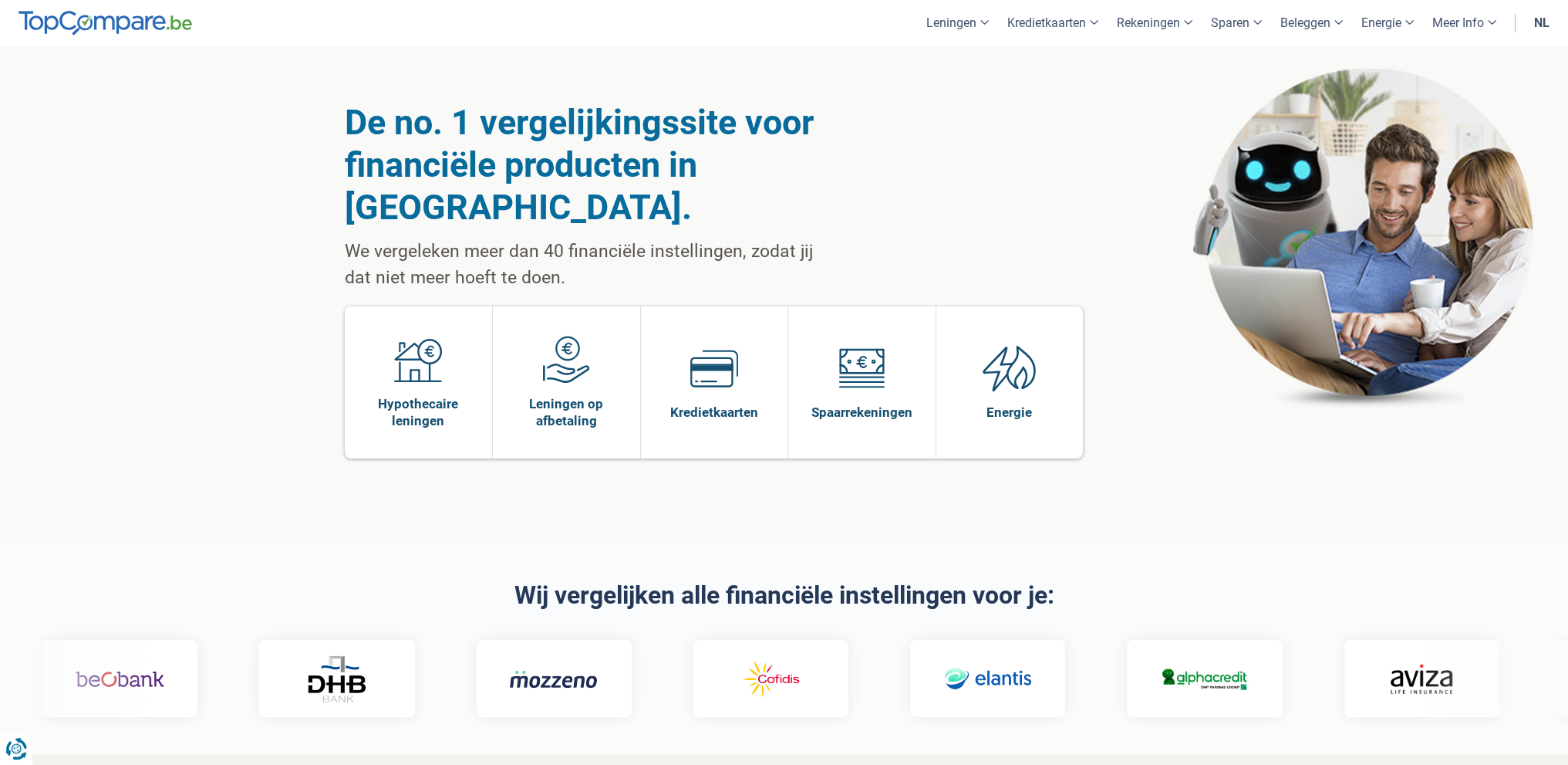
click at [1540, 22] on link "nl" at bounding box center [1542, 22] width 34 height 45
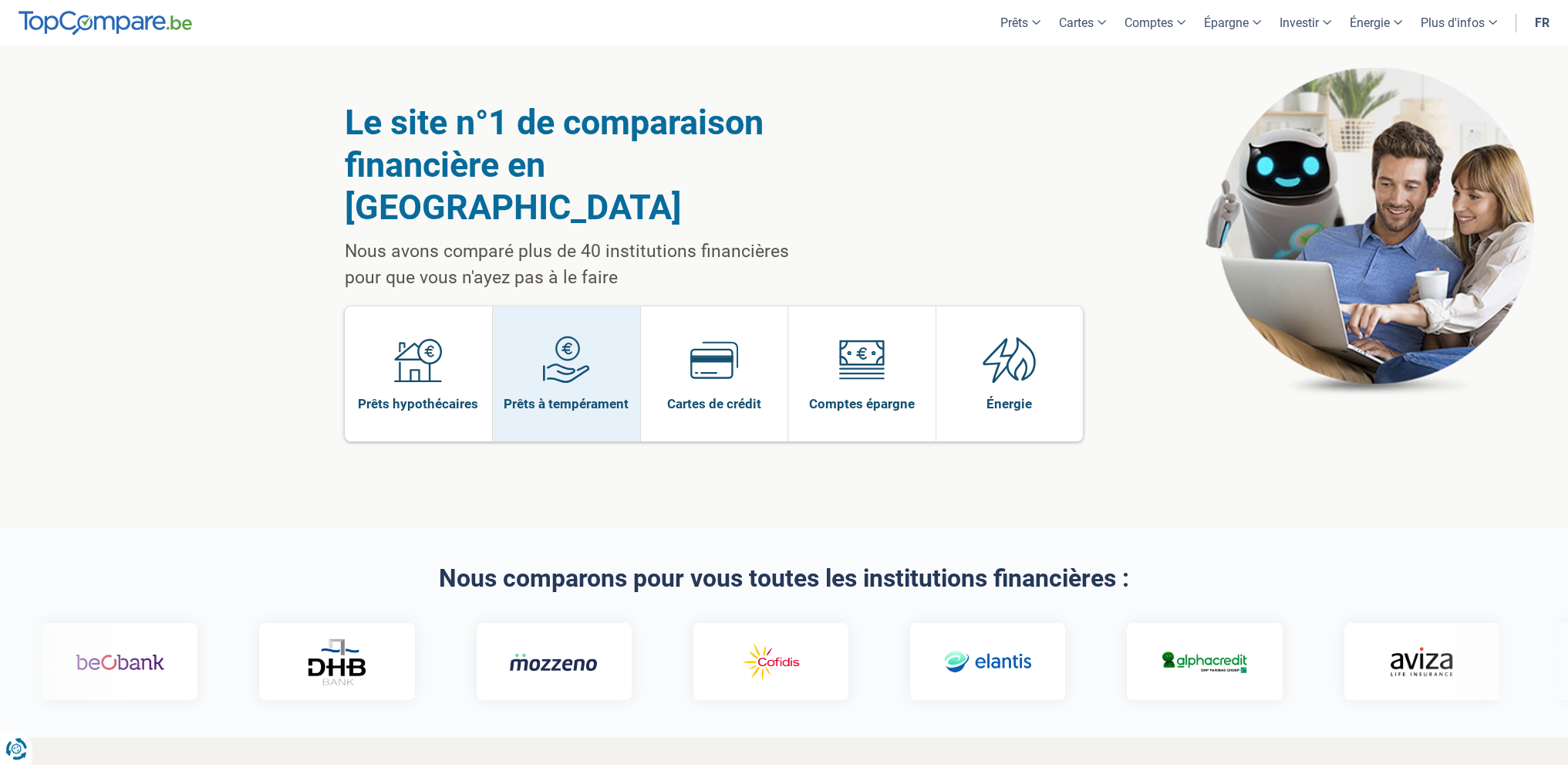
click at [571, 336] on img at bounding box center [566, 359] width 48 height 48
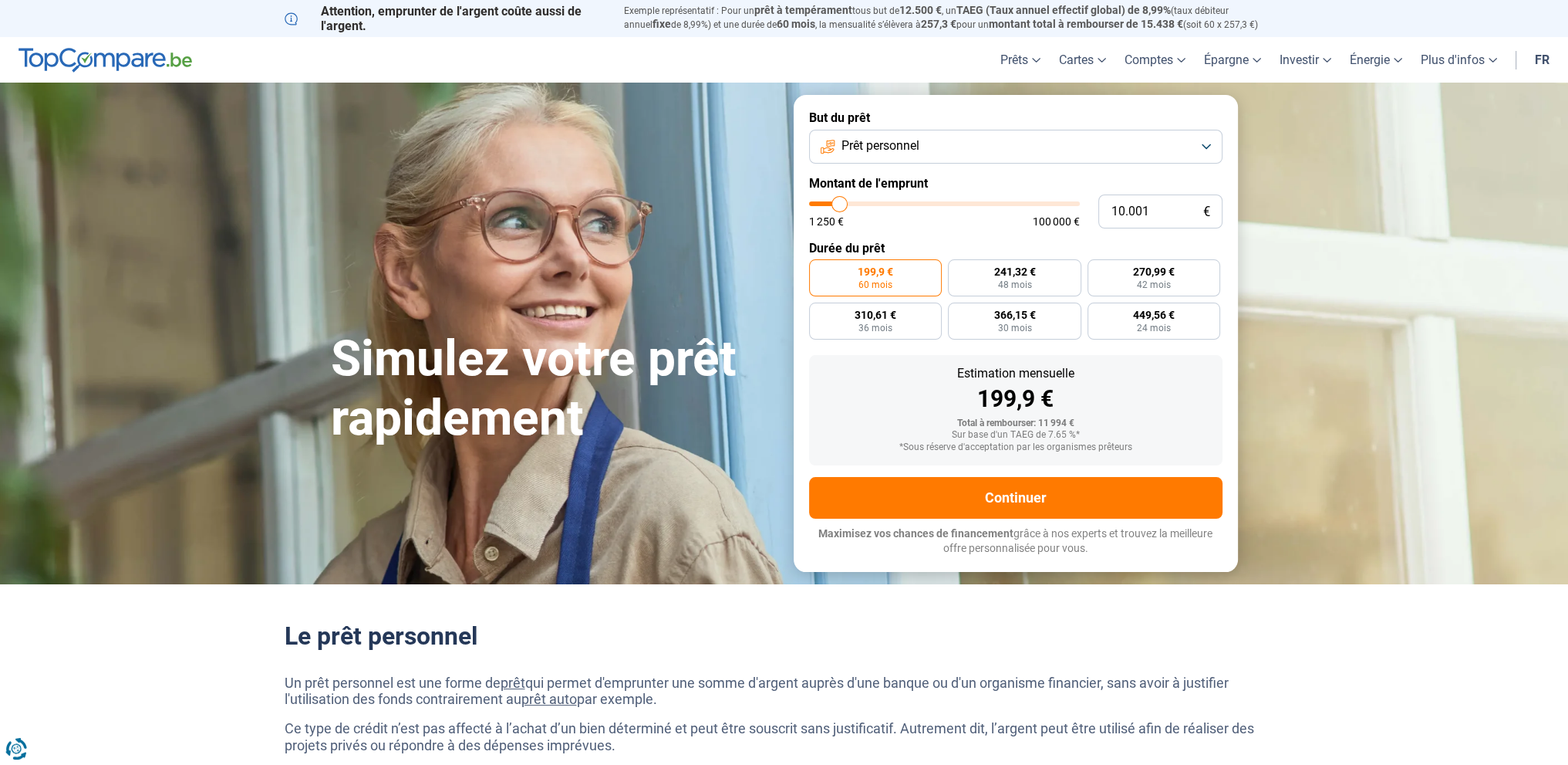
type input "12.000"
type input "12000"
type input "15.250"
type input "15250"
type input "20.000"
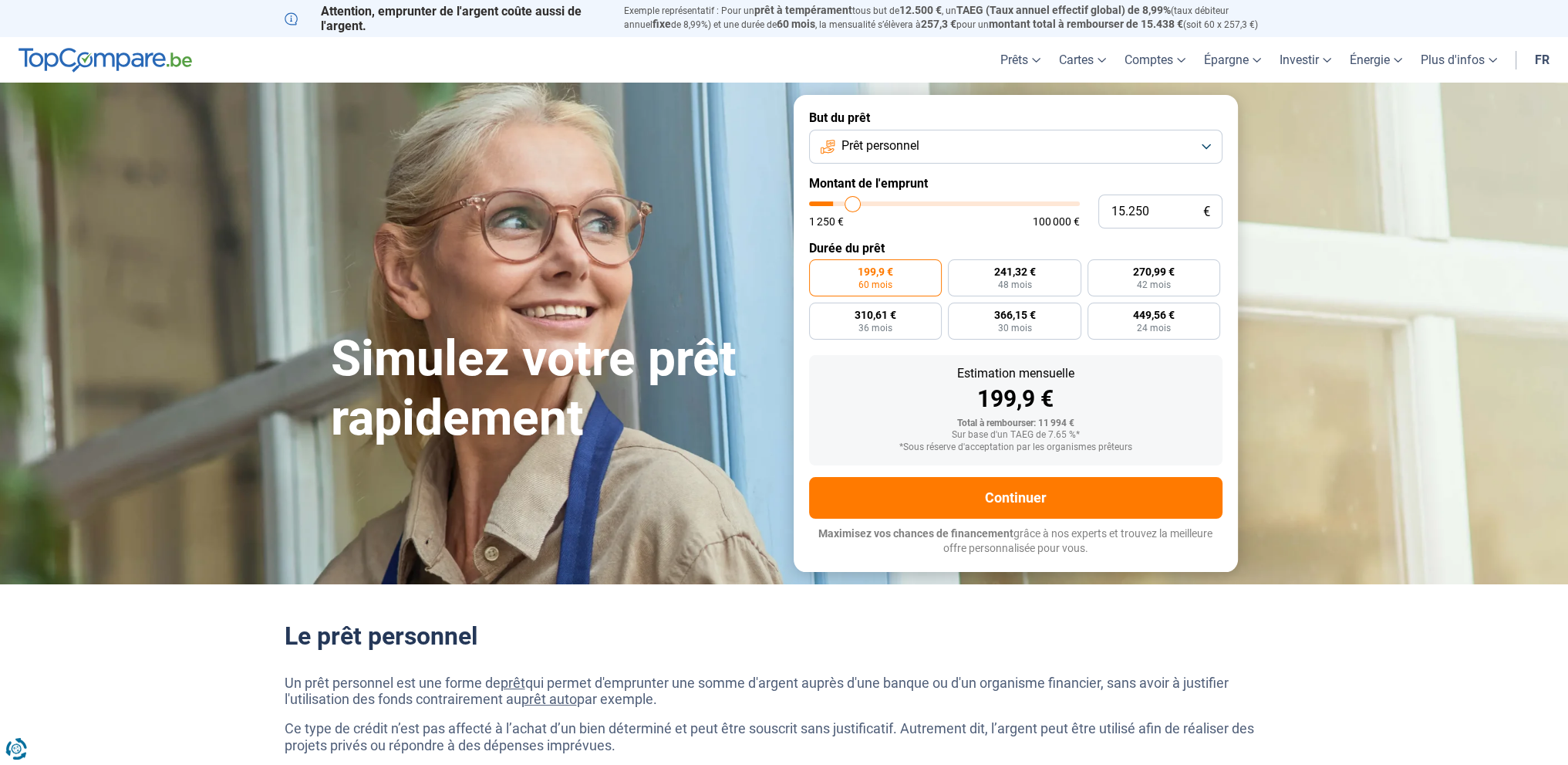
type input "20000"
type input "32.000"
type input "32000"
type input "43.000"
type input "43000"
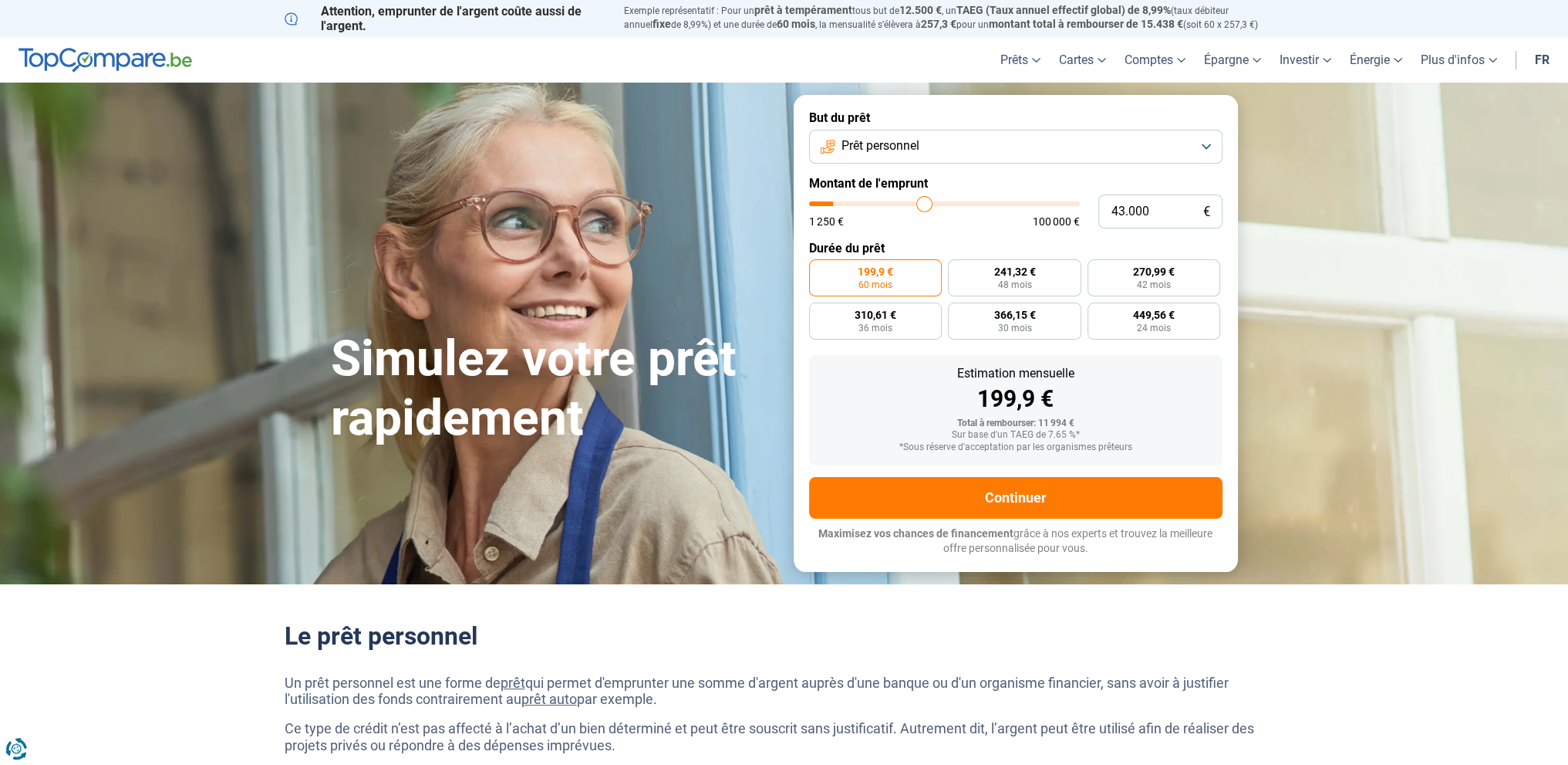
type input "52.500"
type input "52500"
type input "60.750"
type input "60750"
type input "71.500"
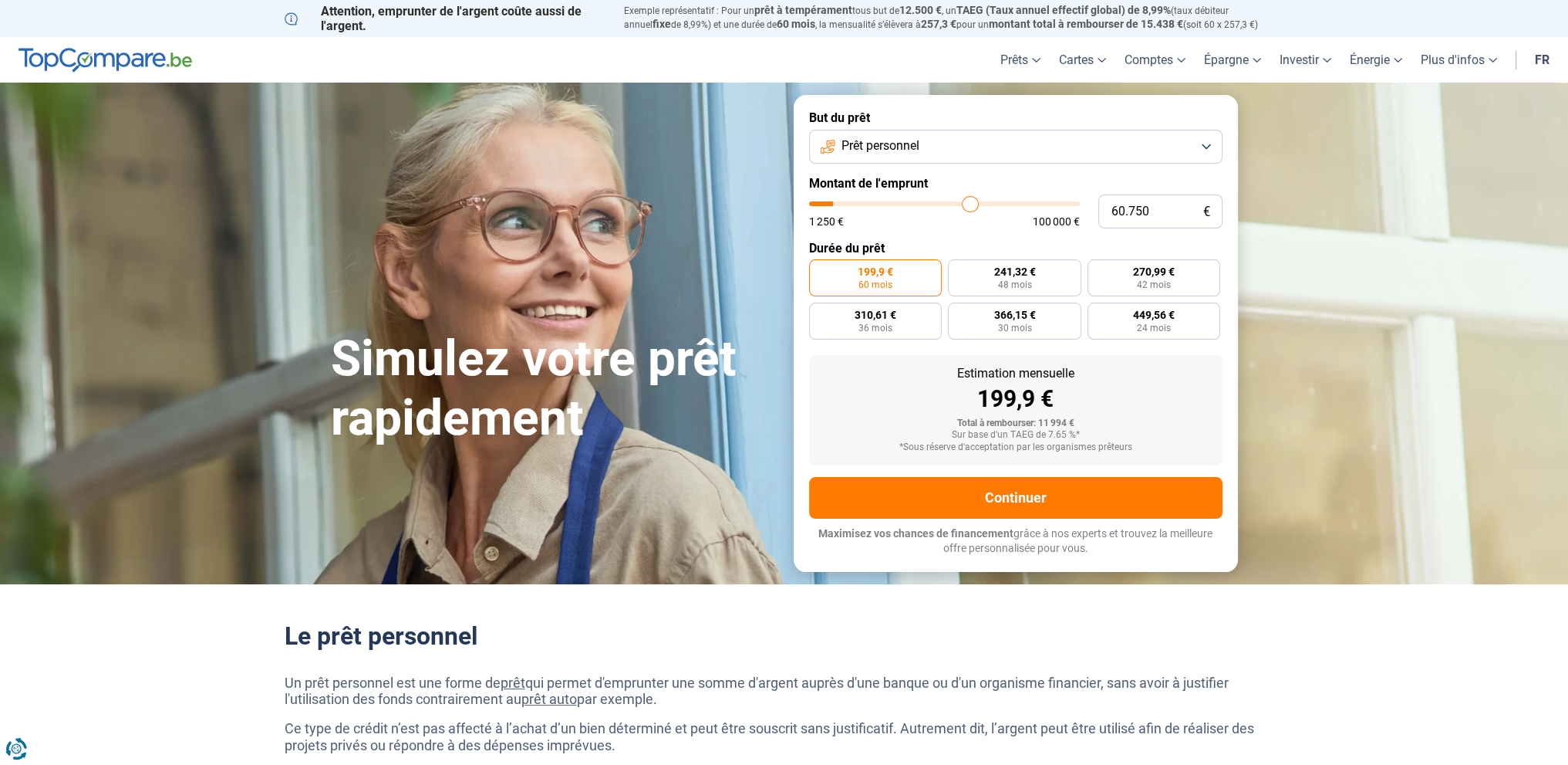
type input "71500"
type input "86.250"
type input "86250"
type input "95.750"
type input "95750"
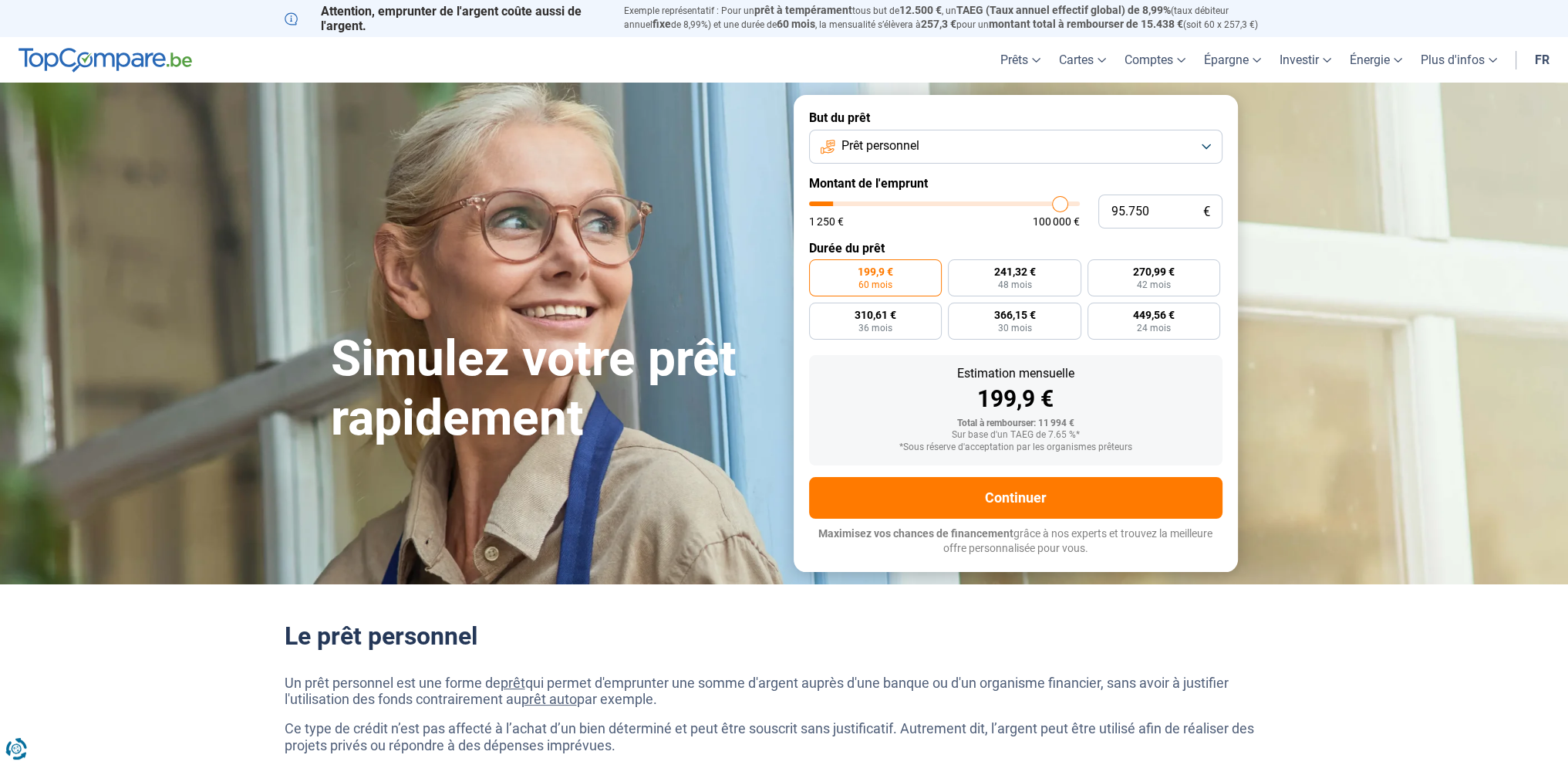
type input "100.000"
drag, startPoint x: 840, startPoint y: 203, endPoint x: 1169, endPoint y: 196, distance: 329.1
type input "100000"
click at [1080, 201] on input "range" at bounding box center [944, 204] width 271 height 5
radio input "false"
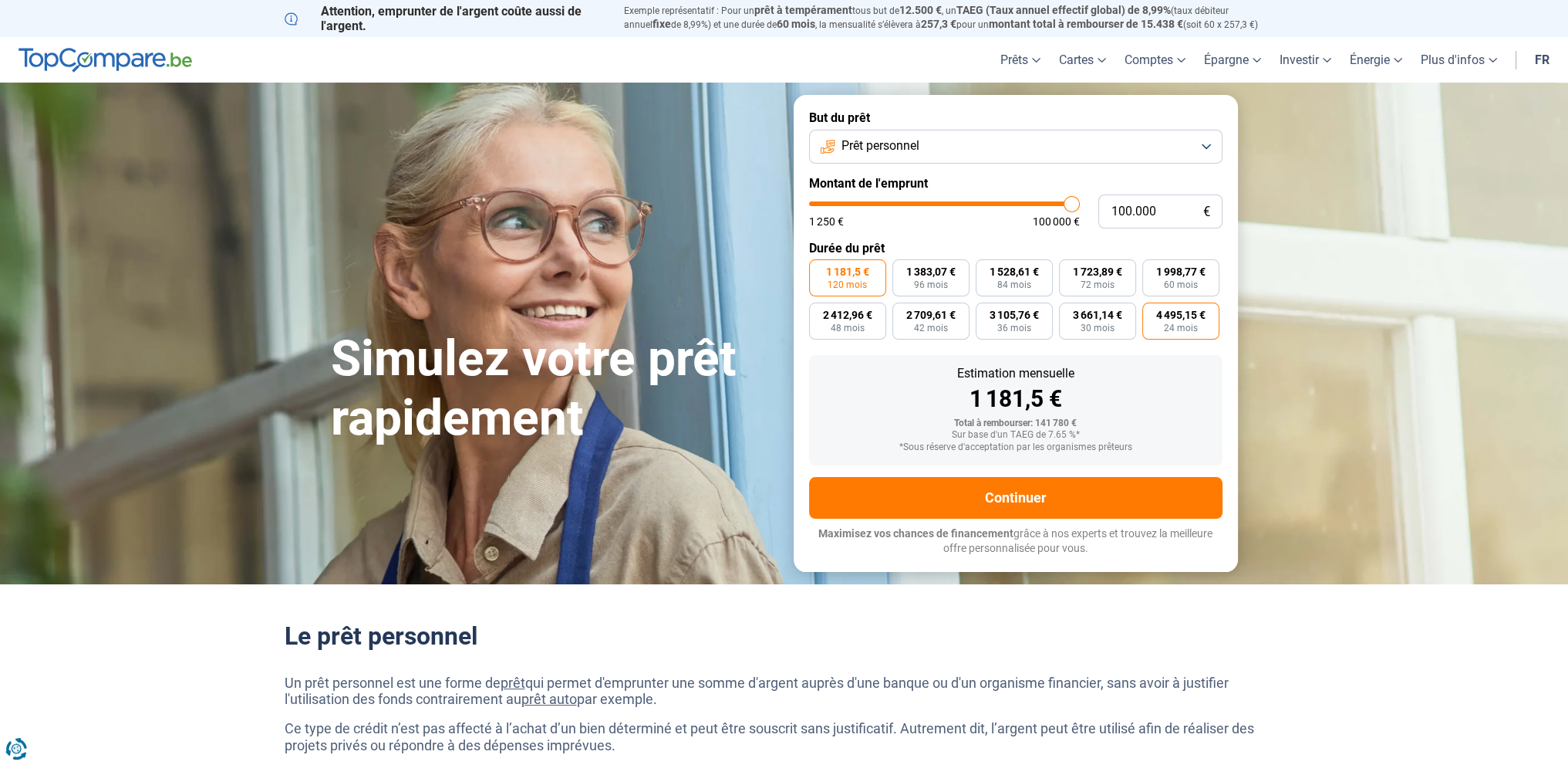
click at [1182, 326] on span "24 mois" at bounding box center [1180, 328] width 34 height 10
click at [1152, 313] on input "4 495,15 € 24 mois" at bounding box center [1147, 307] width 10 height 10
radio input "true"
click at [1146, 206] on input "100.000" at bounding box center [1160, 212] width 124 height 34
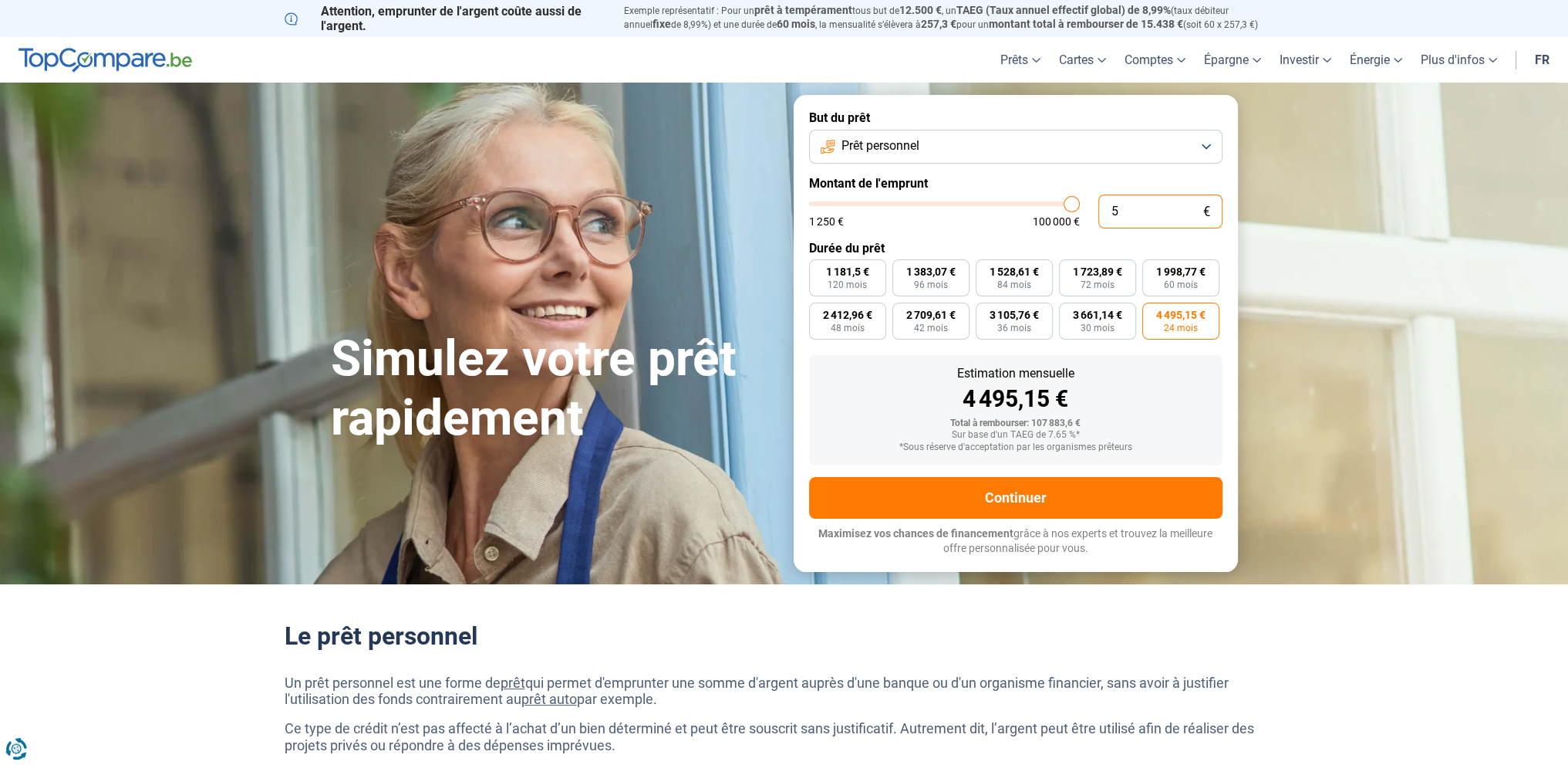
type input "50"
type input "1250"
type input "500"
type input "1250"
type input "5.000"
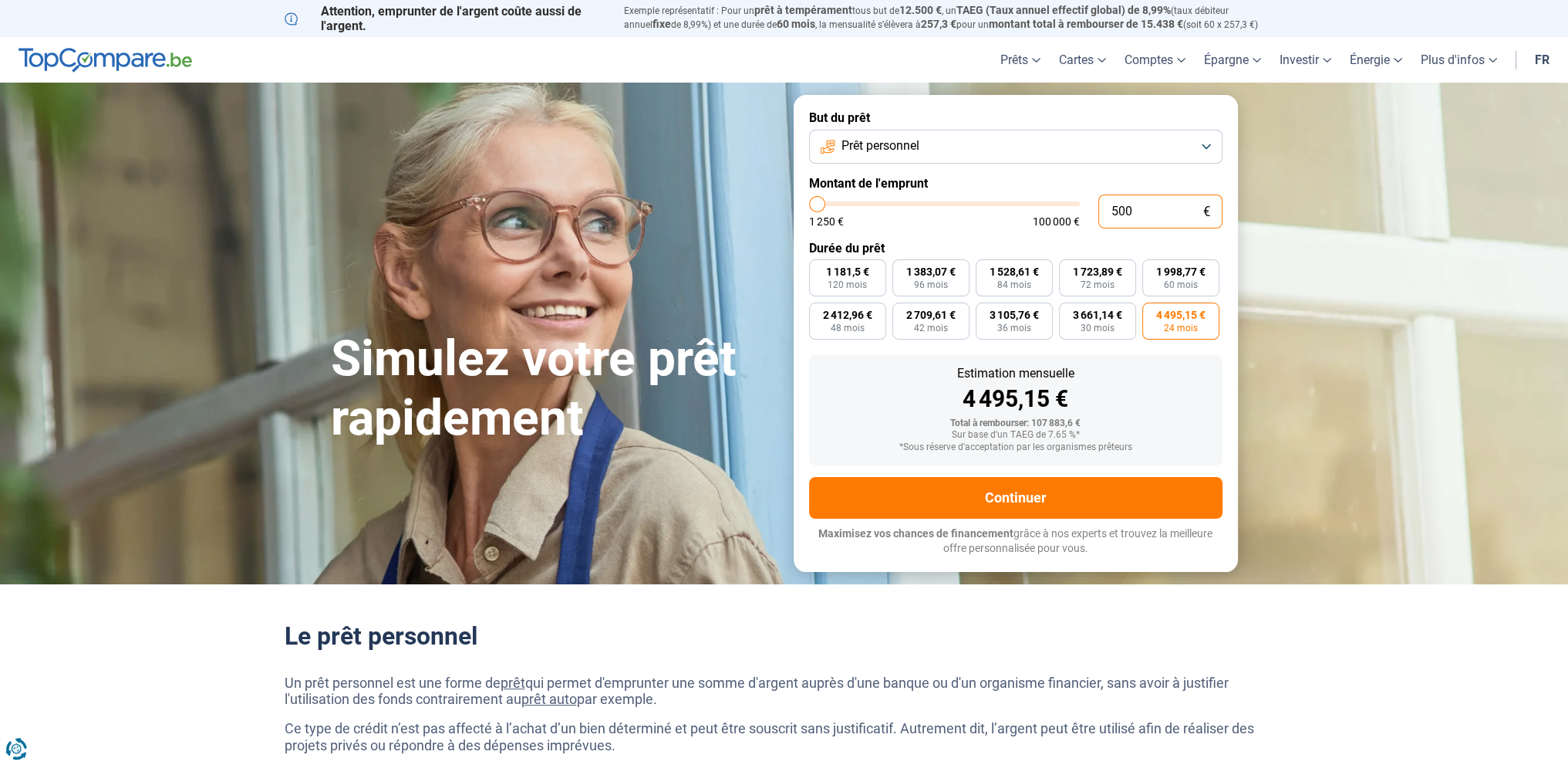
type input "5000"
type input "50.000"
type input "50000"
type input "50.000"
radio input "false"
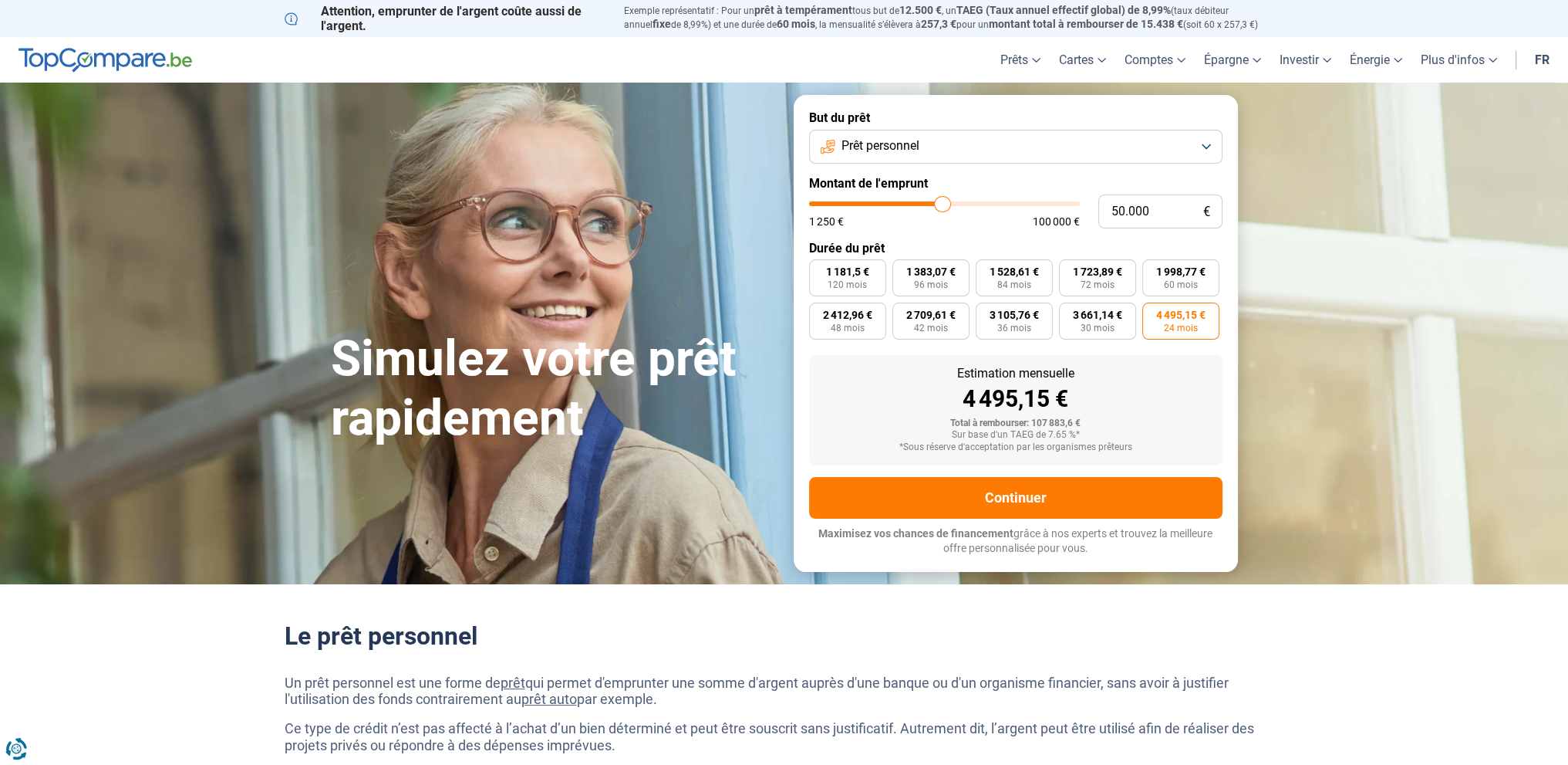
radio input "true"
click at [1165, 206] on input "50.000" at bounding box center [1160, 212] width 124 height 34
type input "1"
type input "1250"
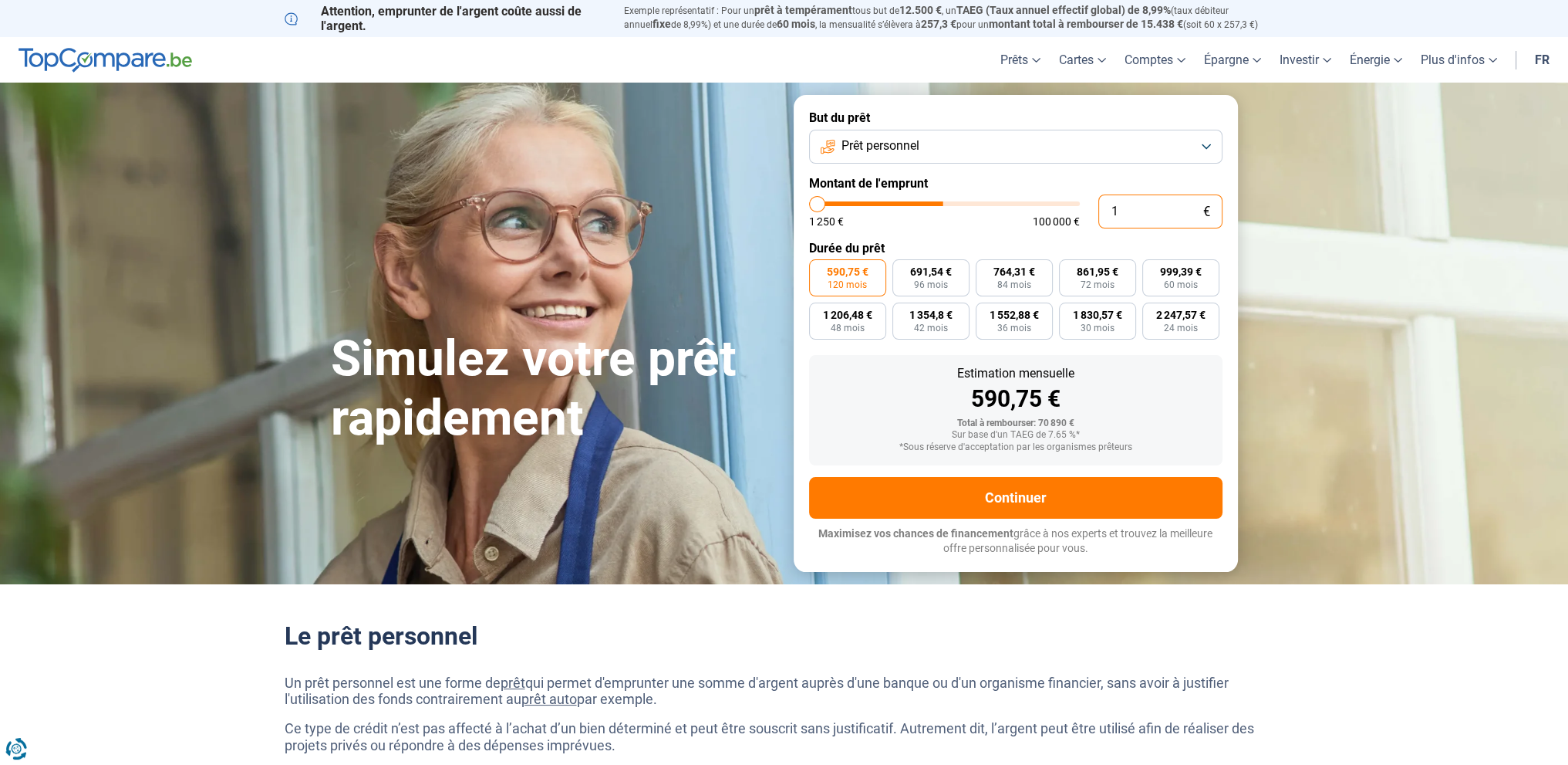
type input "10"
type input "1250"
type input "100"
type input "1250"
type input "1.000"
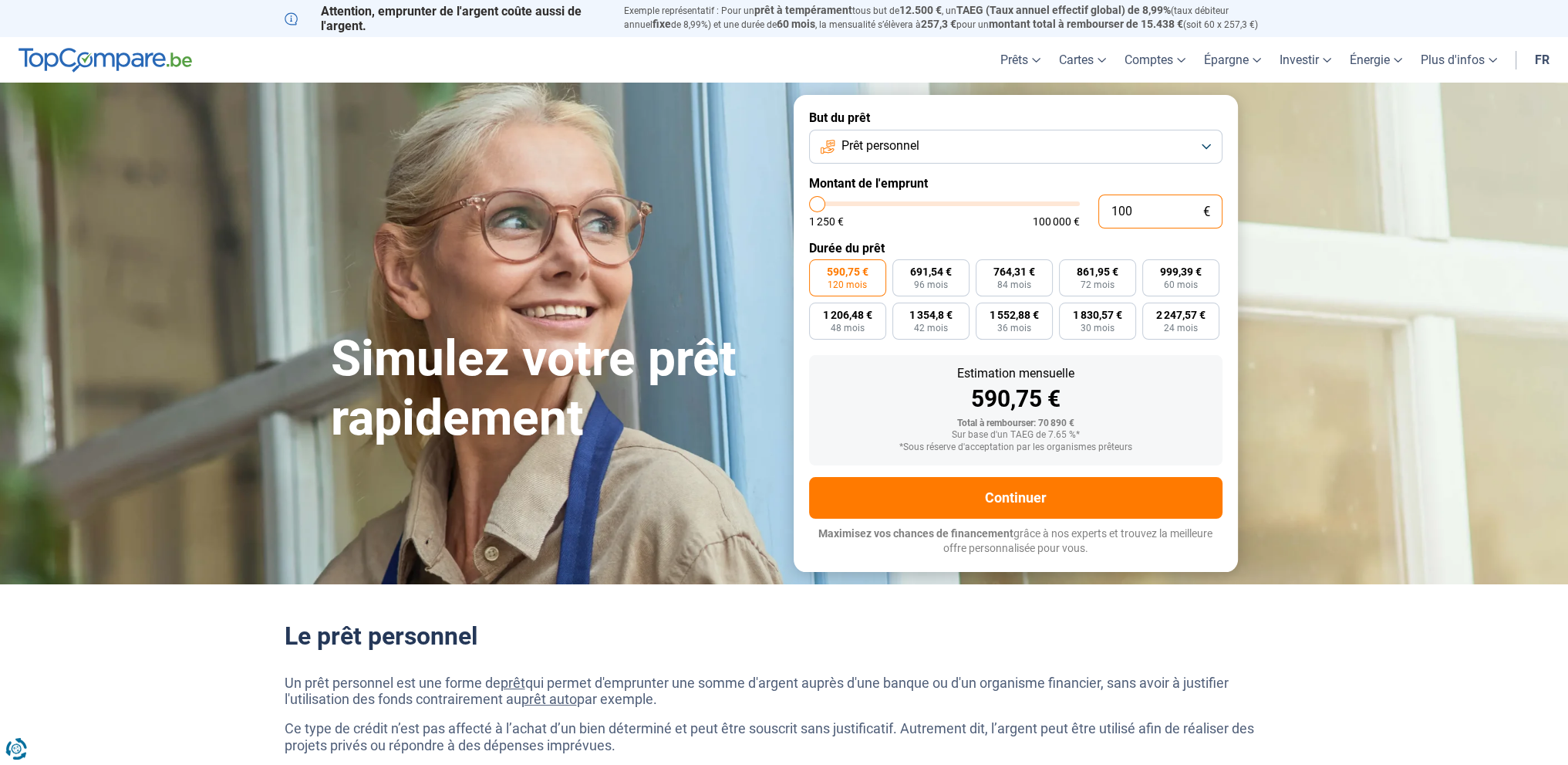
type input "1250"
type input "10.000"
type input "10000"
type input "100.000"
type input "100000"
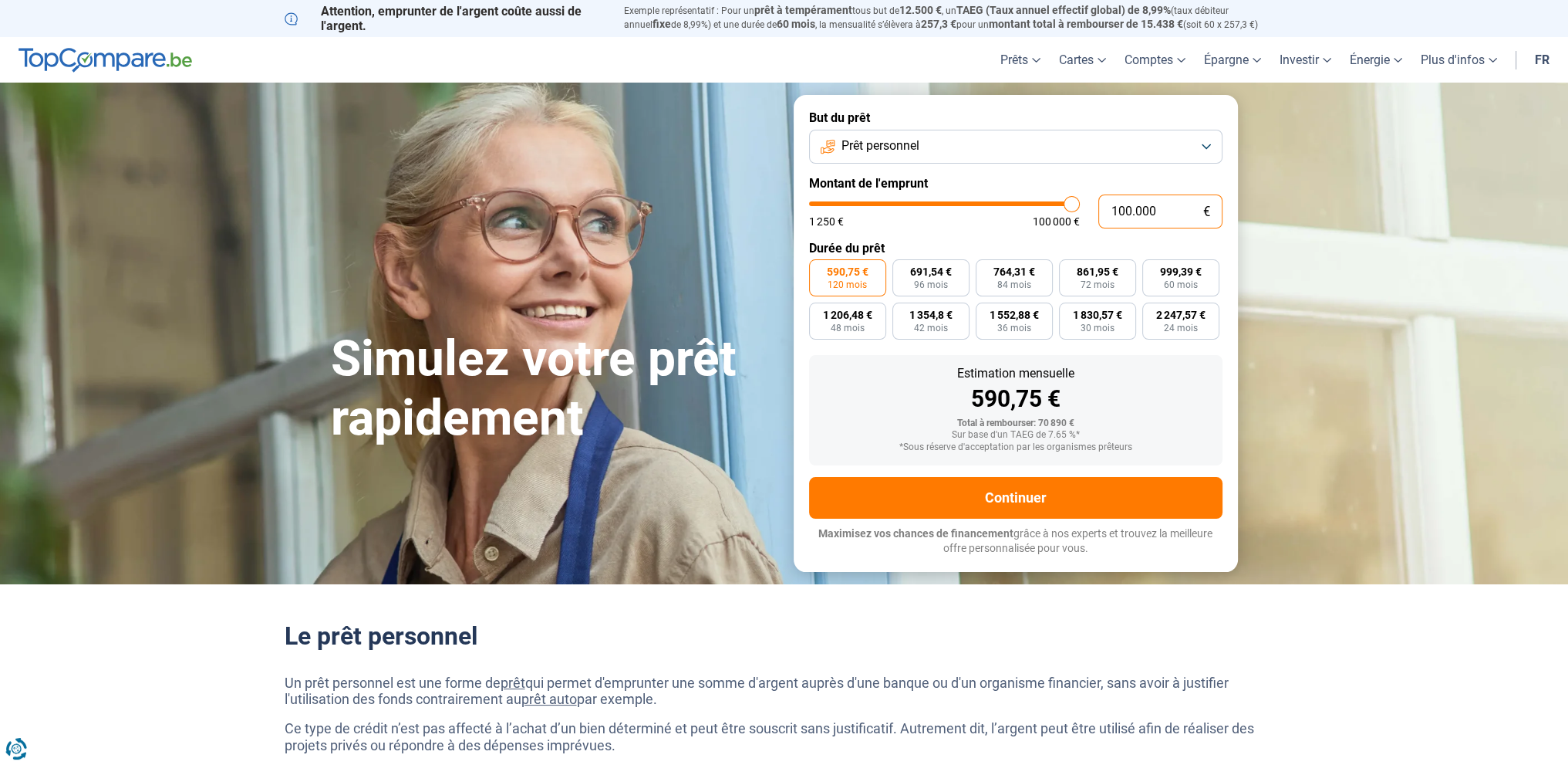
type input "100.000"
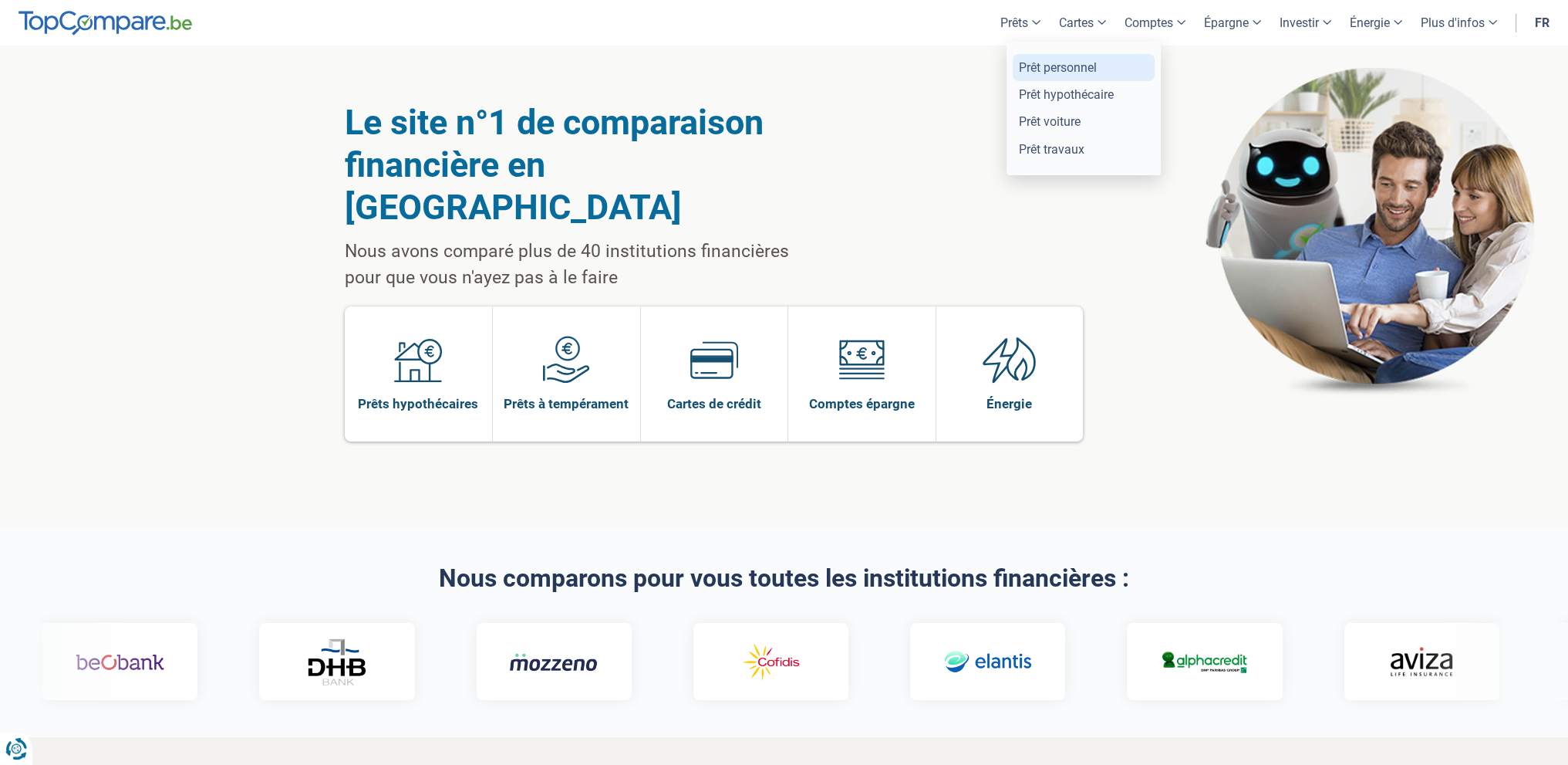
click at [1051, 68] on link "Prêt personnel" at bounding box center [1083, 68] width 142 height 27
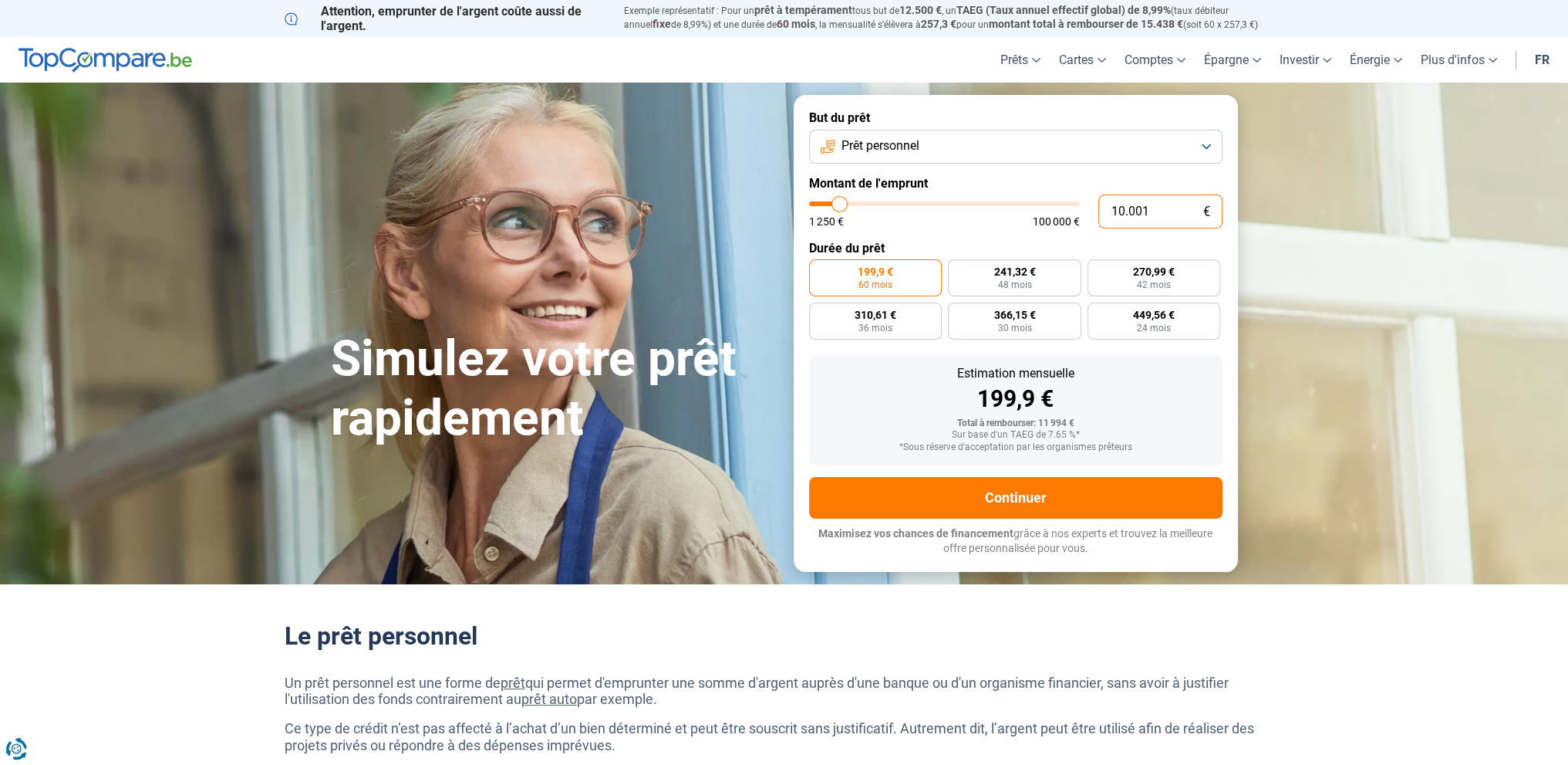
drag, startPoint x: 1109, startPoint y: 216, endPoint x: 956, endPoint y: 220, distance: 153.1
click at [956, 220] on div "10.001 € 1 250 € 100 000 €" at bounding box center [1016, 212] width 413 height 34
type input "11.500"
type input "11500"
type input "14.000"
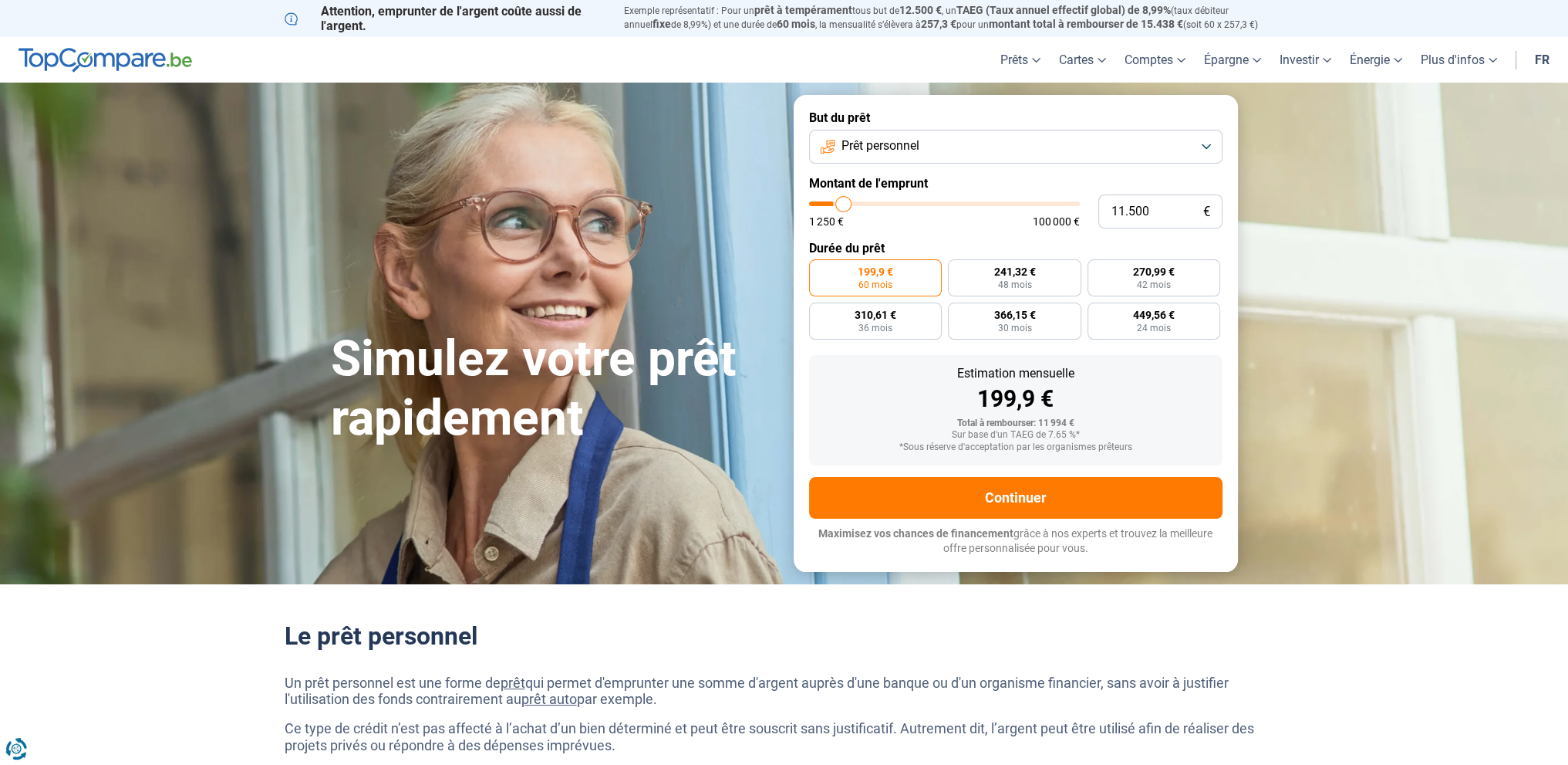
type input "14000"
type input "20.000"
type input "20000"
type input "25.500"
type input "25500"
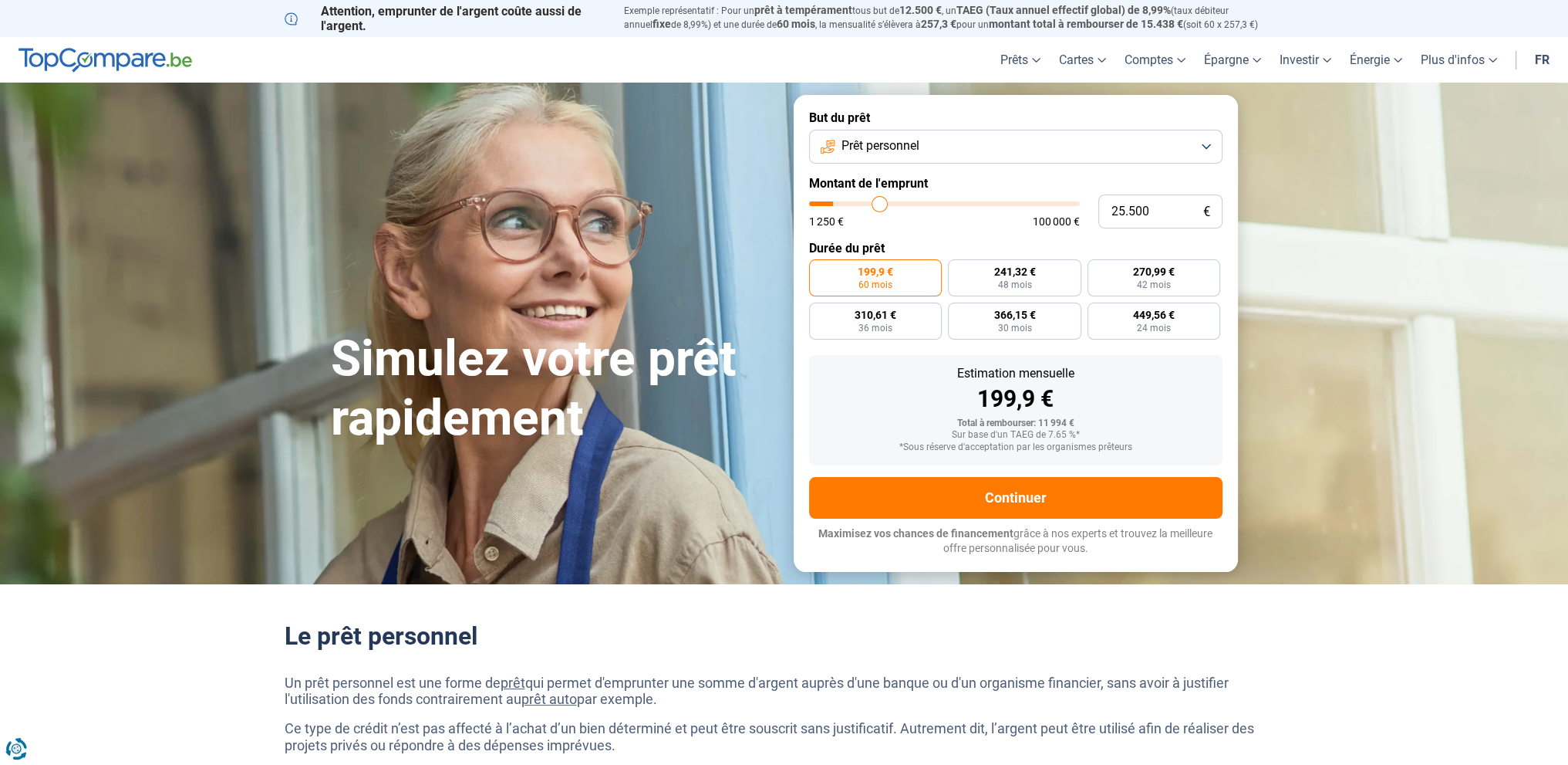
type input "40.500"
type input "40500"
type input "54.750"
type input "54750"
type input "68.250"
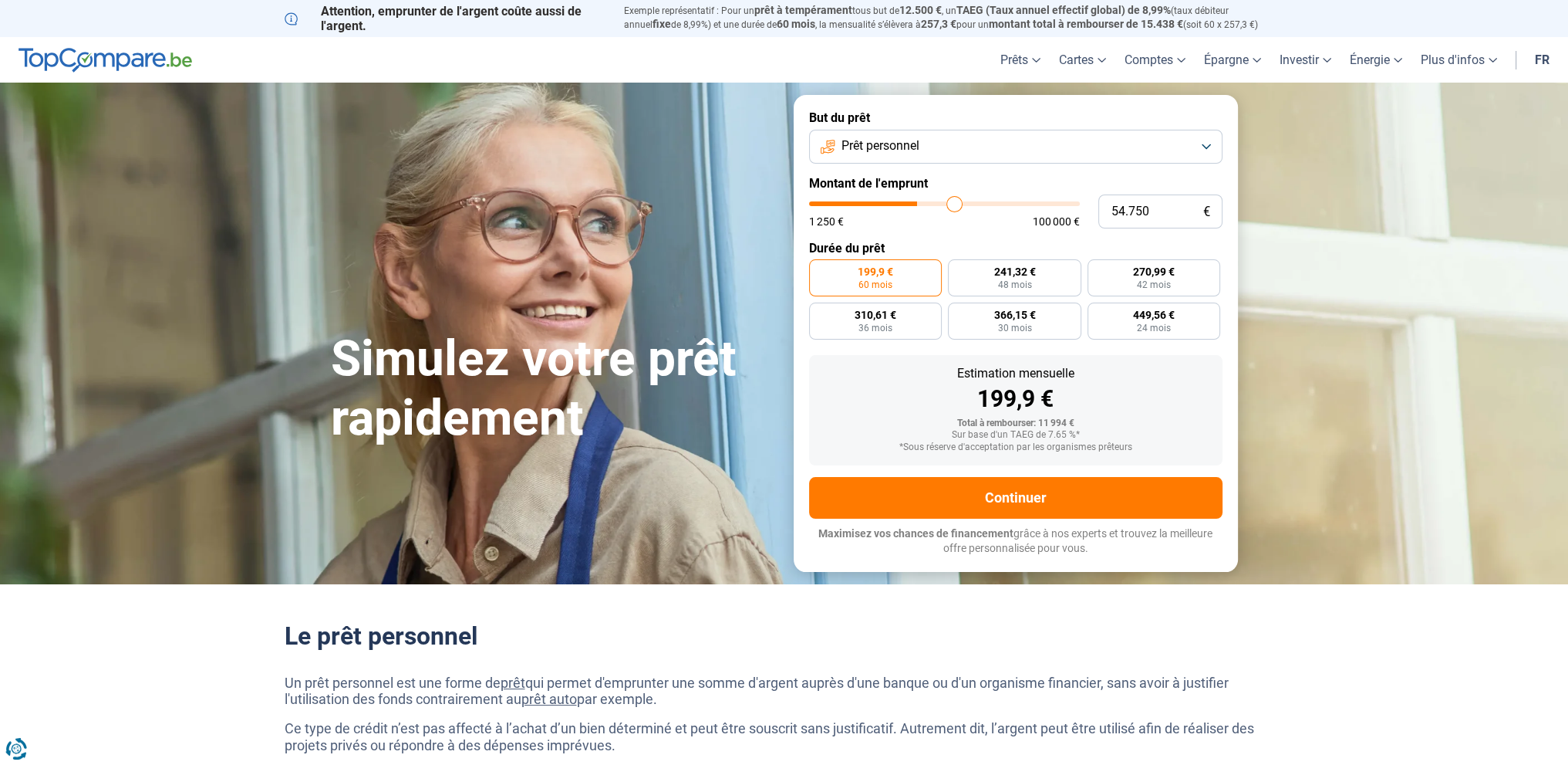
type input "68250"
type input "86.500"
type input "86500"
type input "100.000"
drag, startPoint x: 840, startPoint y: 206, endPoint x: 1185, endPoint y: 203, distance: 345.0
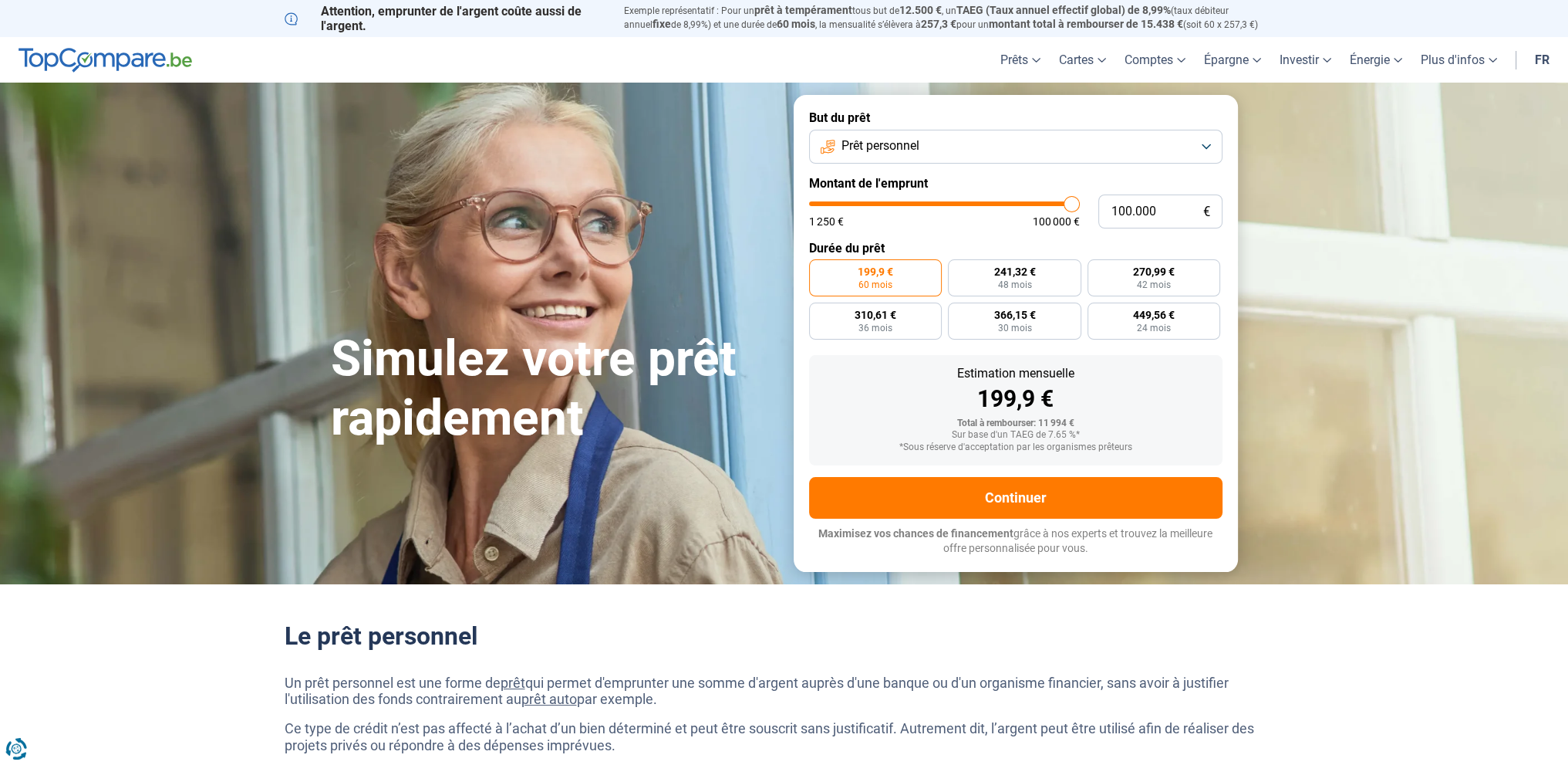
type input "100000"
click at [1080, 203] on input "range" at bounding box center [944, 204] width 271 height 5
radio input "false"
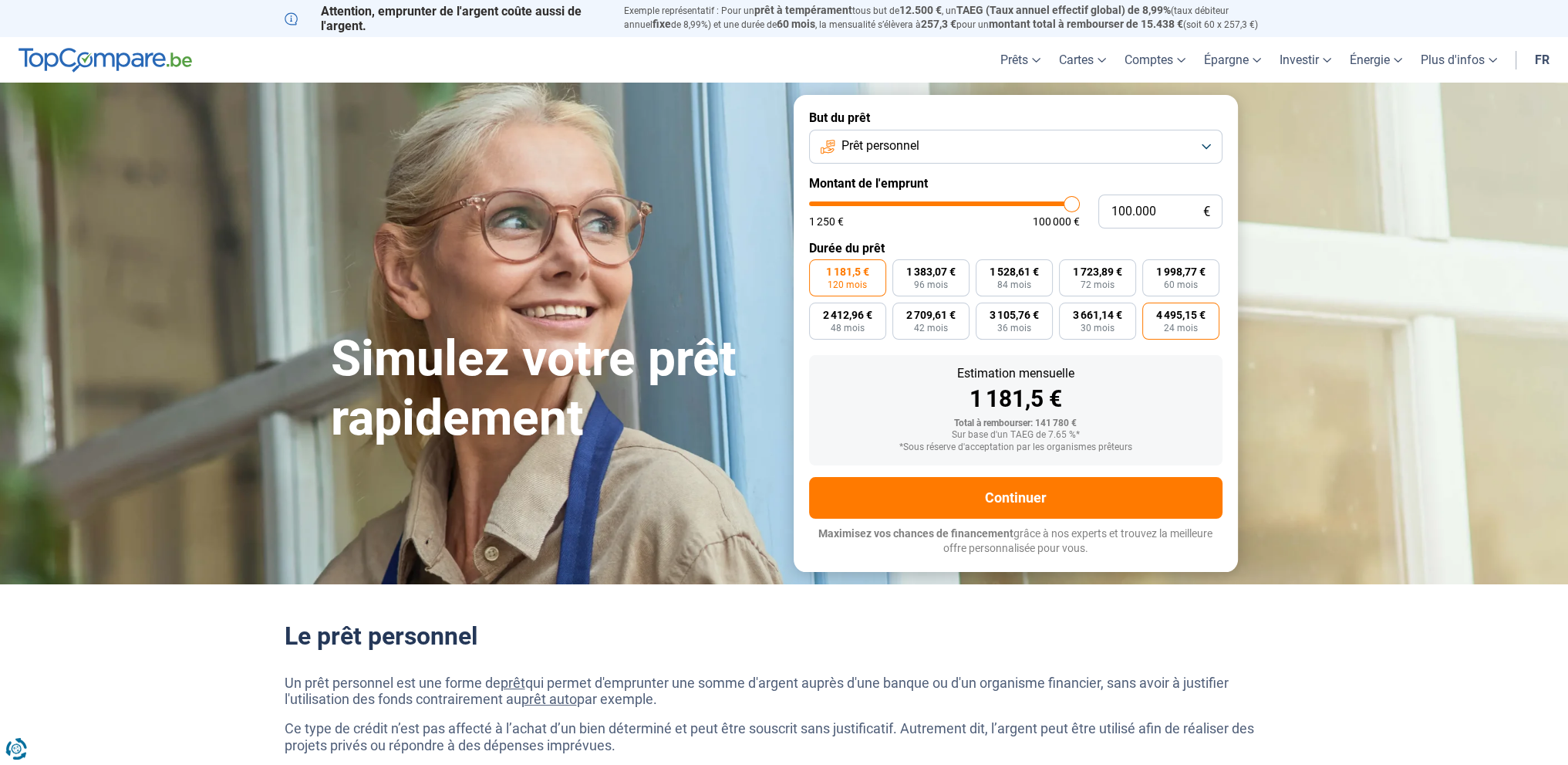
click at [1202, 325] on label "4 495,15 € 24 mois" at bounding box center [1180, 320] width 77 height 37
click at [1152, 313] on input "4 495,15 € 24 mois" at bounding box center [1147, 307] width 10 height 10
radio input "true"
type input "97.500"
type input "97500"
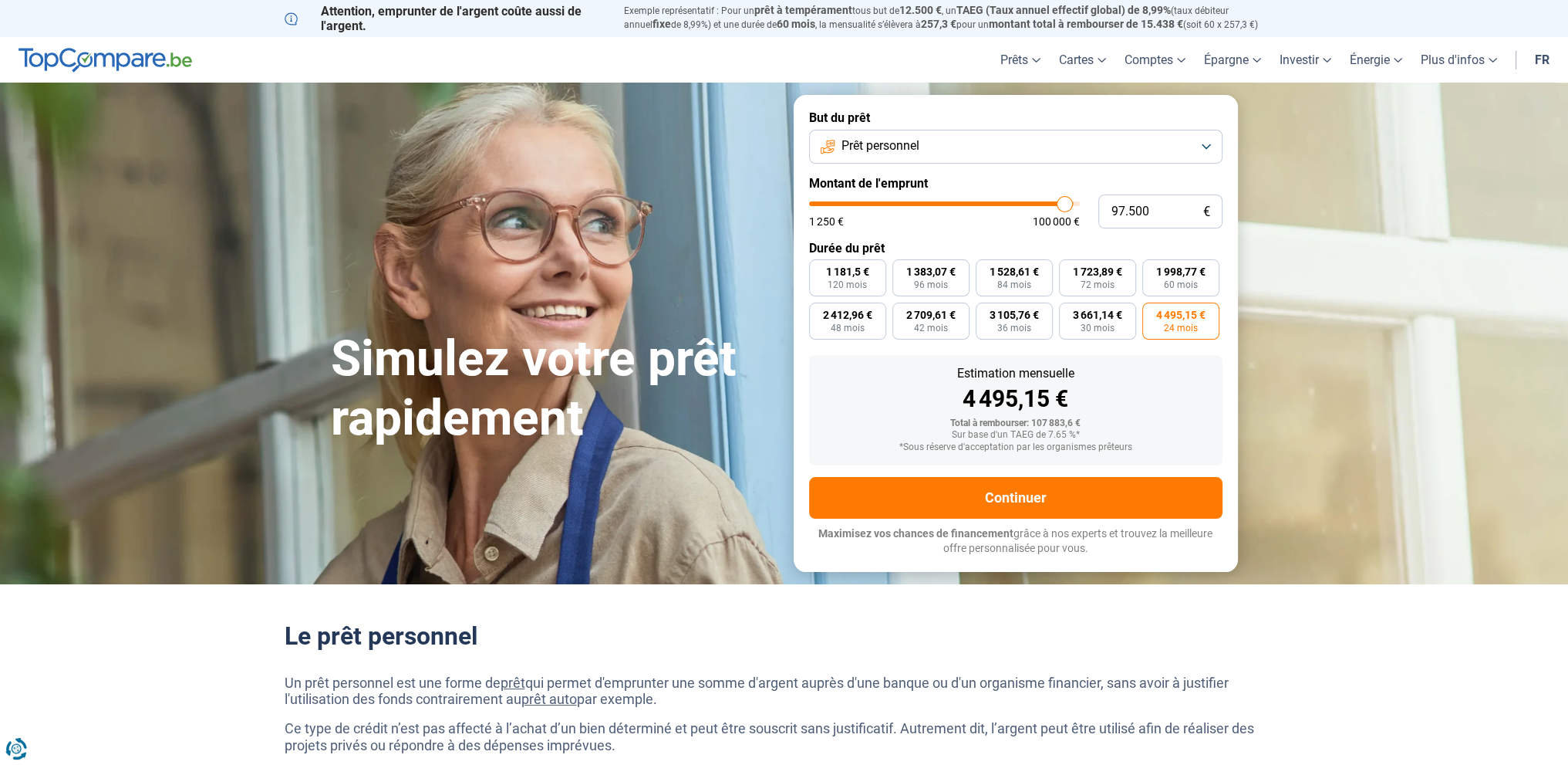
type input "94.250"
type input "94250"
type input "92.000"
type input "92000"
type input "90.000"
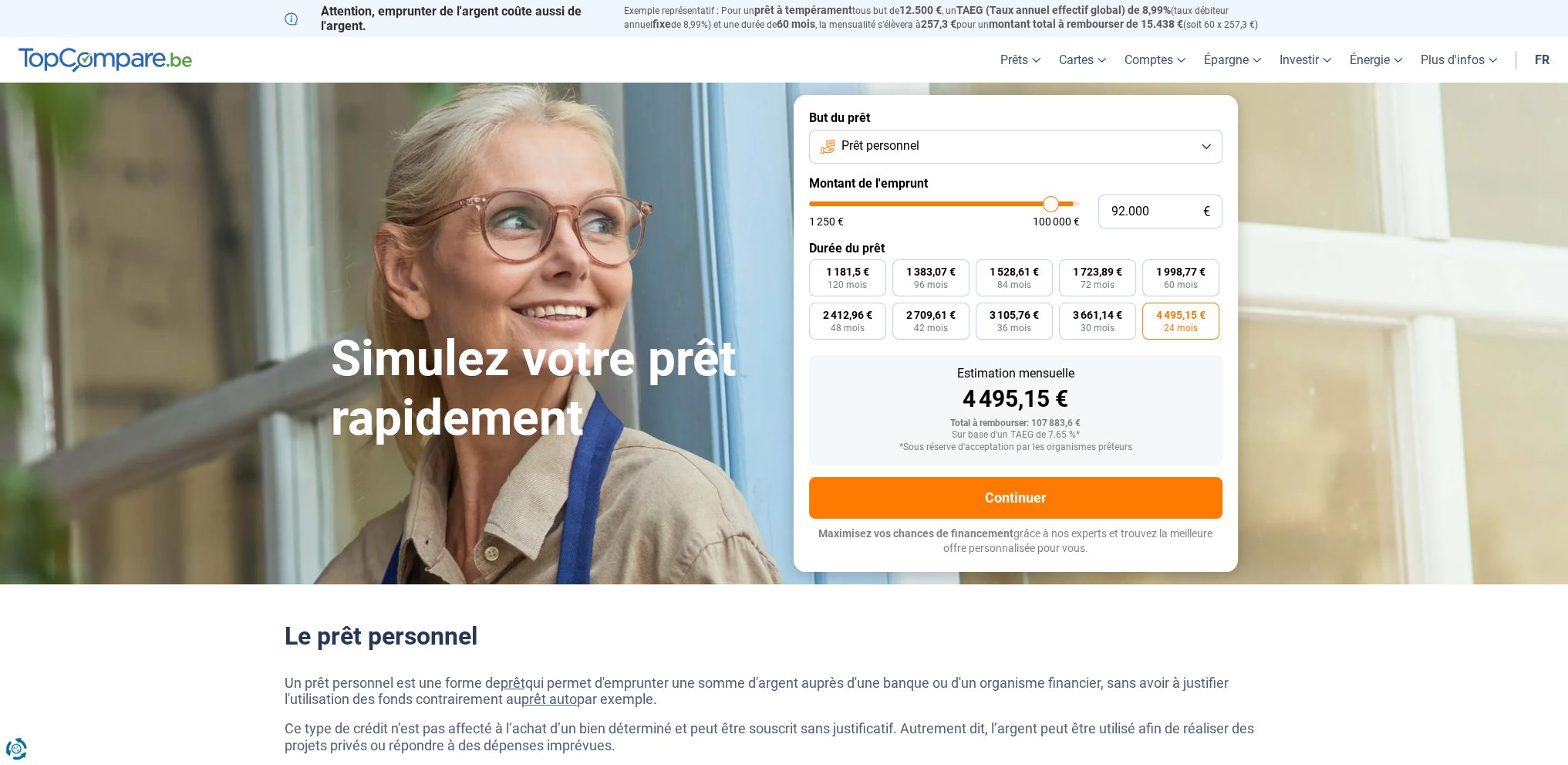
type input "90000"
type input "87.500"
type input "87500"
type input "86.000"
type input "86000"
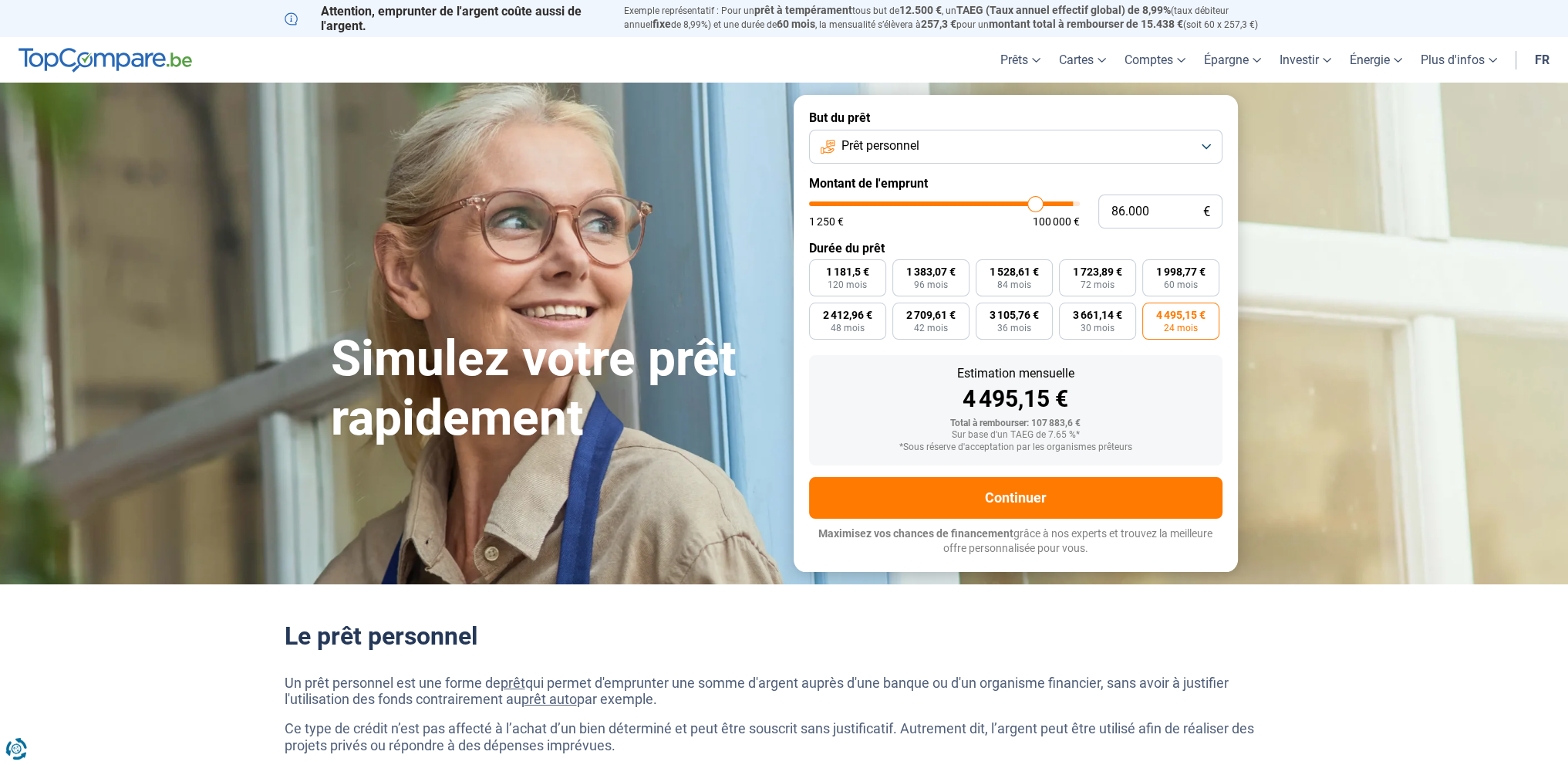
type input "84.500"
type input "84500"
type input "83.250"
type input "83250"
type input "82.500"
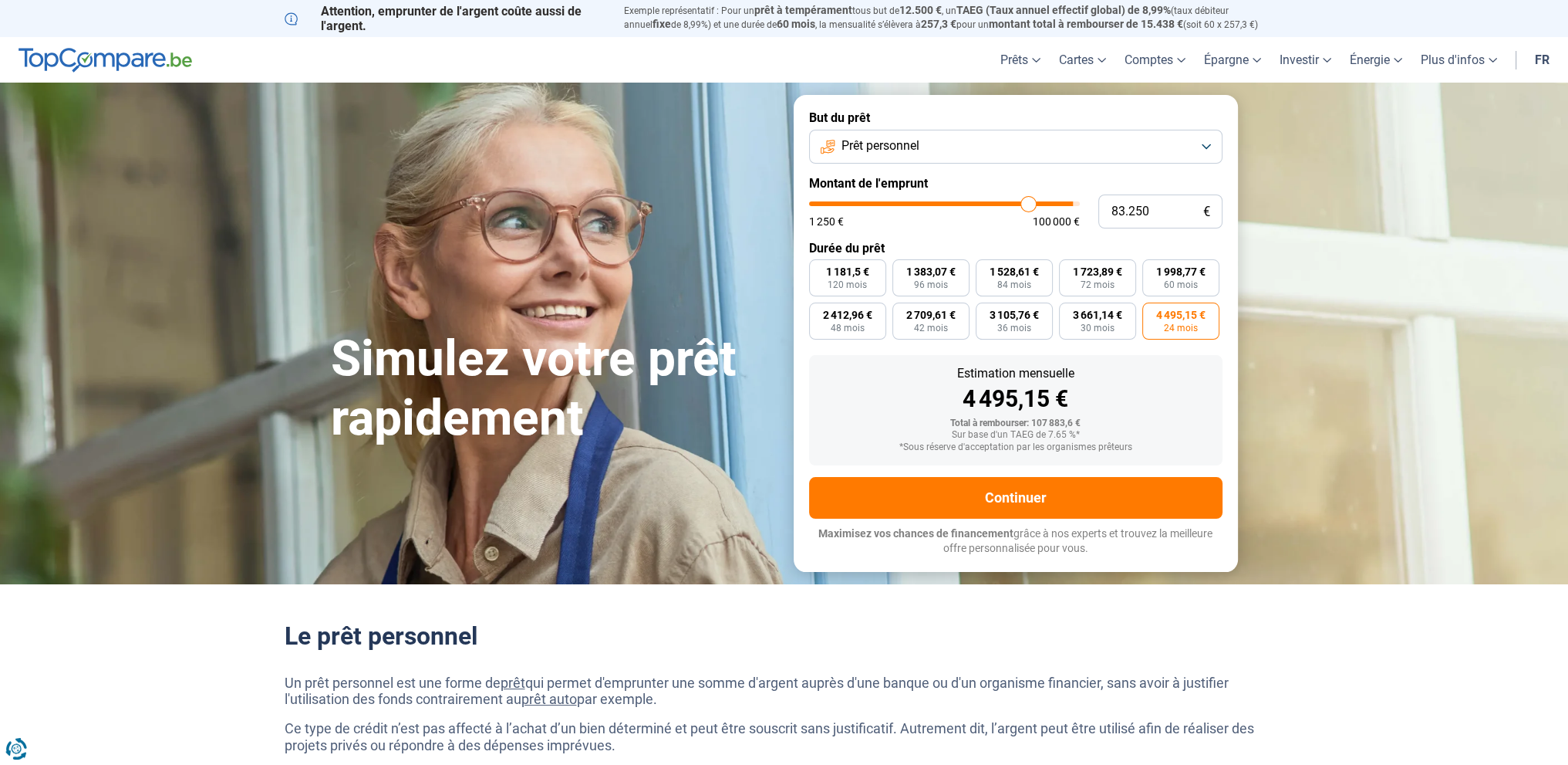
type input "82500"
type input "82.000"
type input "82000"
type input "80.750"
type input "80750"
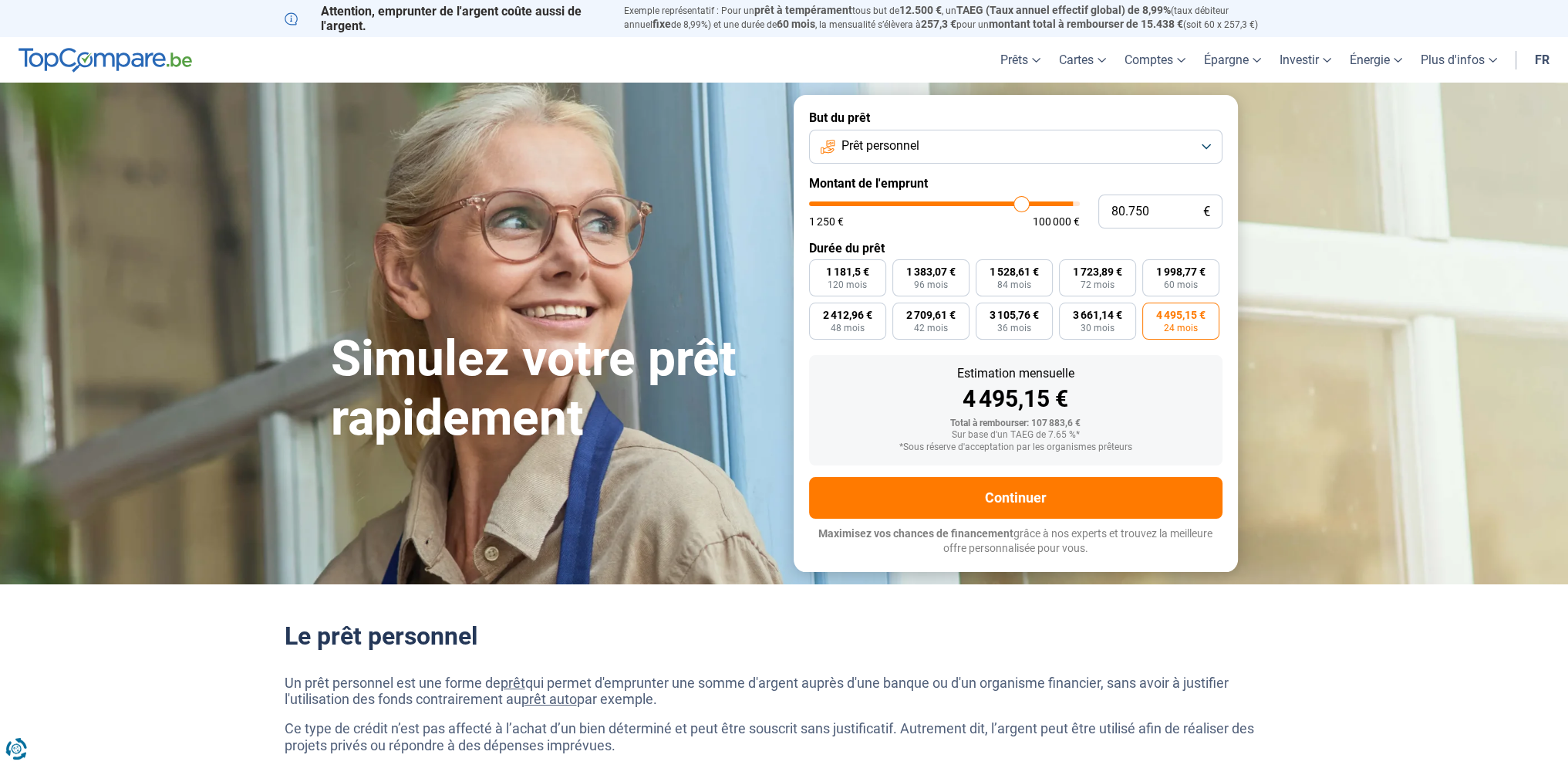
type input "80.000"
type input "80000"
type input "79.250"
type input "79250"
type input "77.750"
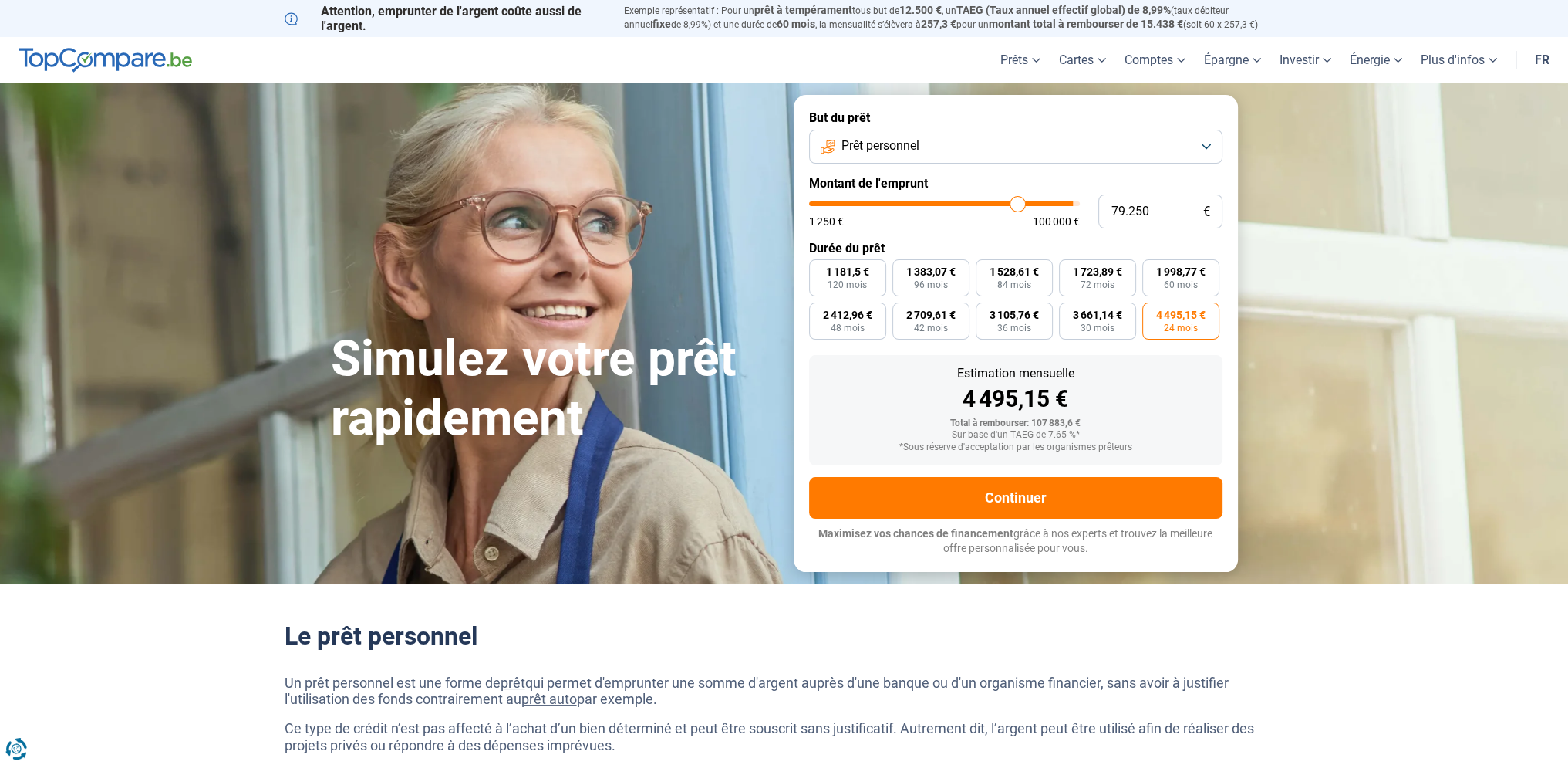
type input "77750"
type input "76.000"
type input "76000"
type input "72.500"
type input "72500"
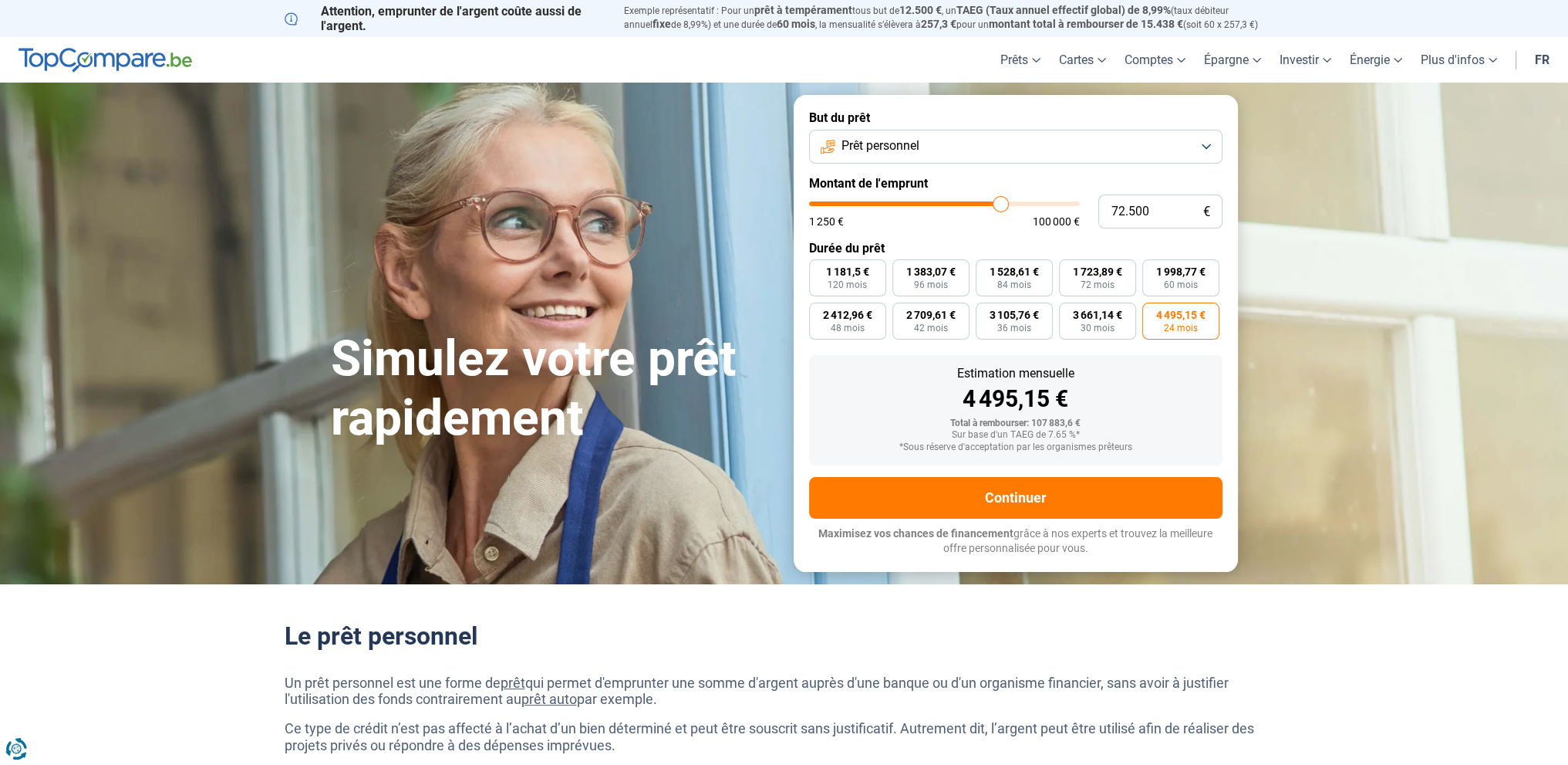
type input "70.250"
type input "70250"
type input "69.250"
type input "69250"
type input "68.500"
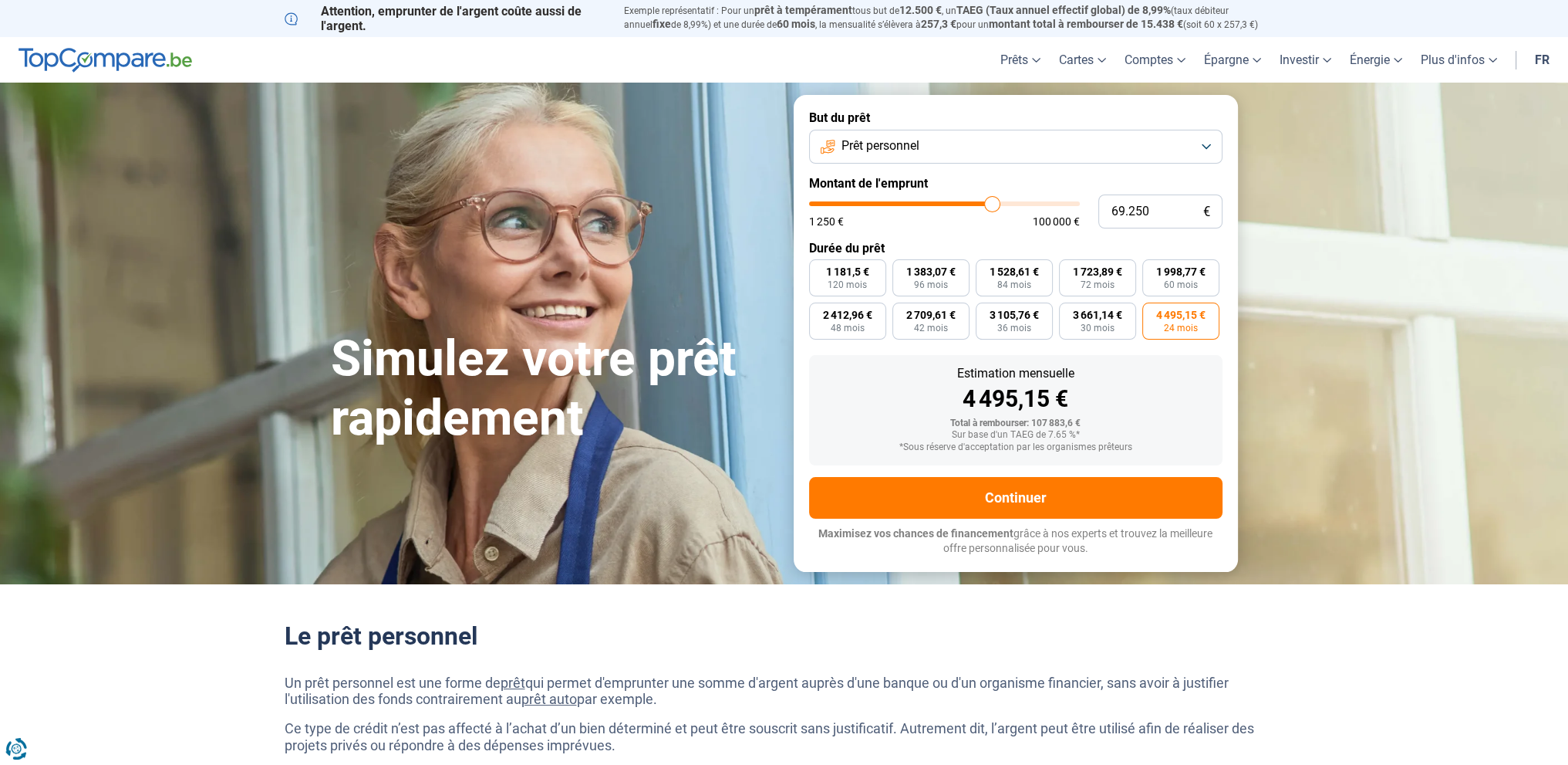
type input "68500"
type input "66.500"
type input "66500"
type input "65.750"
type input "65750"
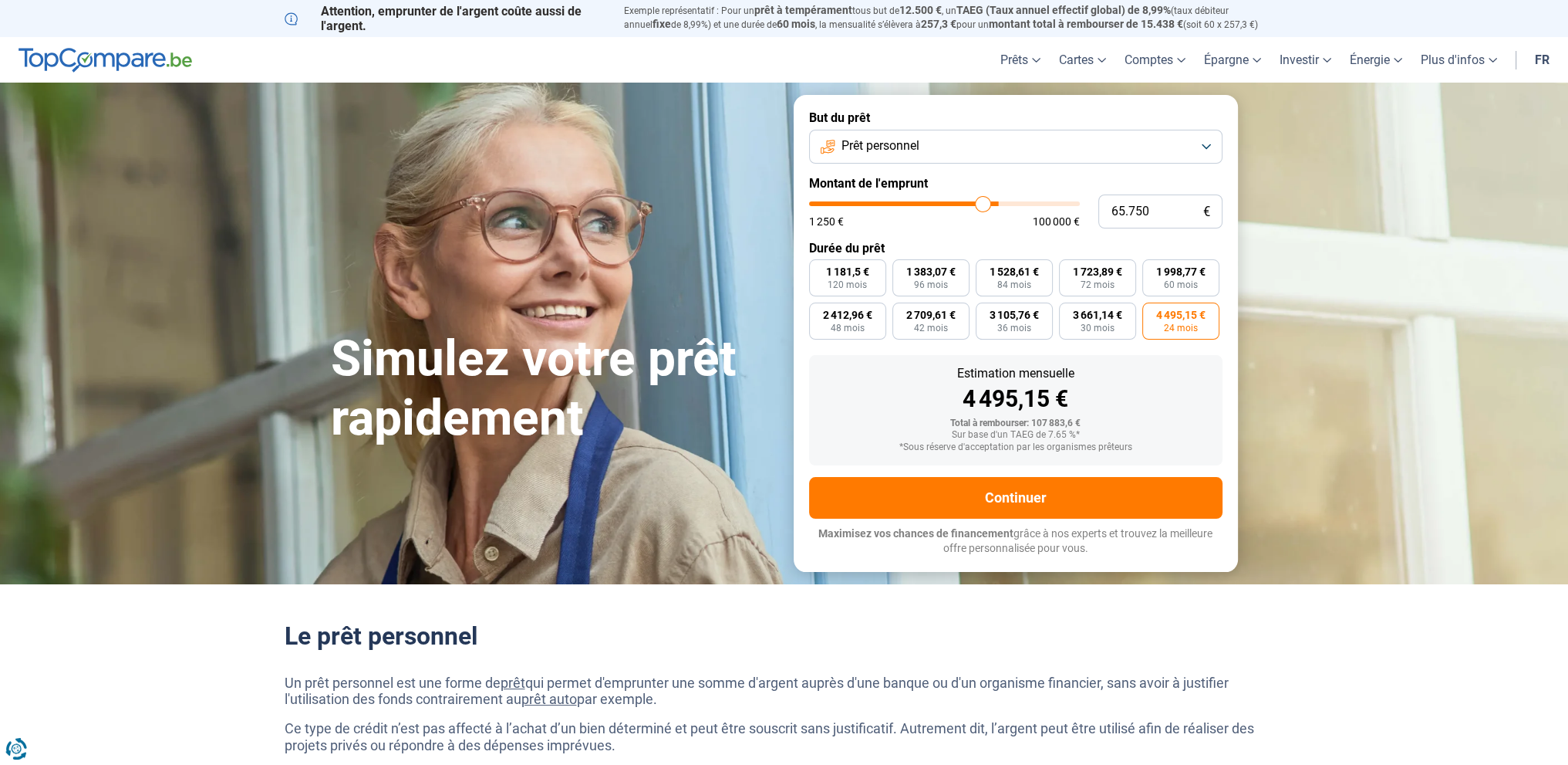
type input "64.250"
type input "64250"
type input "63.000"
type input "63000"
type input "61.000"
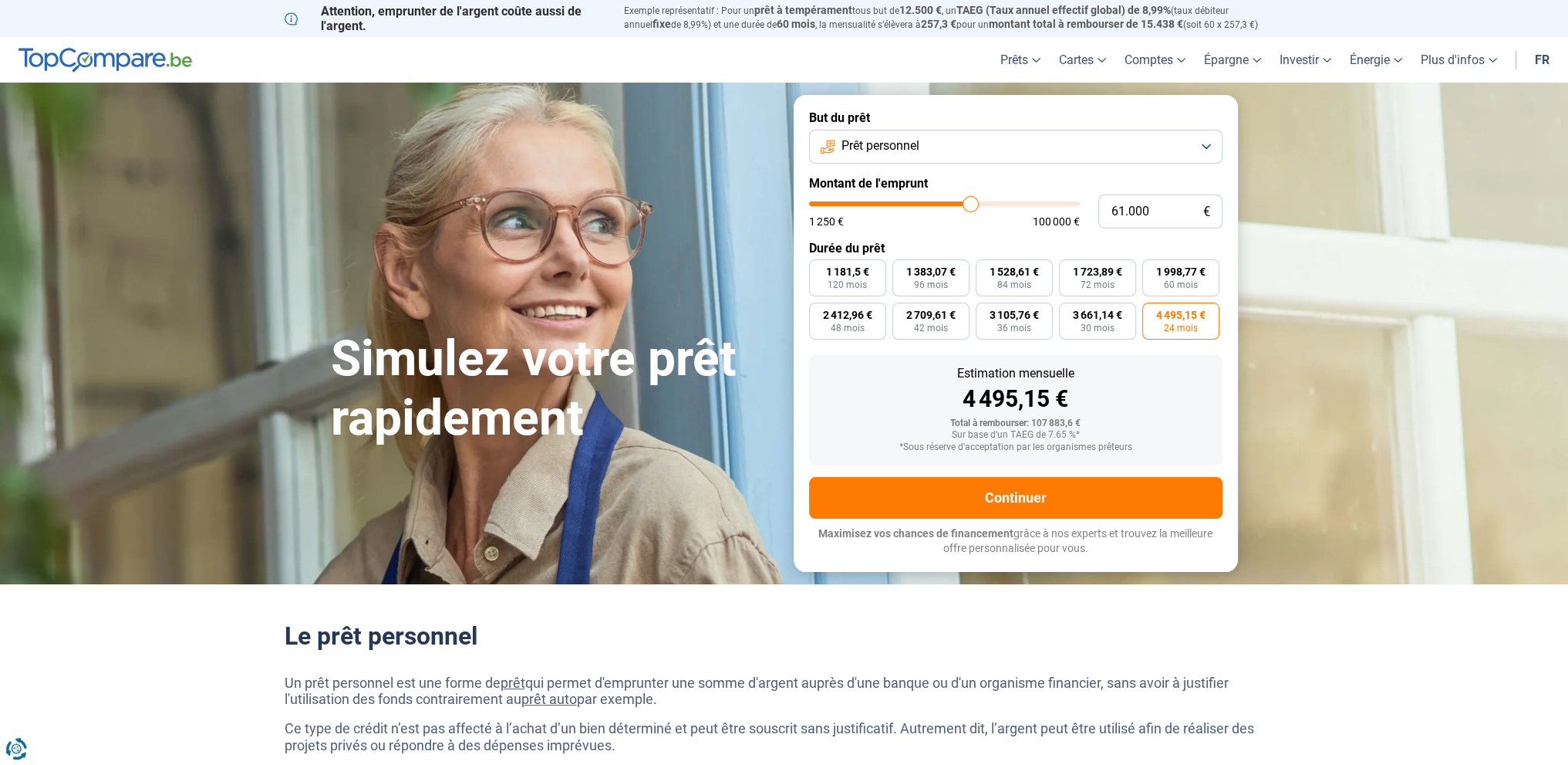
drag, startPoint x: 1067, startPoint y: 203, endPoint x: 970, endPoint y: 204, distance: 97.0
type input "61000"
click at [970, 204] on input "range" at bounding box center [944, 204] width 271 height 5
radio input "false"
radio input "true"
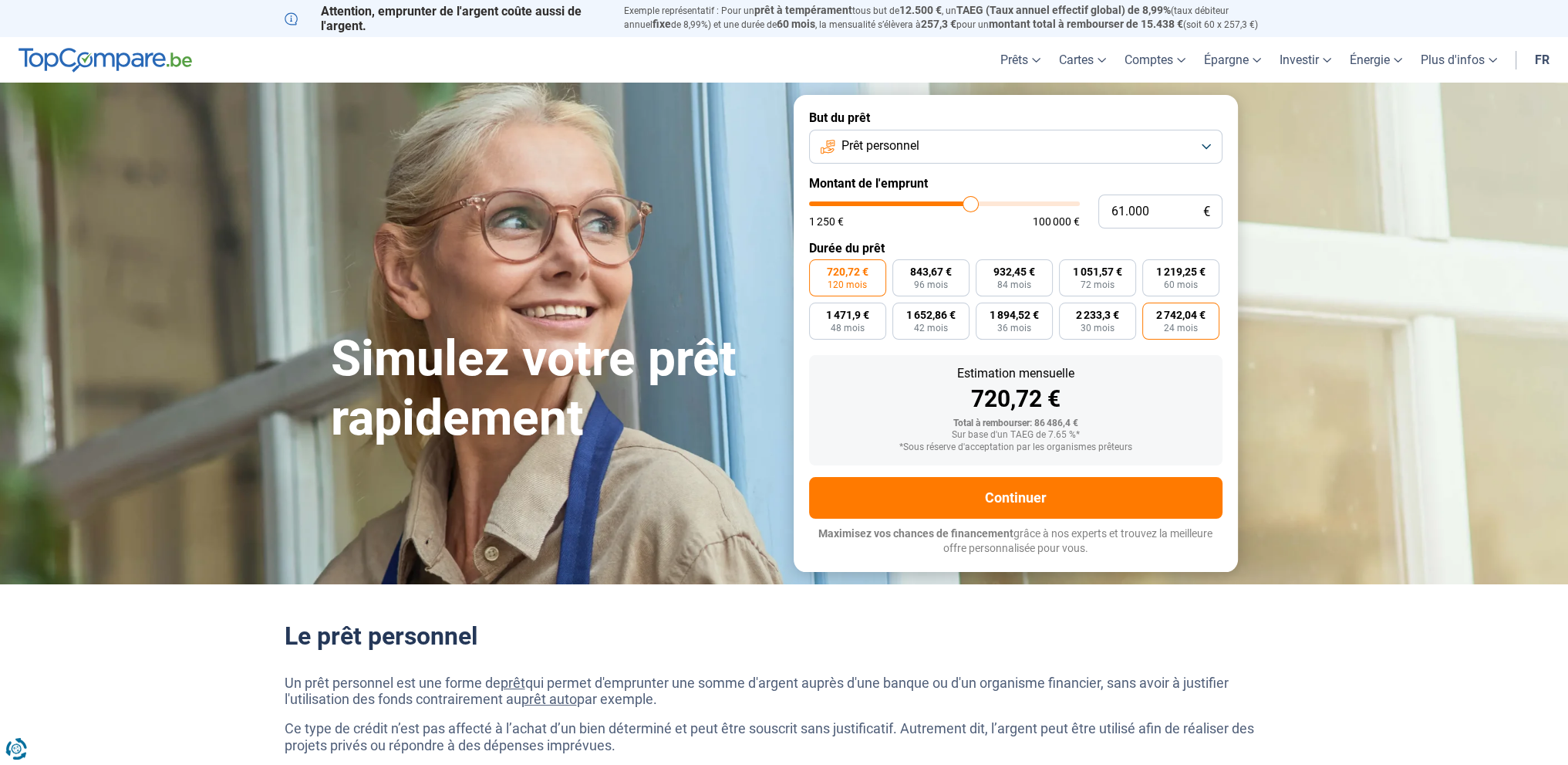
click at [1183, 319] on span "2 742,04 €" at bounding box center [1181, 315] width 49 height 11
click at [1152, 313] on input "2 742,04 € 24 mois" at bounding box center [1147, 307] width 10 height 10
radio input "true"
type input "59.500"
type input "59500"
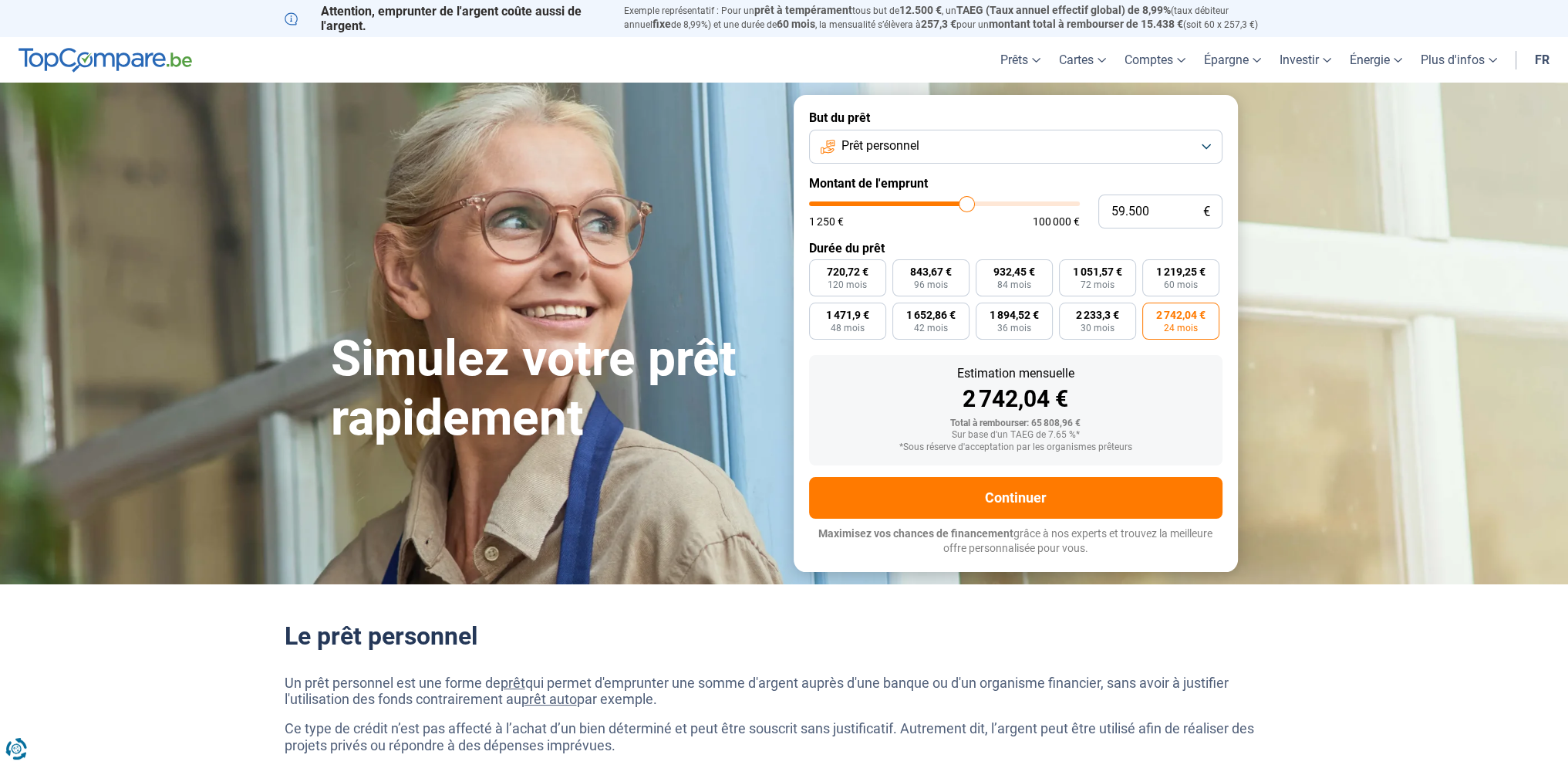
type input "58.250"
type input "58250"
type input "57.000"
type input "57000"
type input "52.750"
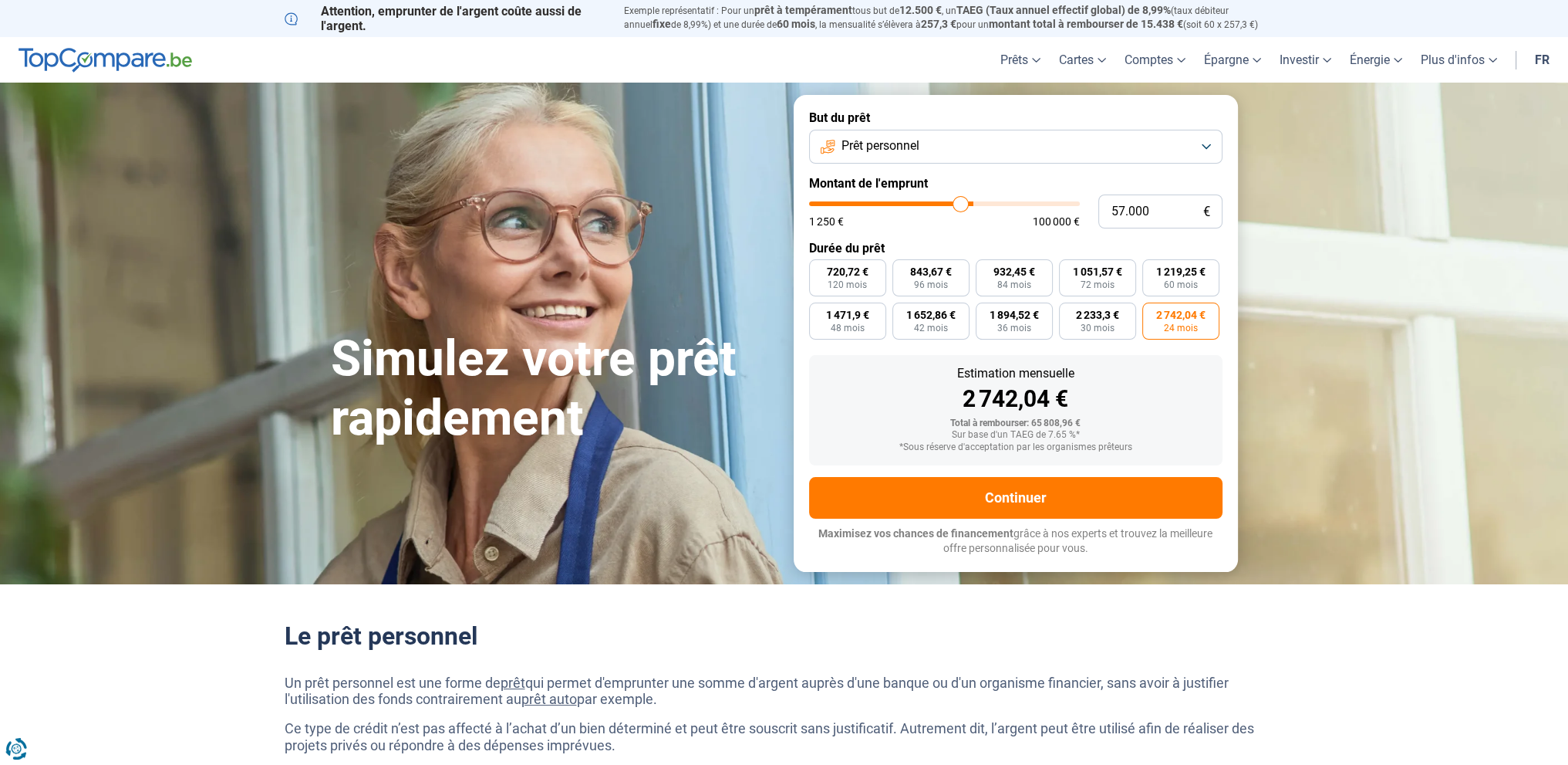
type input "52750"
type input "51.500"
type input "51500"
type input "50.750"
type input "50750"
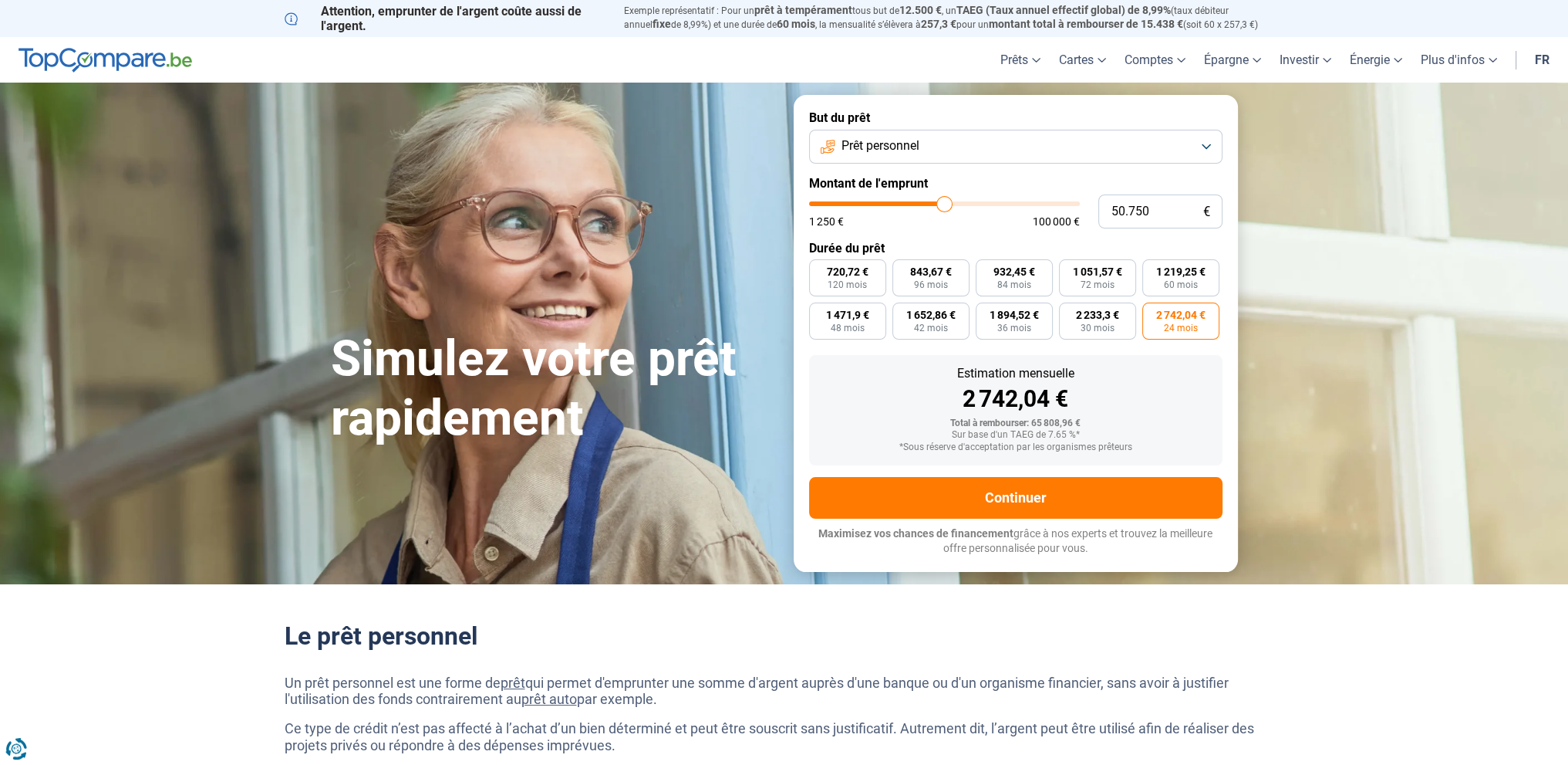
type input "49.500"
type input "49500"
type input "48.250"
type input "48250"
type input "47.500"
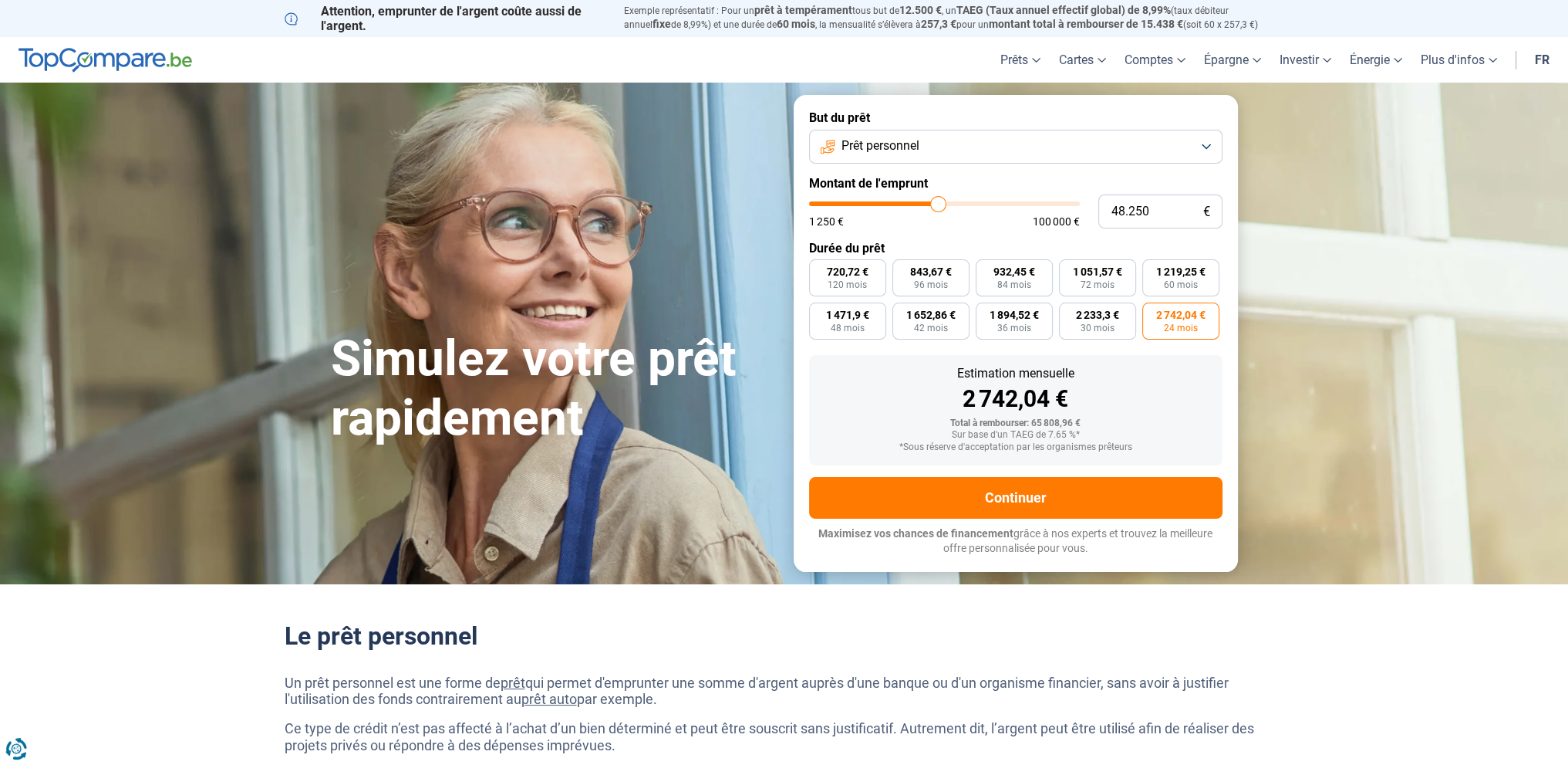
type input "47500"
type input "46.750"
type input "46750"
type input "46.000"
type input "46000"
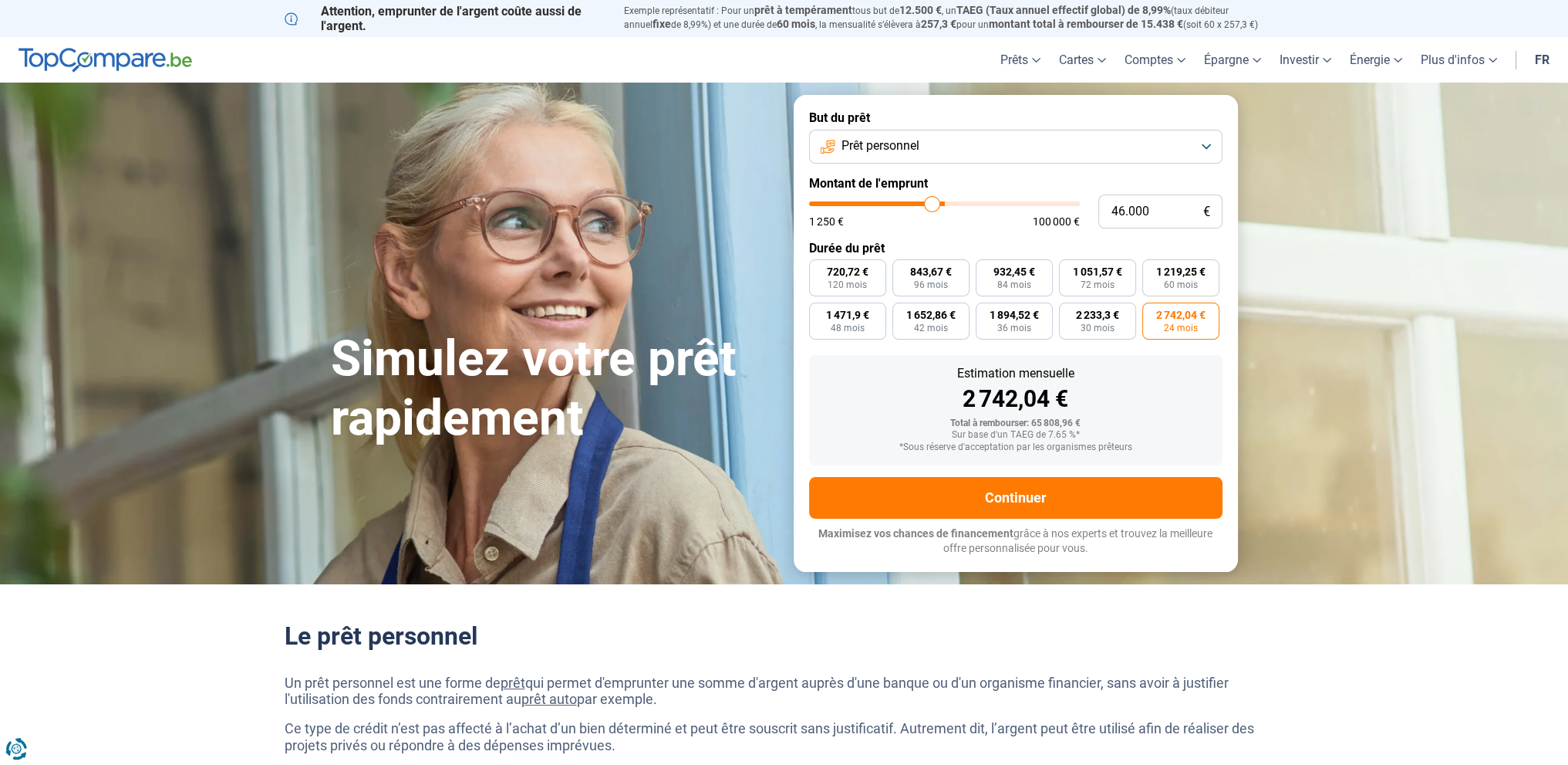
type input "45.250"
type input "45250"
type input "44.750"
type input "44750"
type input "44.250"
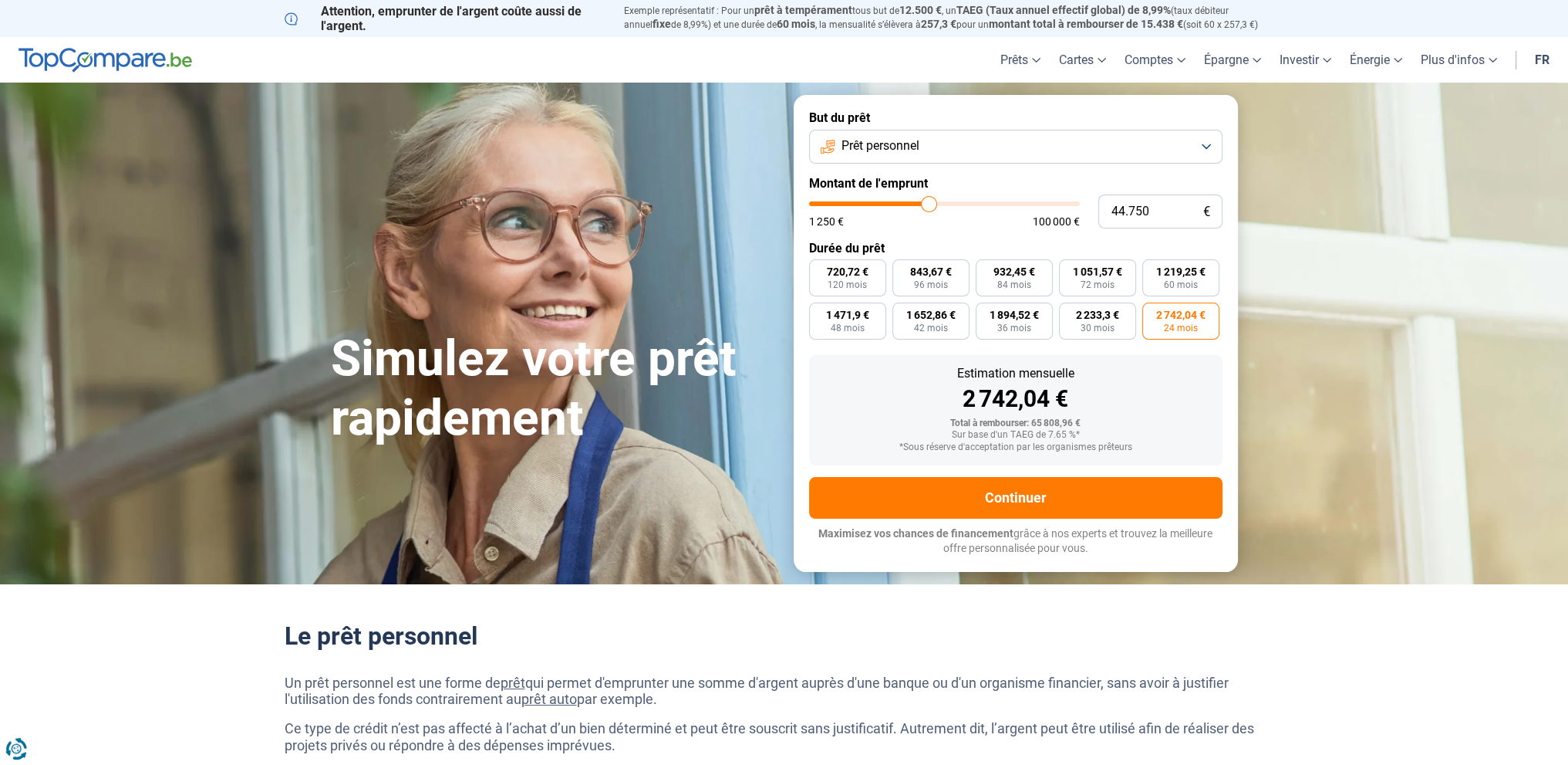
type input "44250"
type input "43.500"
drag, startPoint x: 947, startPoint y: 203, endPoint x: 926, endPoint y: 204, distance: 21.0
type input "43500"
click at [926, 204] on input "range" at bounding box center [944, 204] width 271 height 5
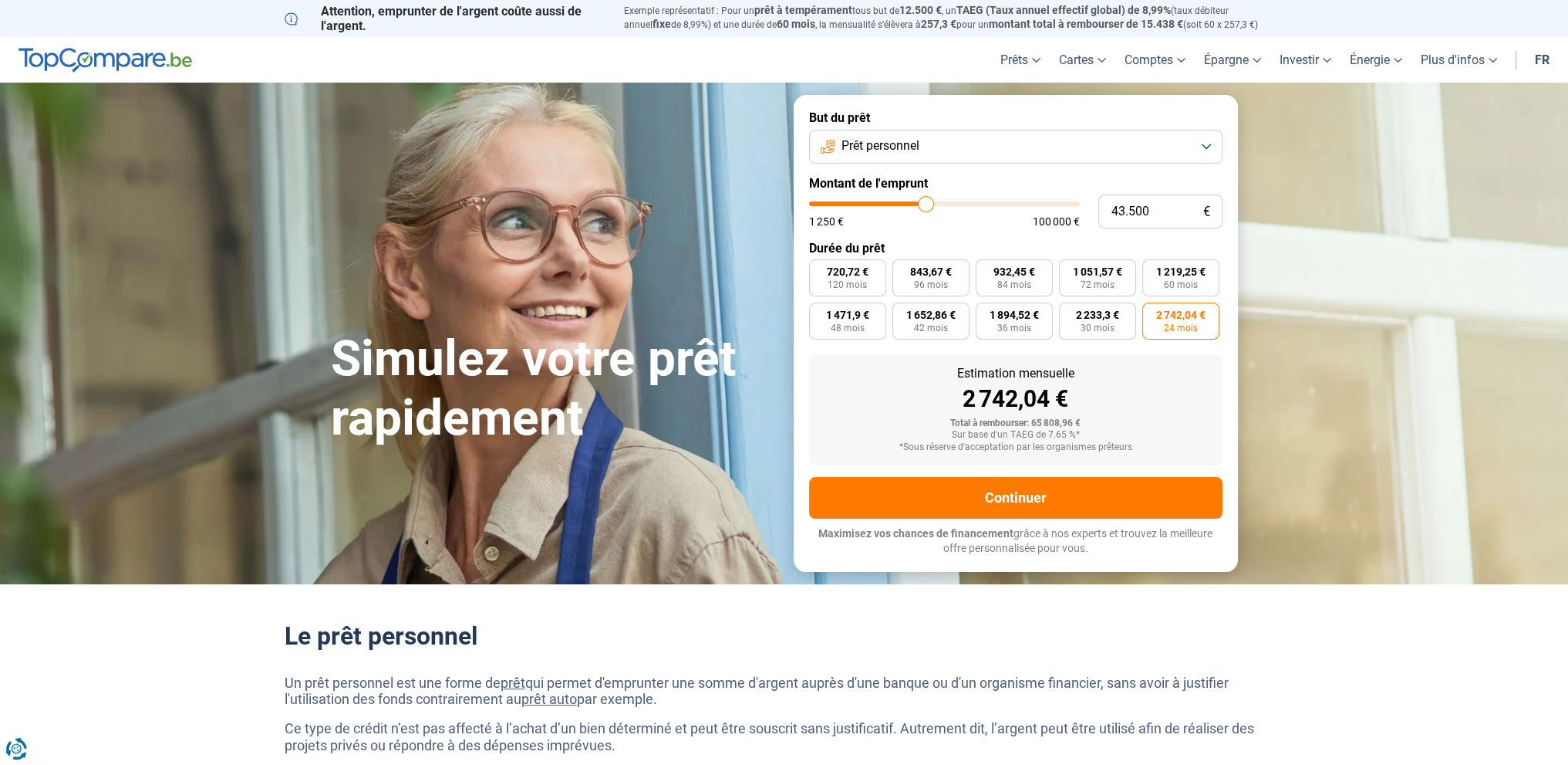
radio input "false"
radio input "true"
click at [1179, 329] on span "24 mois" at bounding box center [1180, 328] width 34 height 10
click at [1152, 313] on input "1 955,39 € 24 mois" at bounding box center [1147, 307] width 10 height 10
radio input "true"
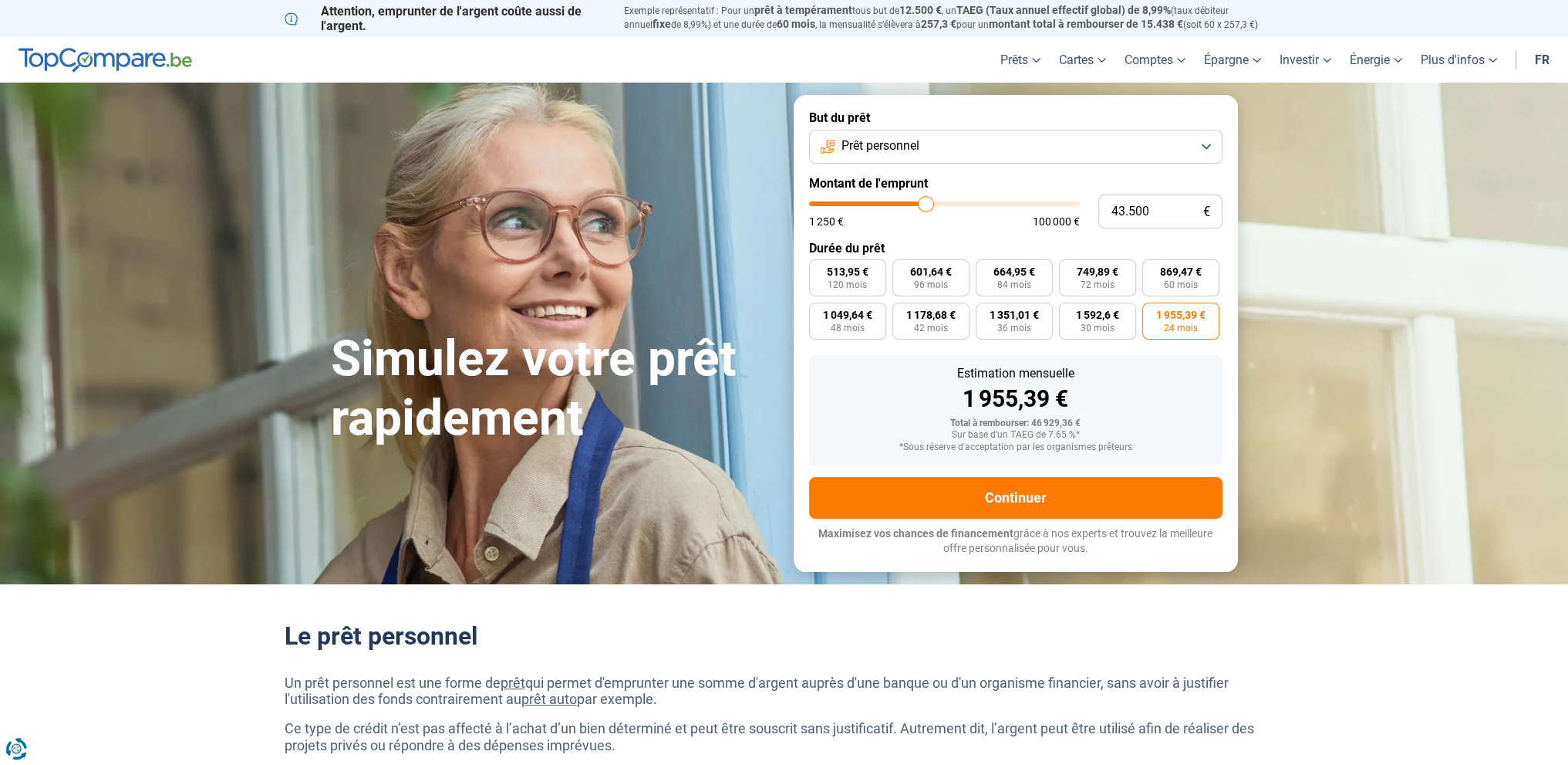
type input "43.250"
type input "43250"
type input "42.000"
type input "42000"
type input "40.750"
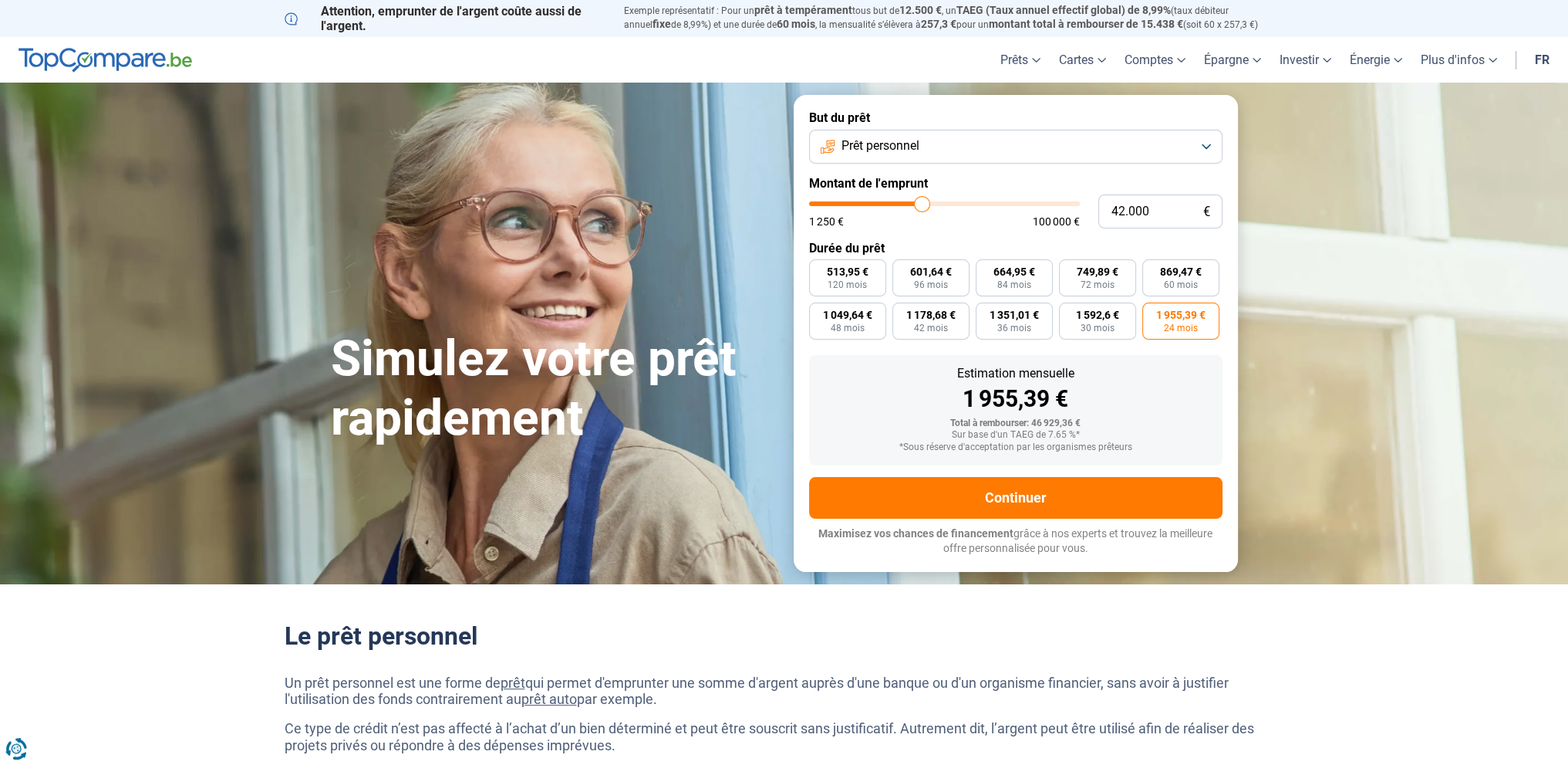
type input "40750"
type input "40.000"
type input "40000"
type input "38.000"
type input "38000"
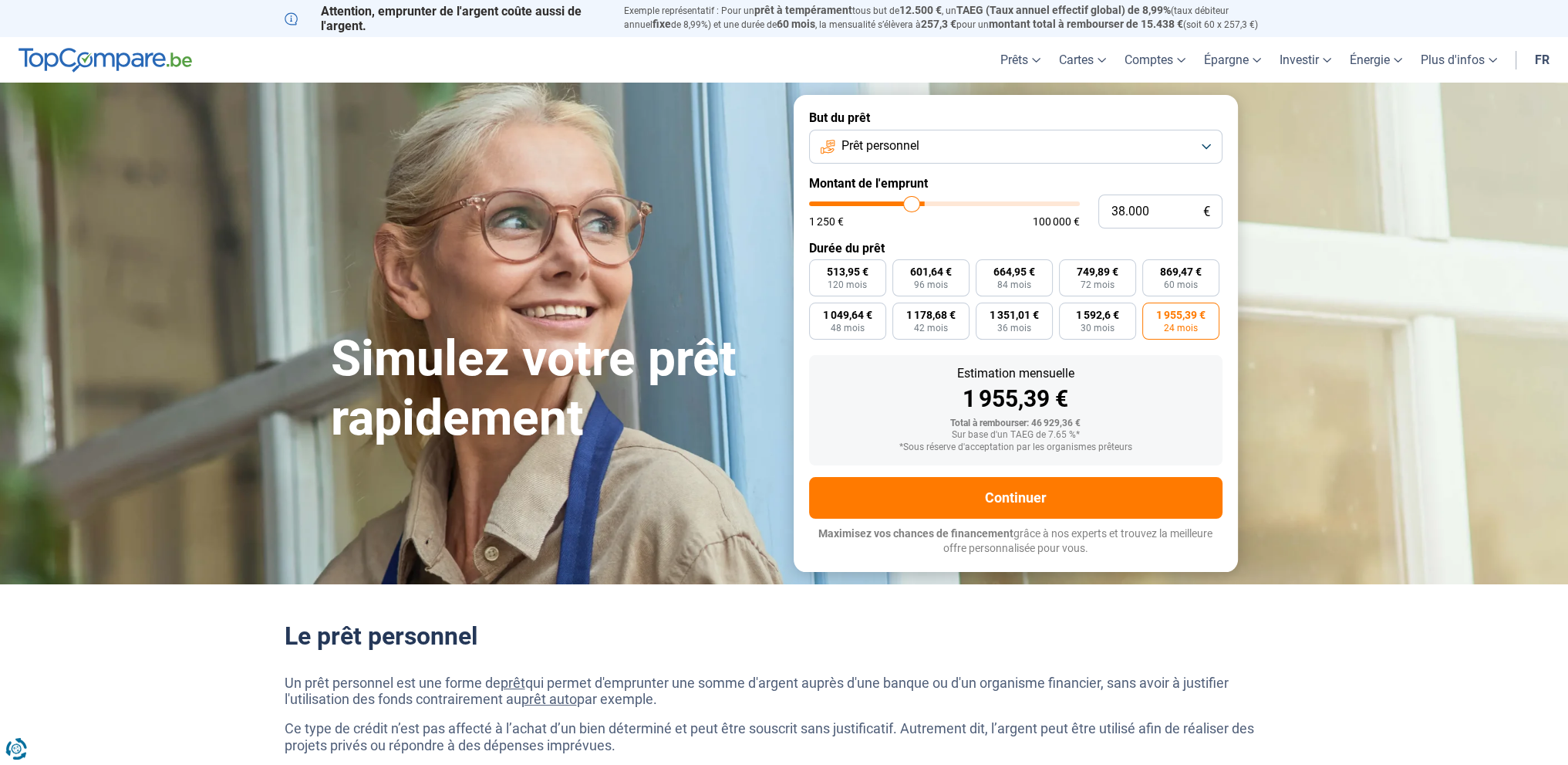
type input "37.500"
type input "37500"
type input "36.000"
type input "36000"
type input "35.250"
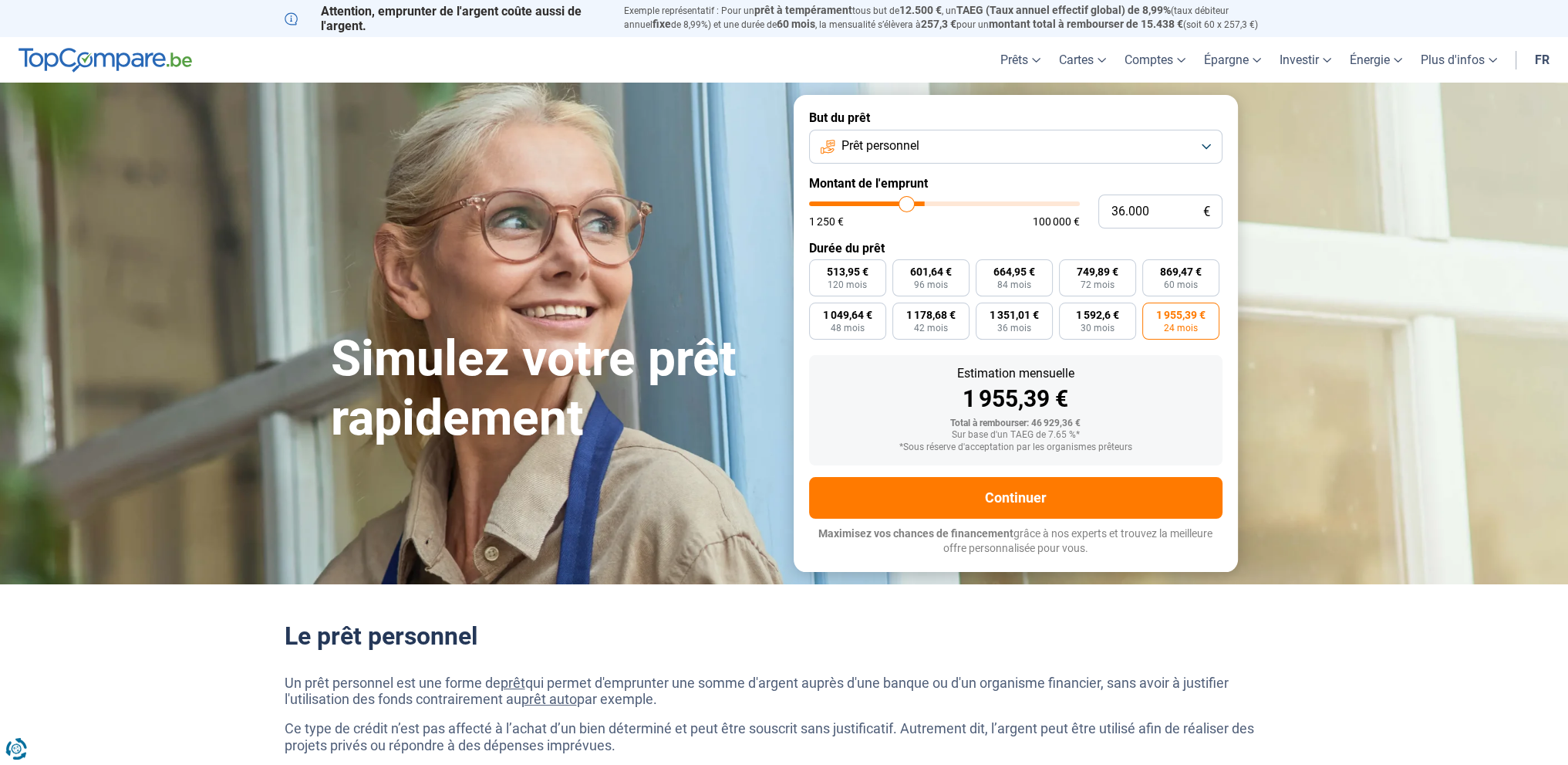
type input "35250"
type input "34.000"
type input "34000"
type input "31.750"
type input "31750"
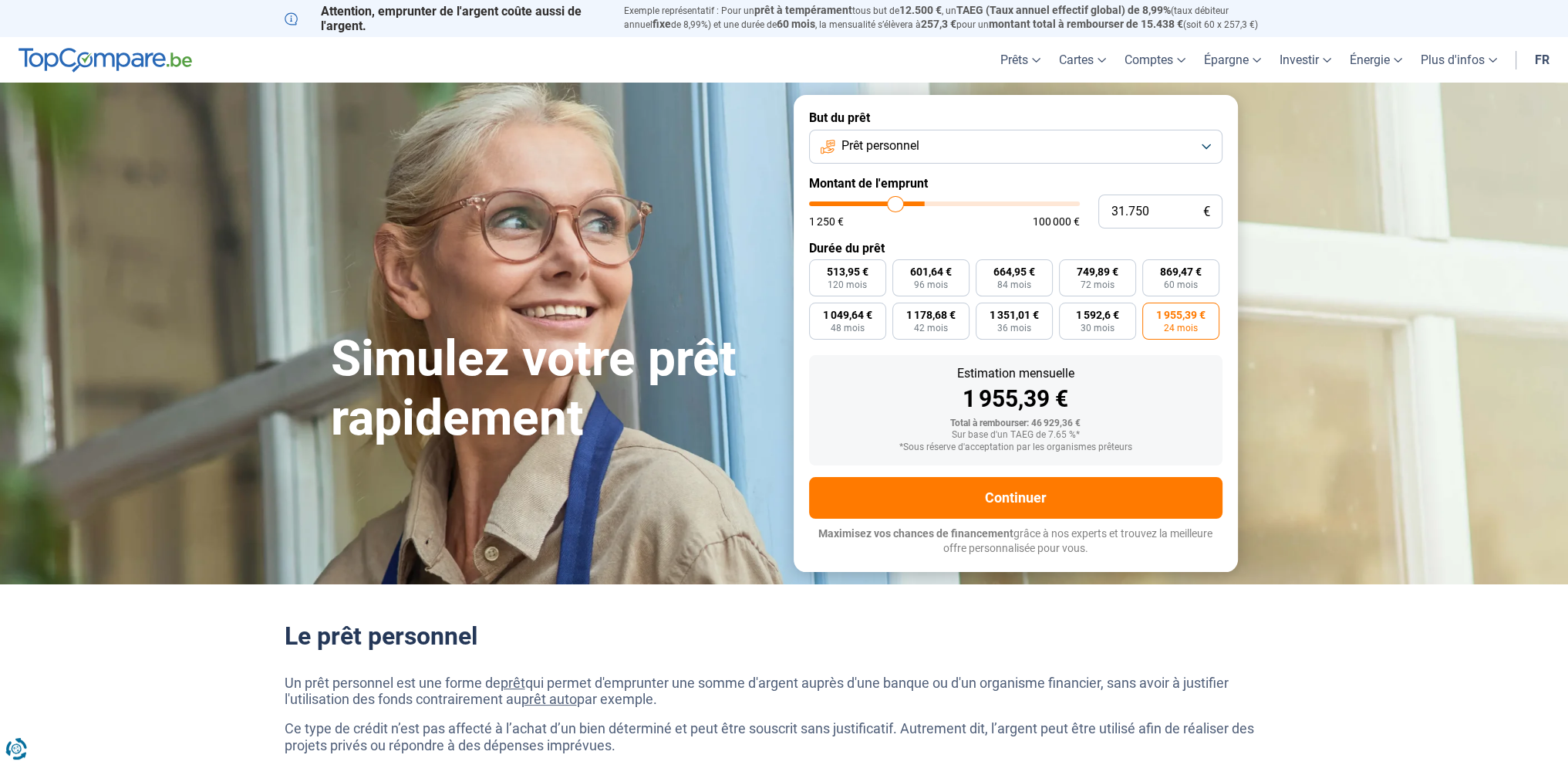
type input "30.500"
type input "30500"
type input "29.250"
type input "29250"
type input "28.500"
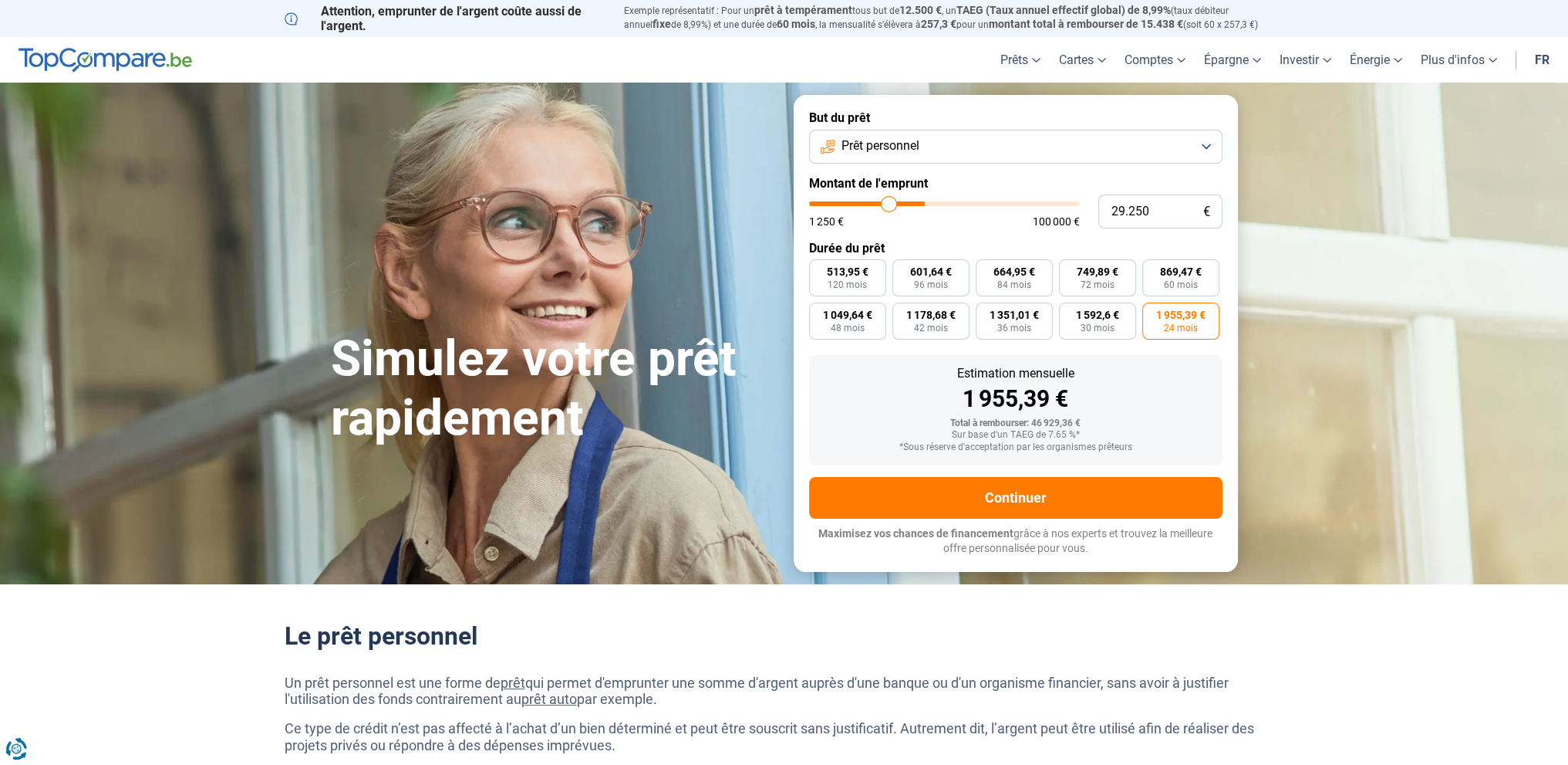
type input "28500"
type input "27.750"
type input "27750"
type input "27.000"
type input "27000"
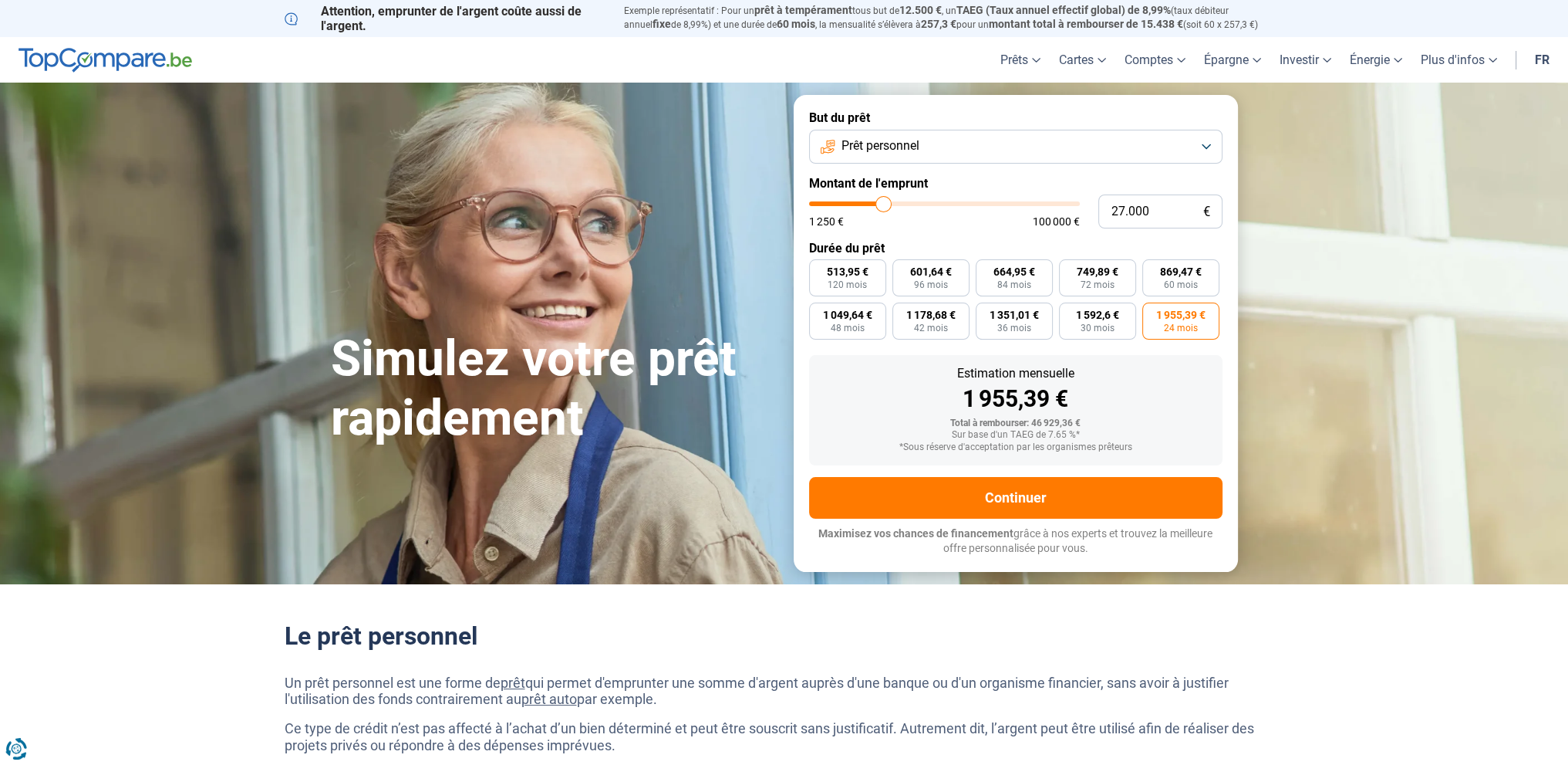
type input "26.500"
type input "26500"
type input "25.750"
type input "25750"
type input "25.250"
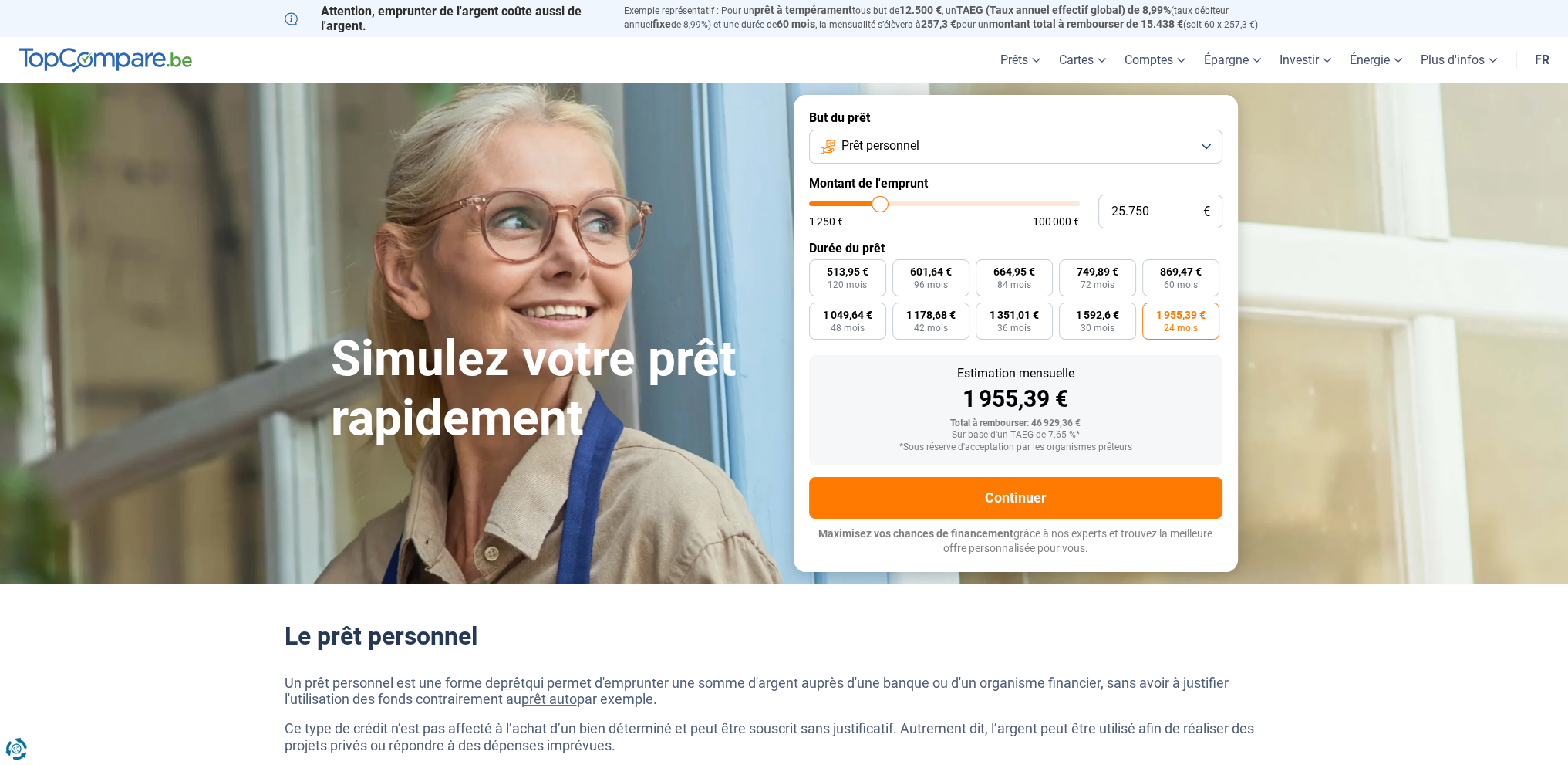
type input "25250"
type input "24.500"
type input "24500"
type input "23.750"
type input "23750"
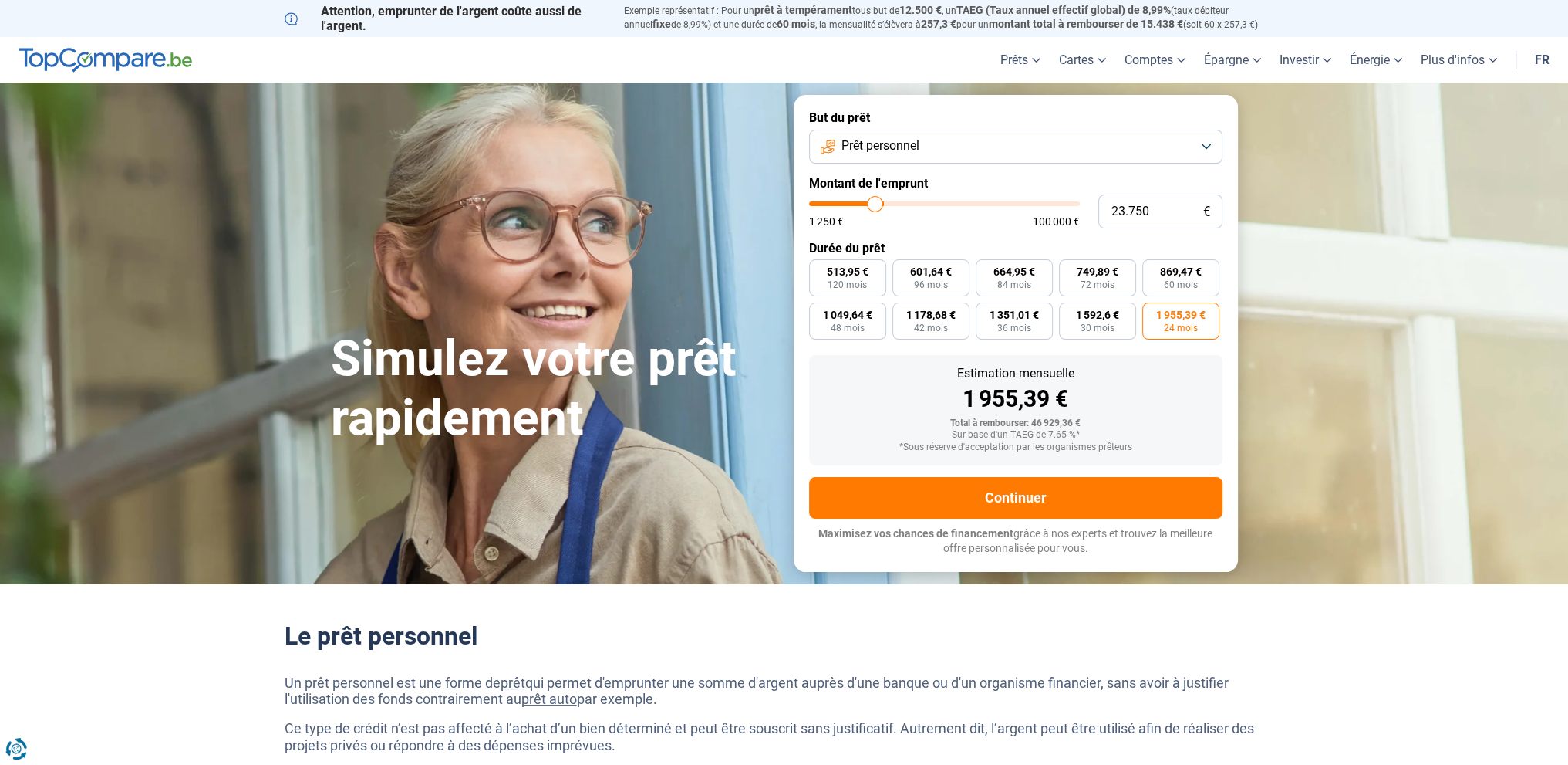
type input "23.250"
type input "23250"
type input "22.500"
type input "22500"
type input "21.750"
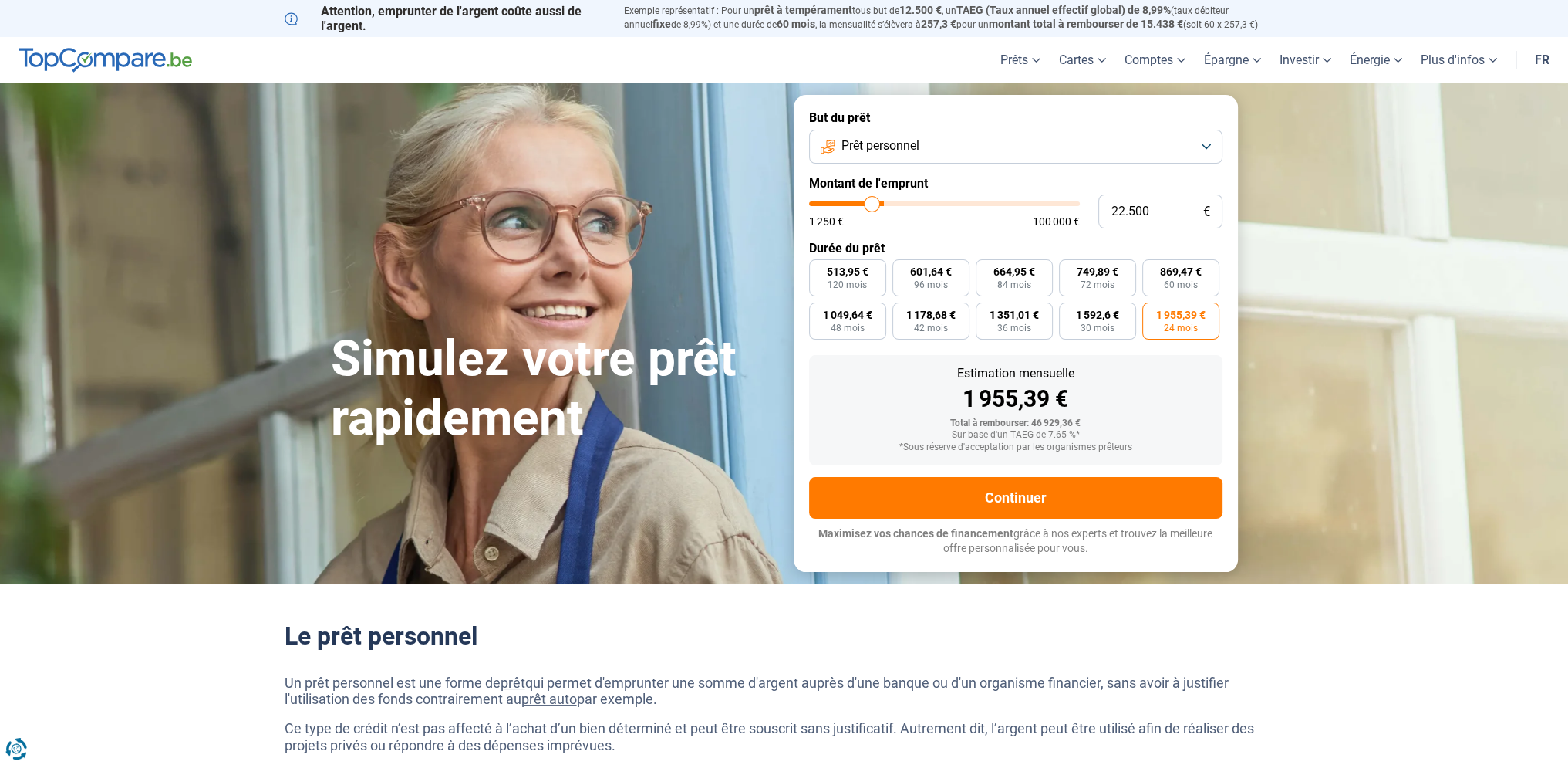
type input "21750"
type input "21.000"
drag, startPoint x: 925, startPoint y: 197, endPoint x: 868, endPoint y: 203, distance: 57.3
type input "21000"
click at [868, 203] on input "range" at bounding box center [944, 204] width 271 height 5
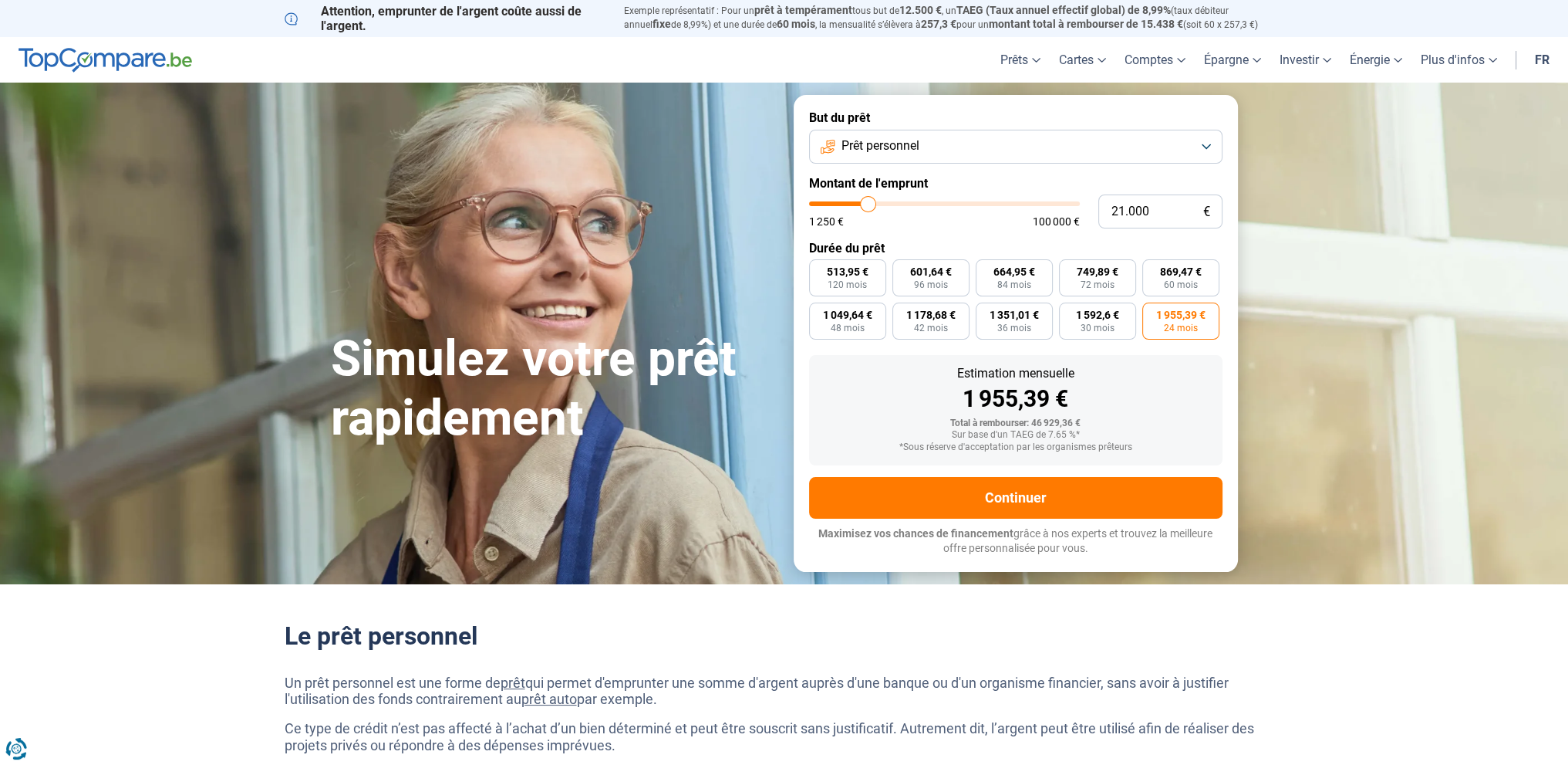
radio input "false"
radio input "true"
type input "20.250"
type input "20250"
type input "17.750"
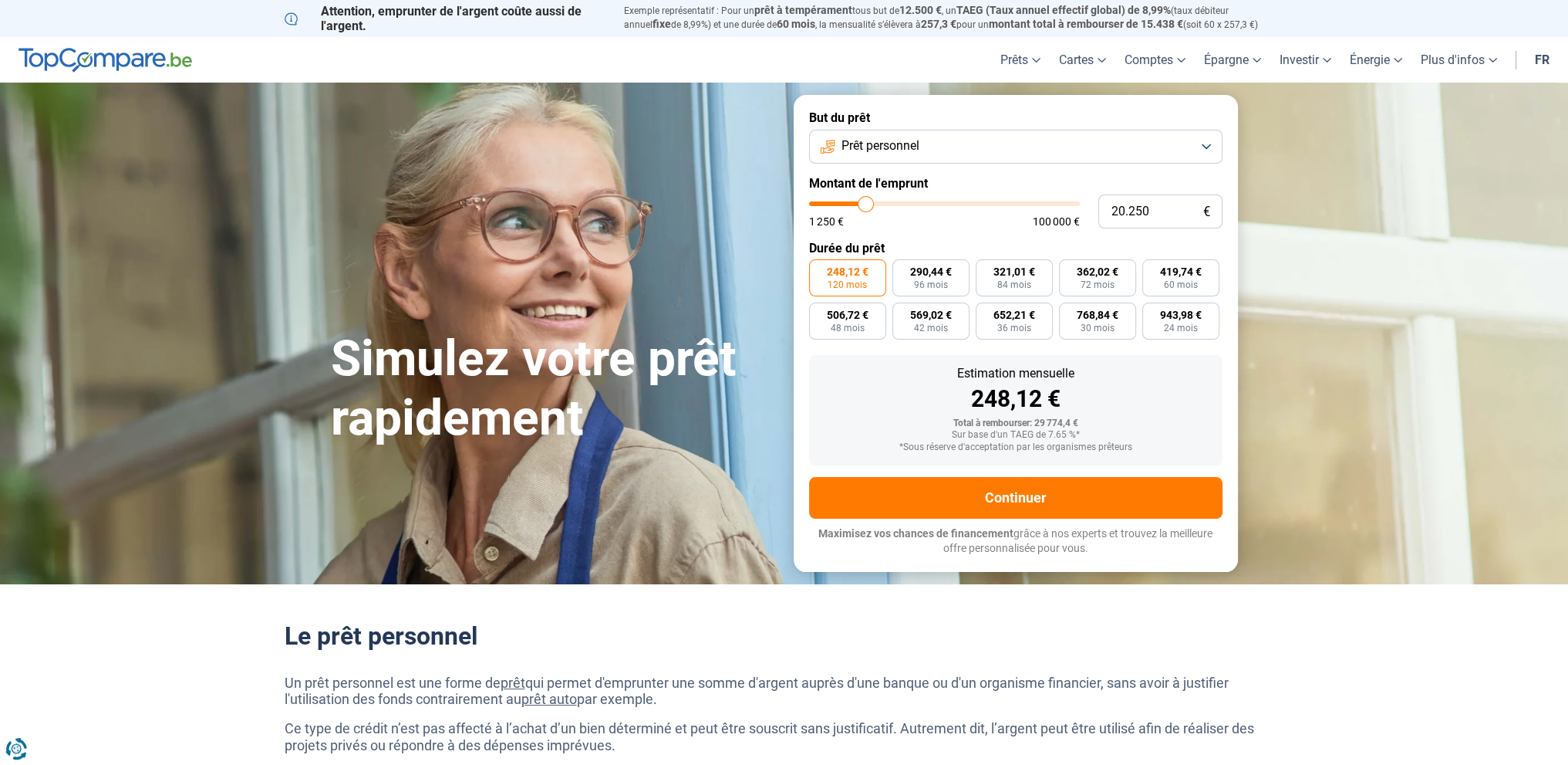
type input "17750"
type input "14.250"
type input "14250"
type input "9.500"
type input "9500"
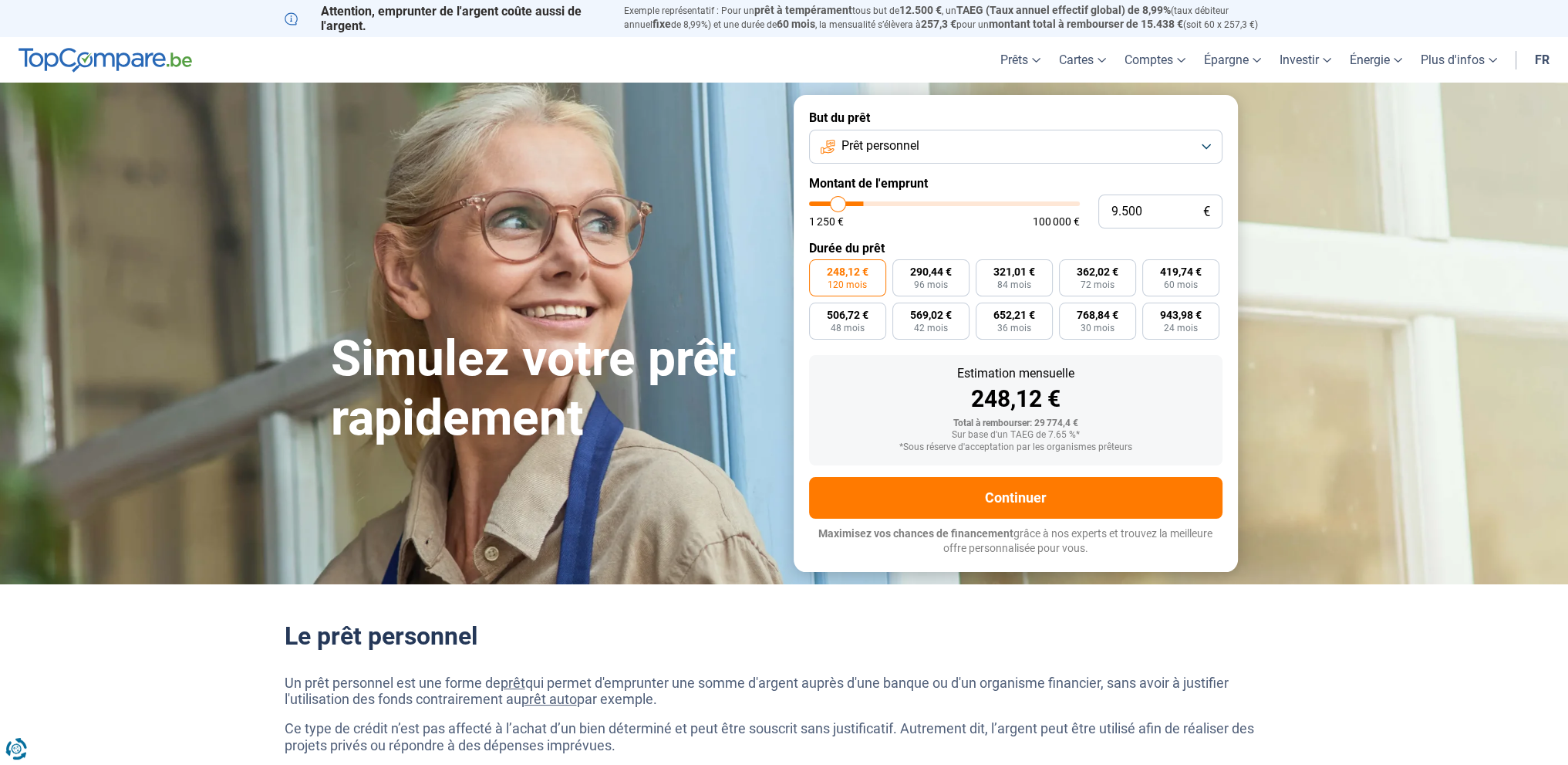
type input "5.500"
type input "5500"
type input "1.250"
drag, startPoint x: 870, startPoint y: 201, endPoint x: 762, endPoint y: 201, distance: 108.0
type input "1250"
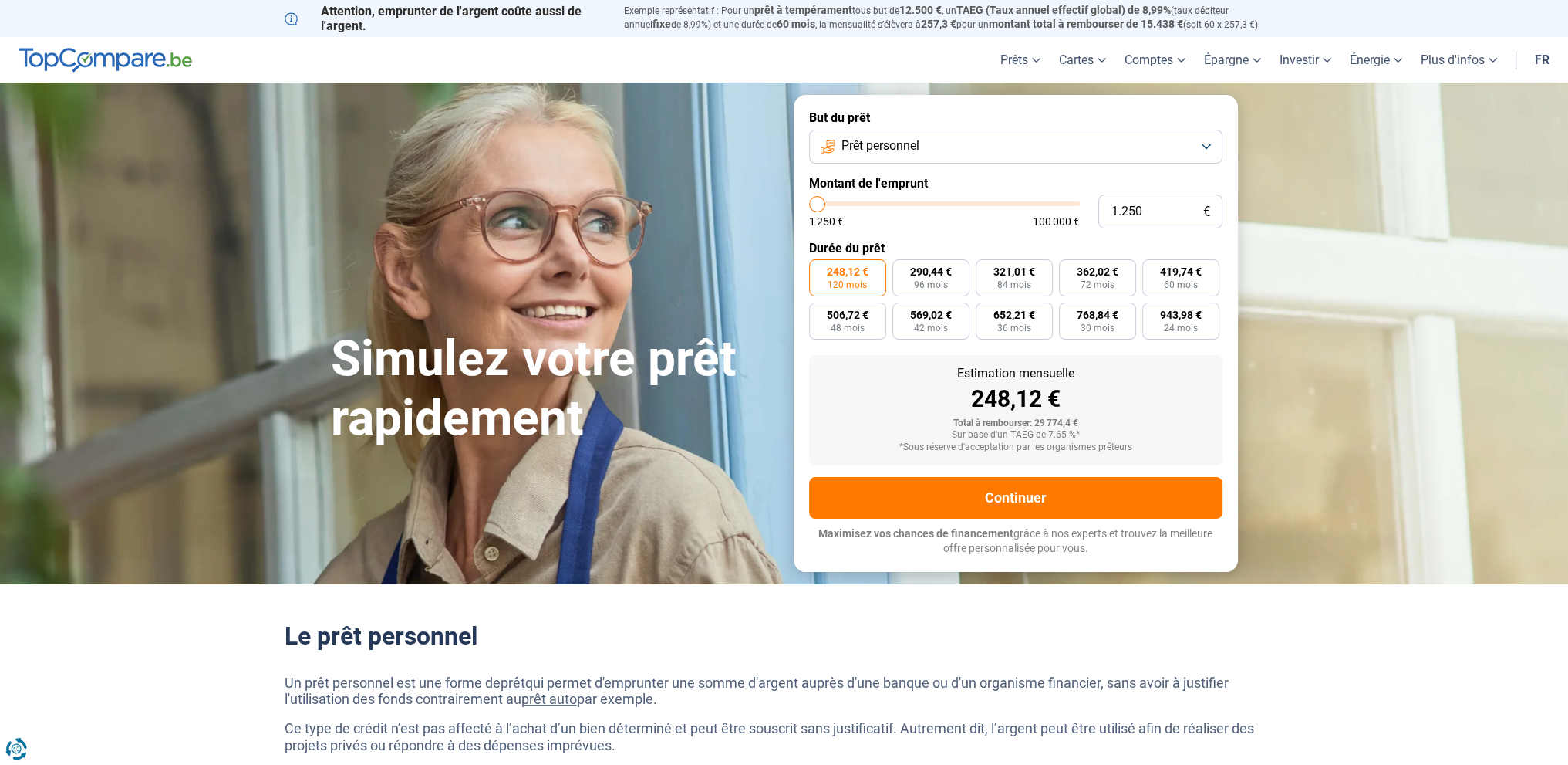
click at [809, 201] on input "range" at bounding box center [944, 204] width 271 height 5
radio input "true"
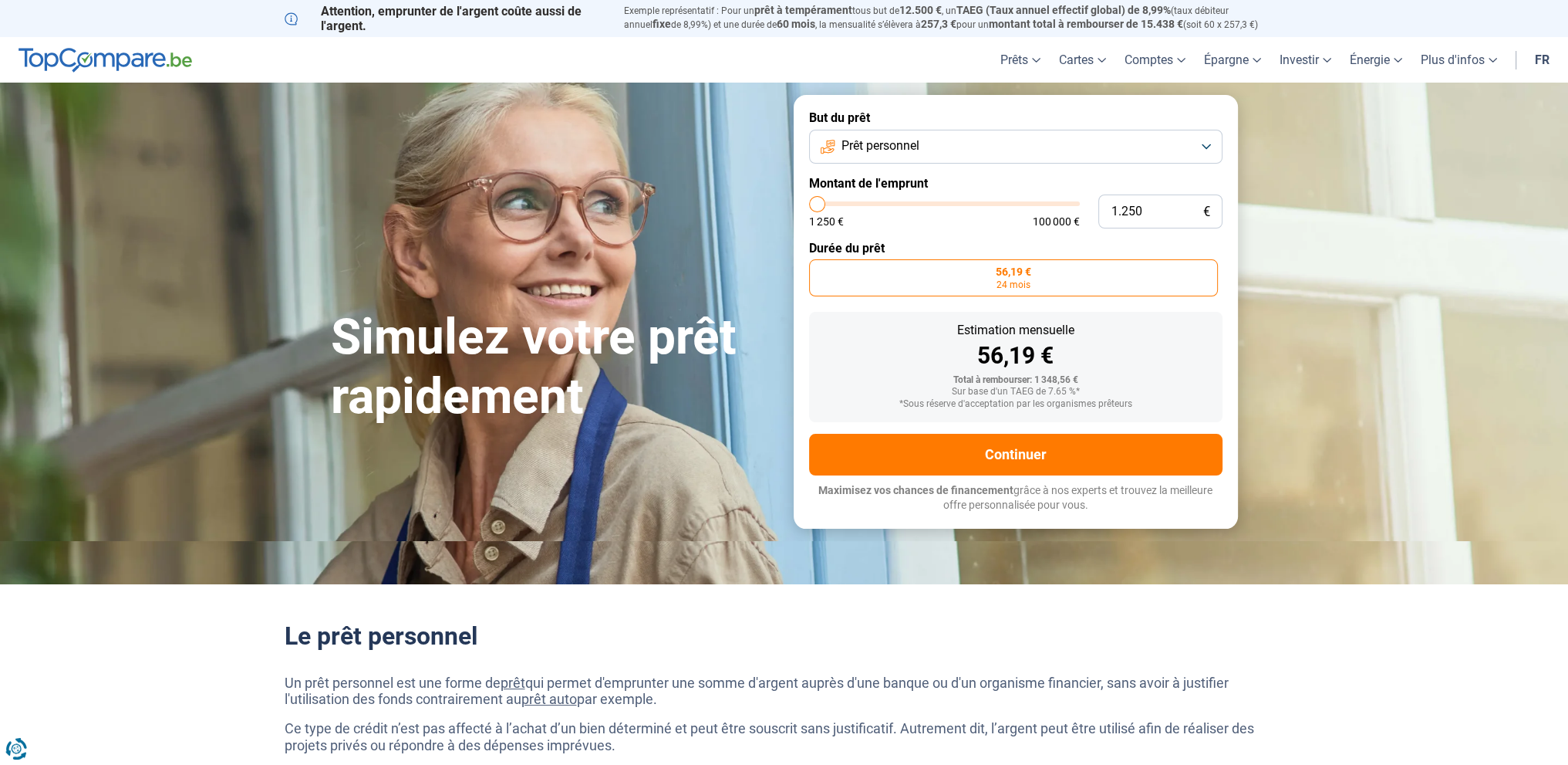
type input "1.750"
type input "1750"
type input "2.500"
type input "2500"
type input "3.250"
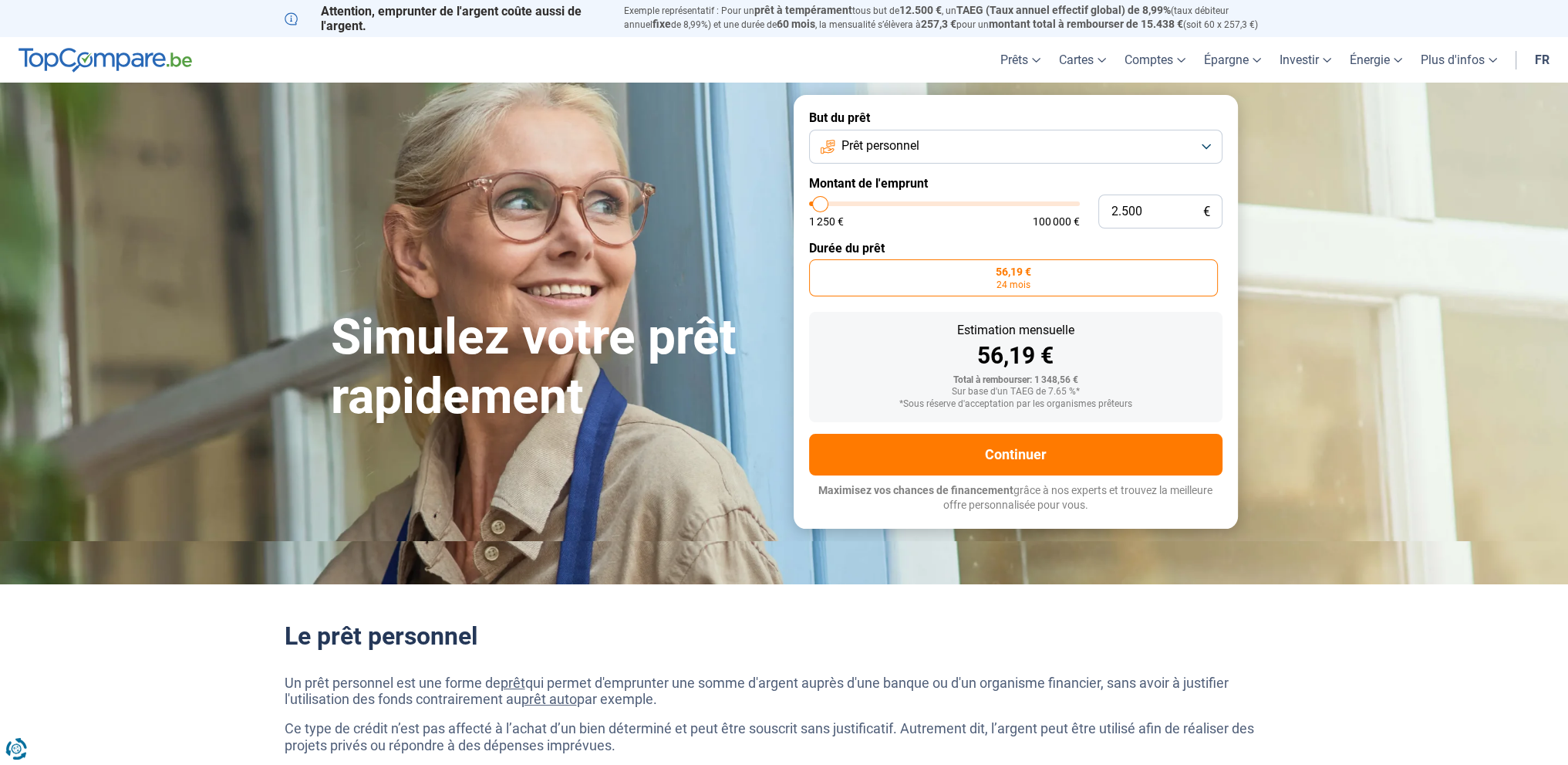
type input "3250"
type input "4.000"
type input "4000"
type input "4.750"
type input "4750"
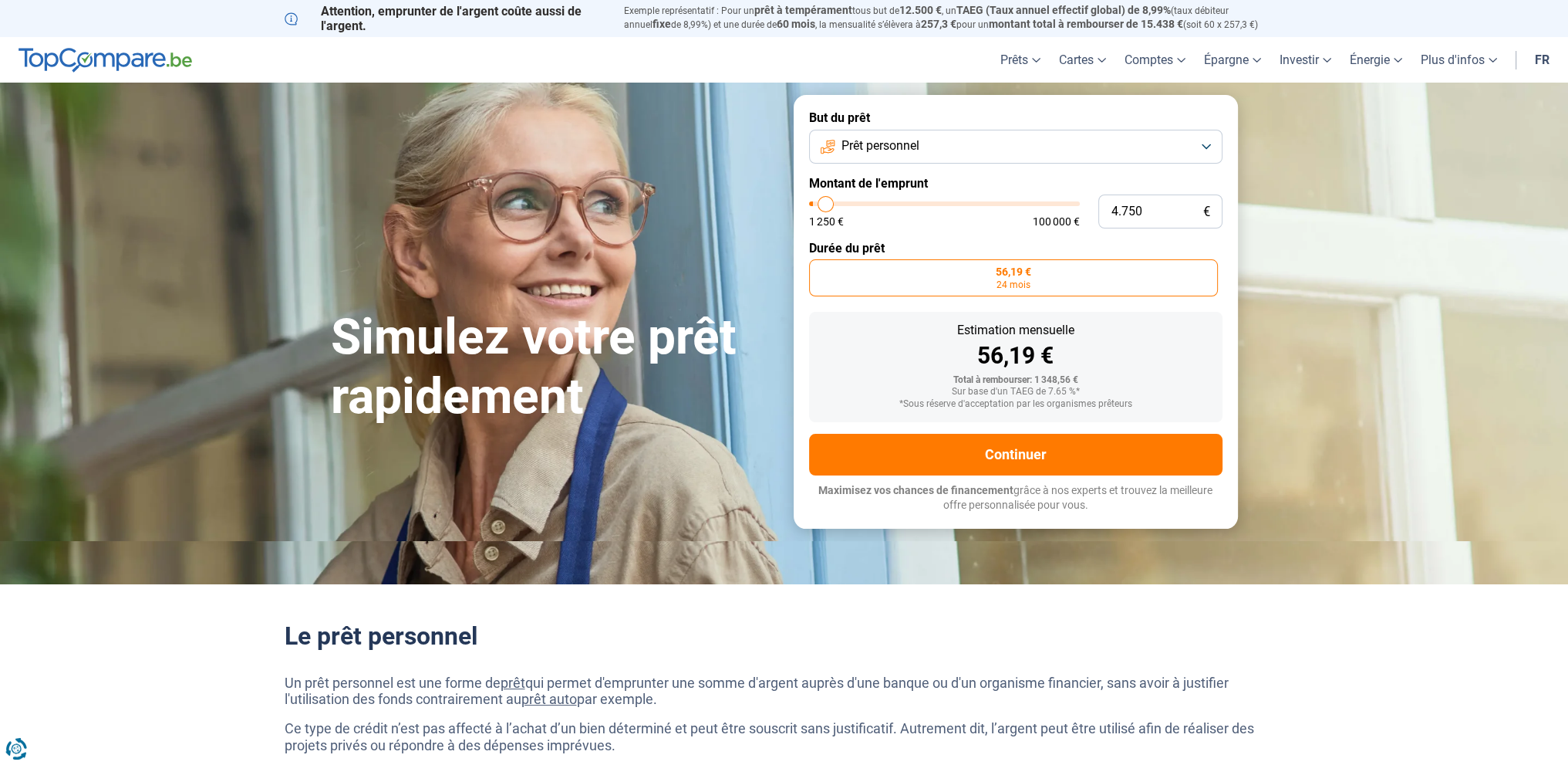
type input "5.250"
type input "5250"
type input "6.000"
type input "6000"
type input "6.500"
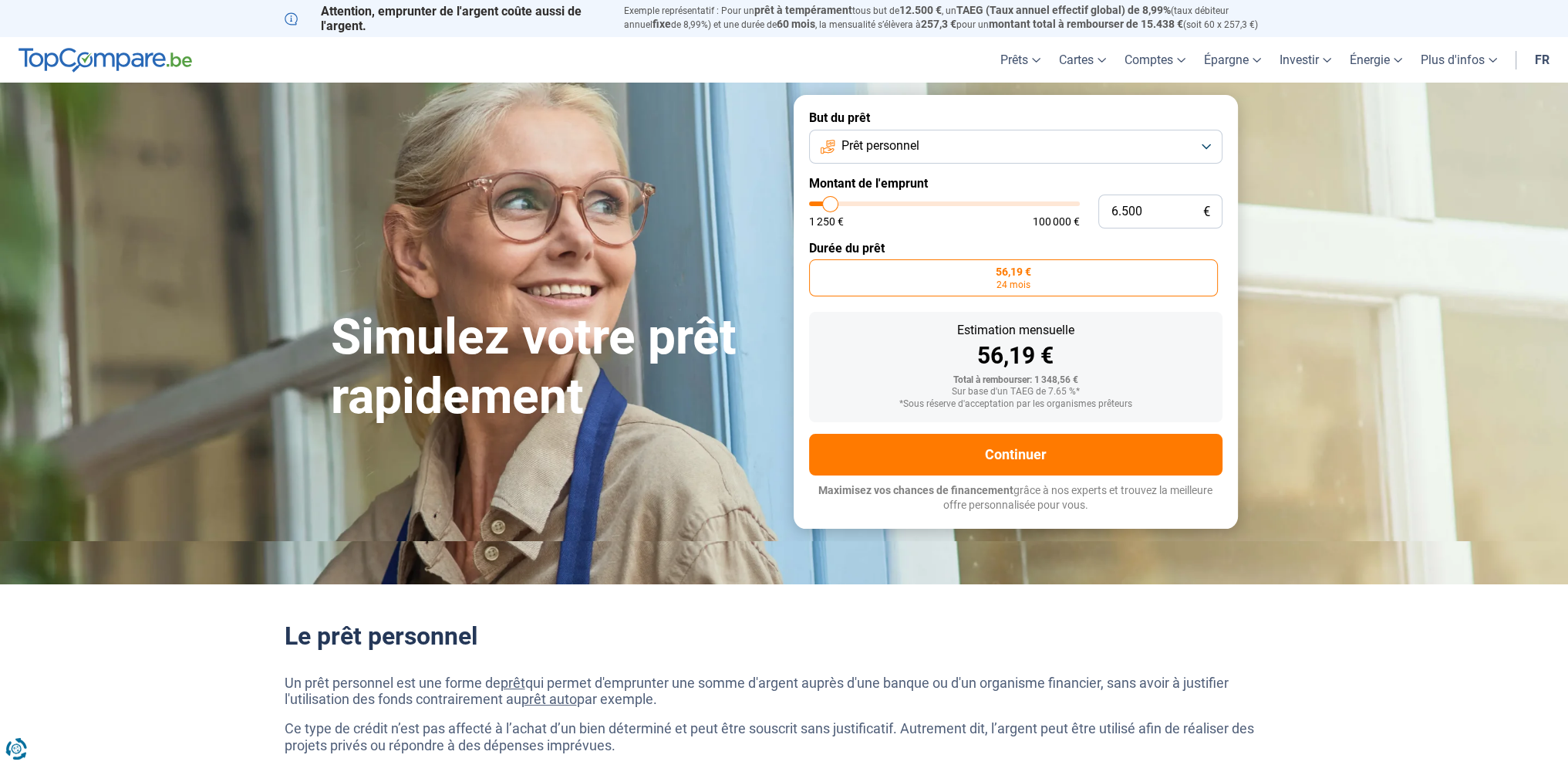
drag, startPoint x: 821, startPoint y: 203, endPoint x: 830, endPoint y: 200, distance: 9.5
type input "6500"
click at [830, 201] on input "range" at bounding box center [944, 204] width 271 height 5
radio input "false"
type input "6.000"
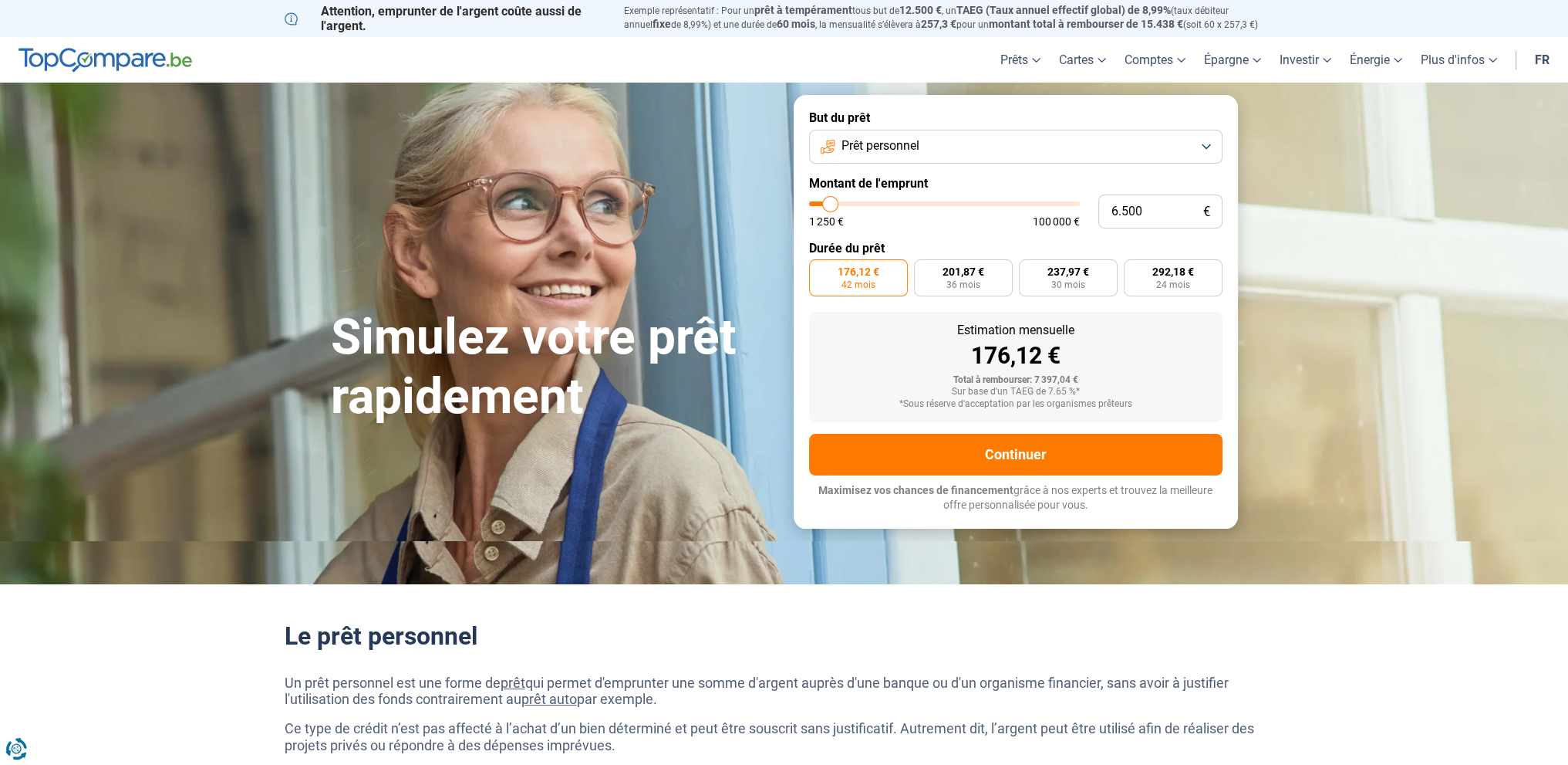
type input "6000"
type input "5.000"
type input "5000"
type input "2.750"
type input "2750"
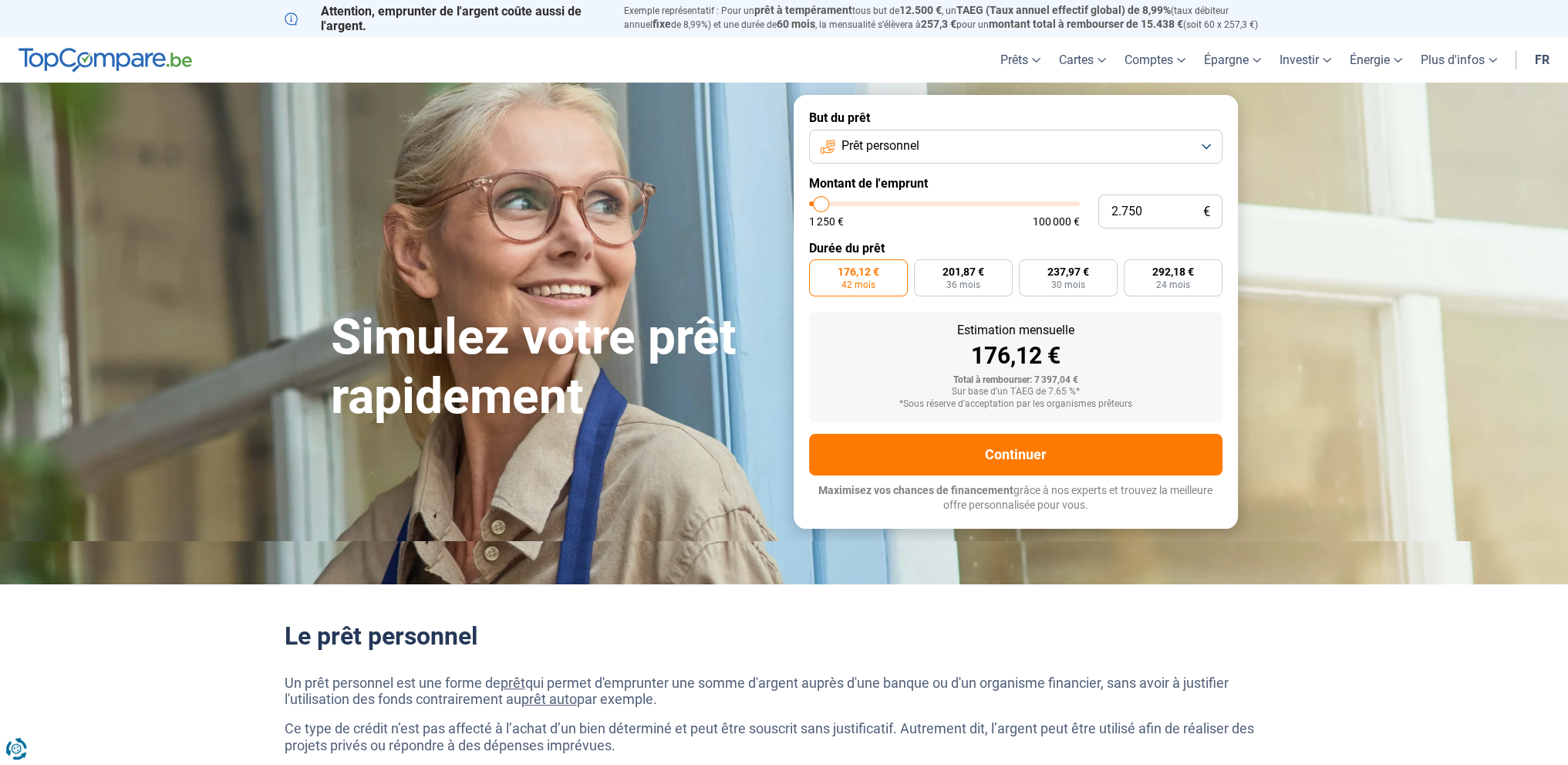
type input "1.500"
type input "1500"
type input "1.250"
drag, startPoint x: 830, startPoint y: 200, endPoint x: 807, endPoint y: 203, distance: 23.2
type input "1250"
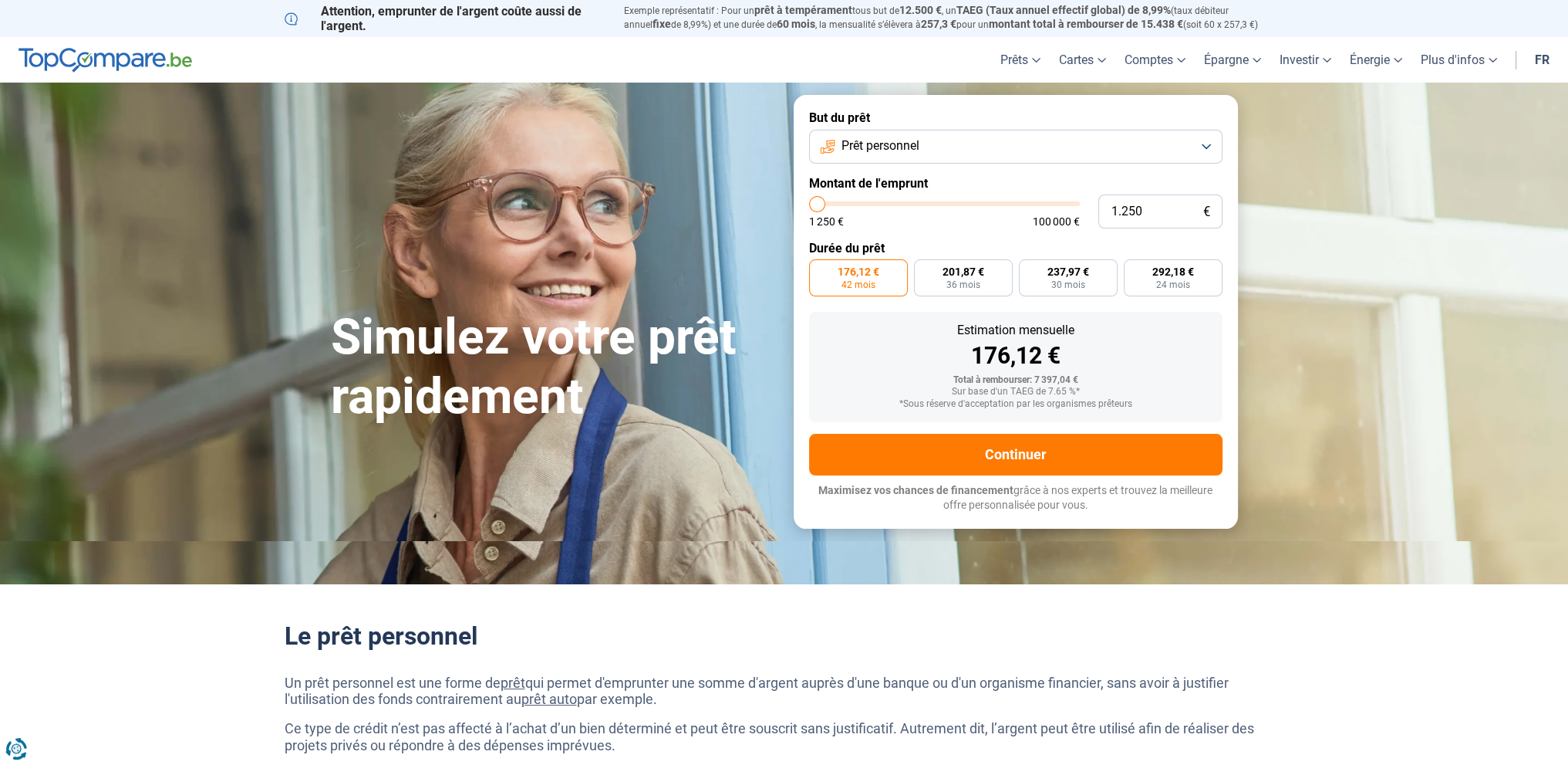
click at [809, 203] on input "range" at bounding box center [944, 204] width 271 height 5
radio input "true"
type input "4.500"
type input "4500"
type input "4.750"
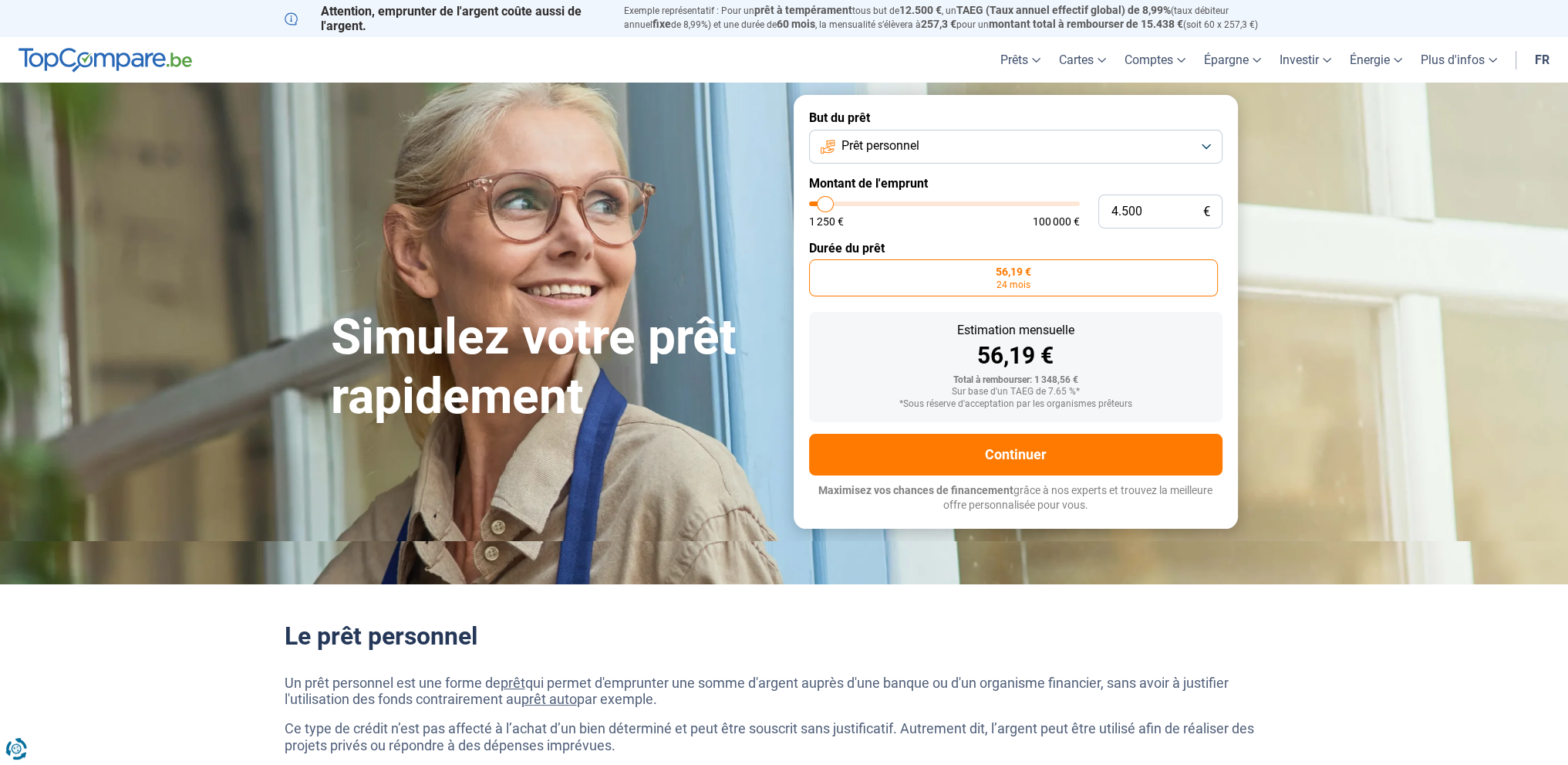
type input "4750"
type input "5.250"
drag, startPoint x: 824, startPoint y: 204, endPoint x: 846, endPoint y: 203, distance: 22.0
click at [846, 203] on input "range" at bounding box center [944, 204] width 271 height 5
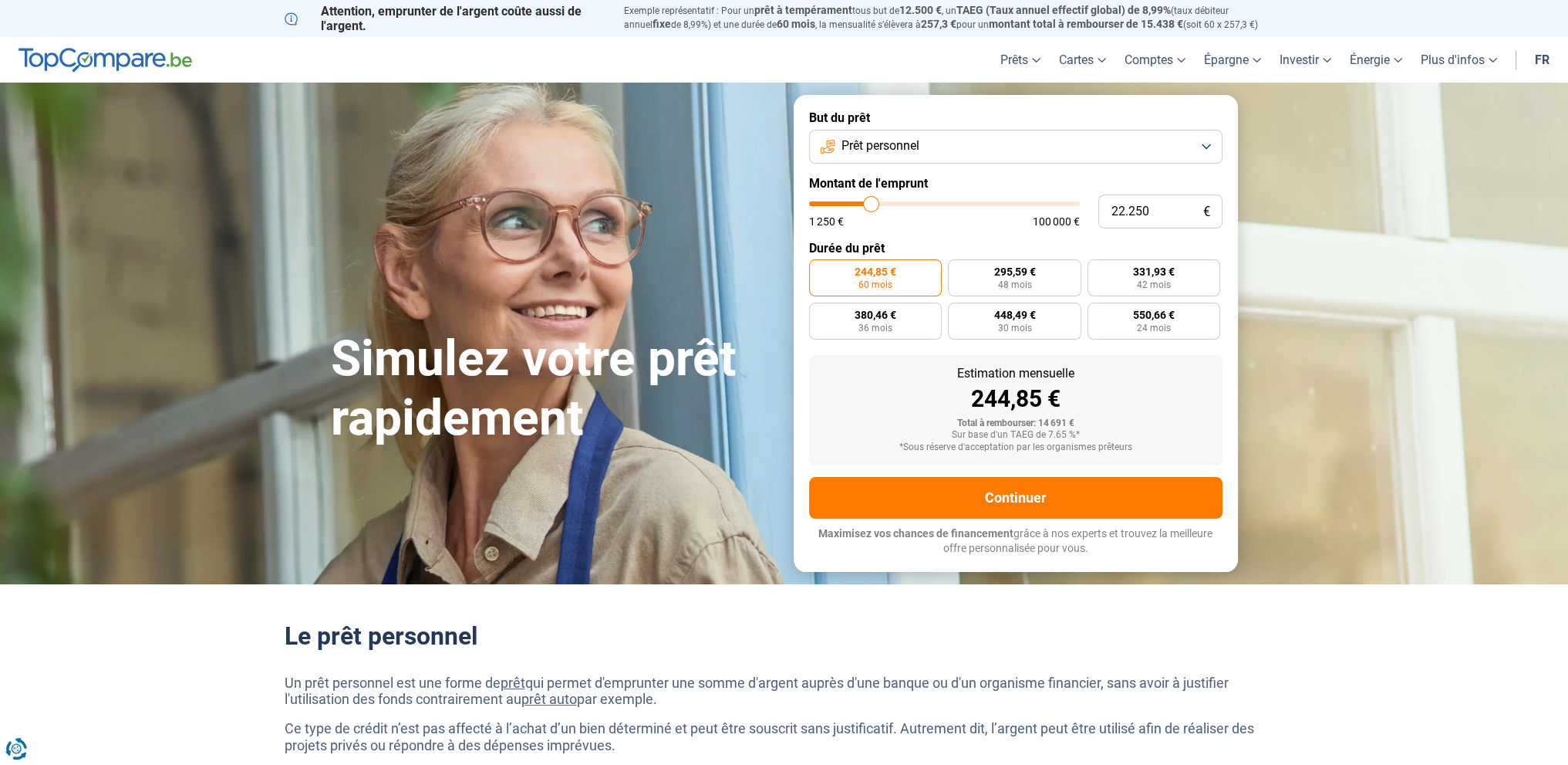
drag, startPoint x: 844, startPoint y: 206, endPoint x: 871, endPoint y: 203, distance: 27.2
click at [871, 203] on input "range" at bounding box center [944, 204] width 271 height 5
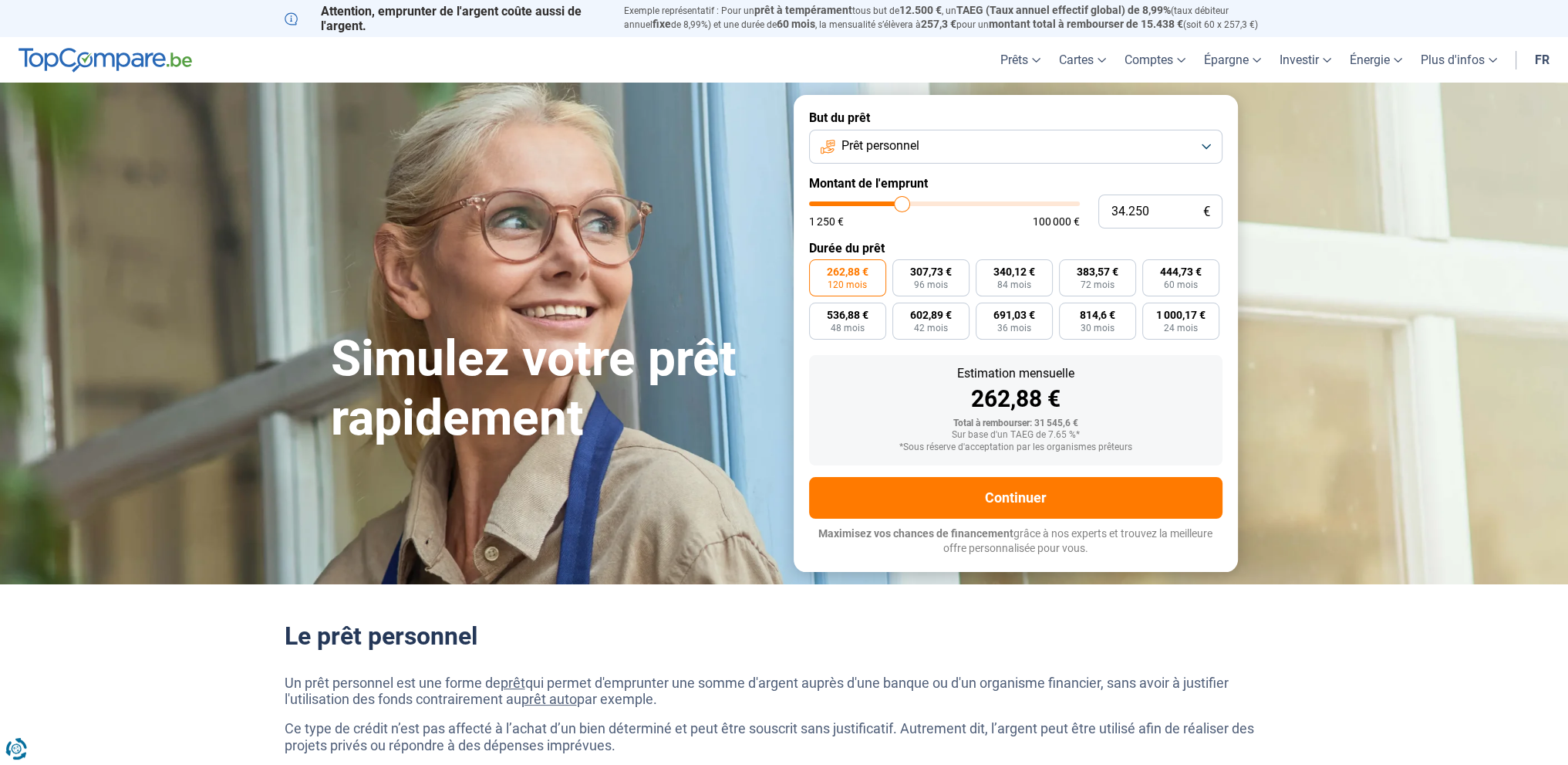
drag, startPoint x: 871, startPoint y: 203, endPoint x: 902, endPoint y: 201, distance: 31.1
click at [902, 201] on input "range" at bounding box center [944, 204] width 271 height 5
drag, startPoint x: 902, startPoint y: 201, endPoint x: 933, endPoint y: 200, distance: 31.0
click at [933, 201] on input "range" at bounding box center [944, 204] width 271 height 5
click at [935, 201] on input "range" at bounding box center [944, 204] width 271 height 5
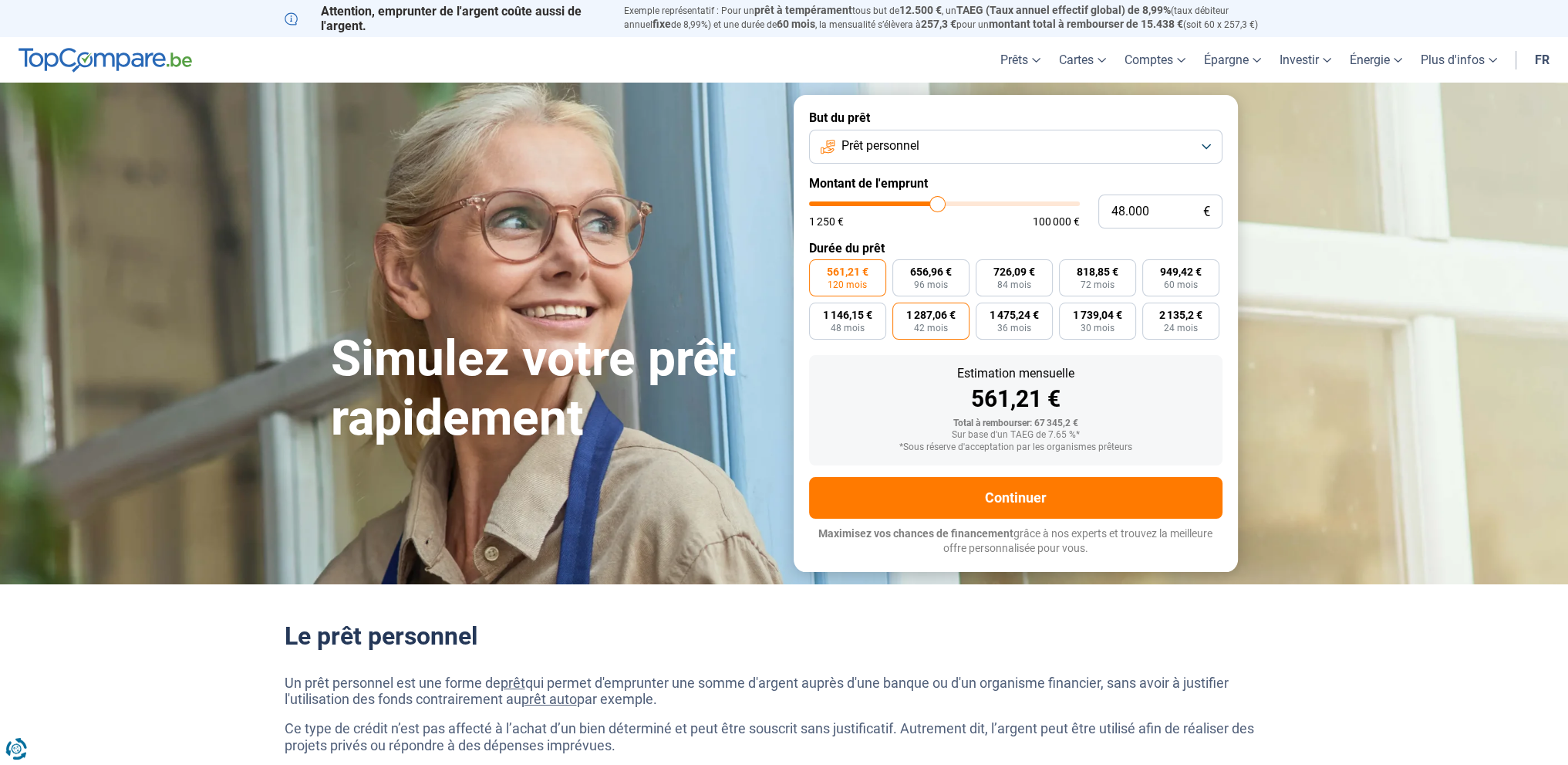
click at [921, 327] on span "42 mois" at bounding box center [931, 328] width 34 height 10
click at [902, 313] on input "1 287,06 € 42 mois" at bounding box center [897, 307] width 10 height 10
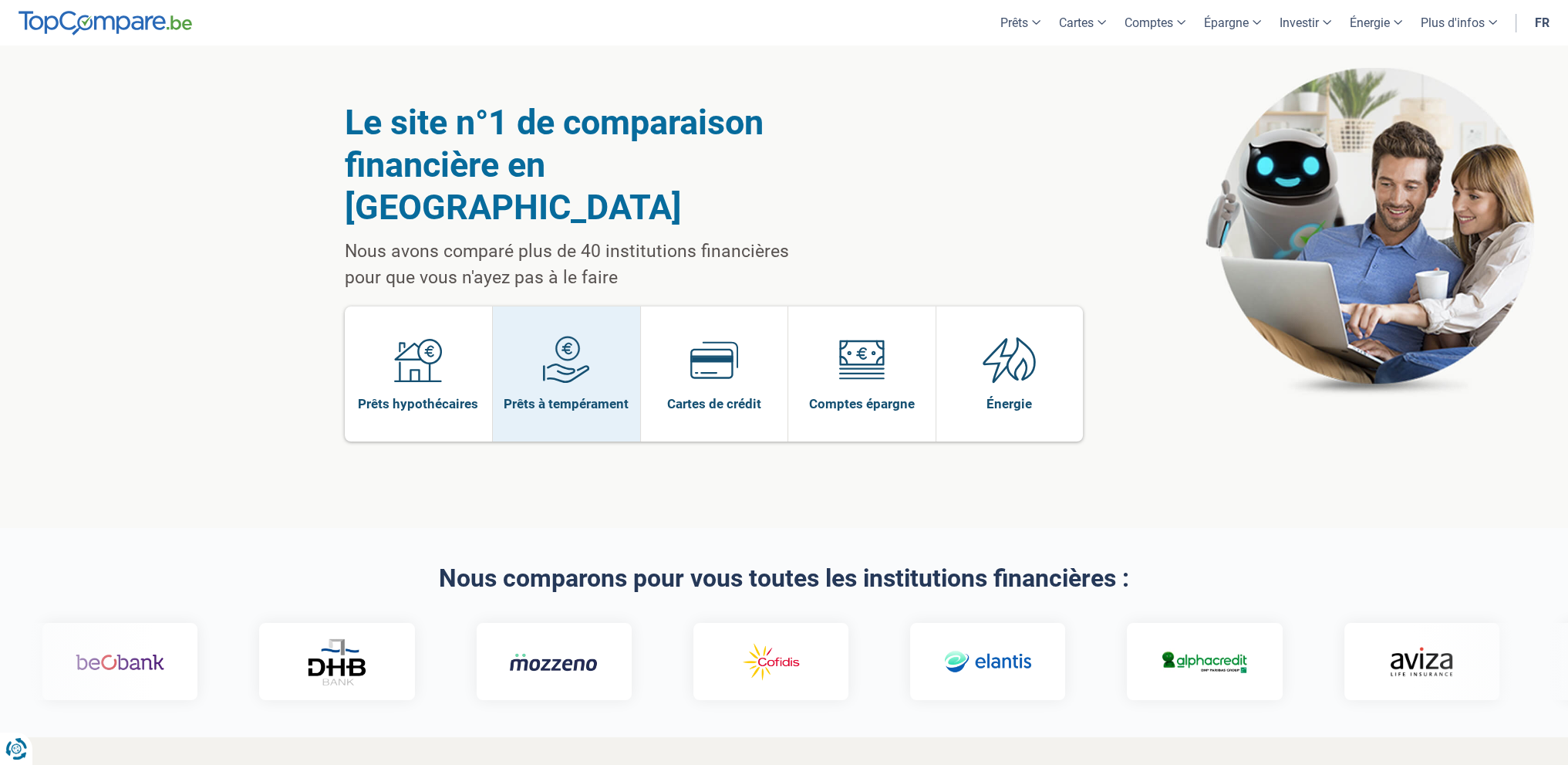
click at [550, 340] on img at bounding box center [566, 359] width 48 height 48
click at [552, 336] on img at bounding box center [566, 359] width 48 height 48
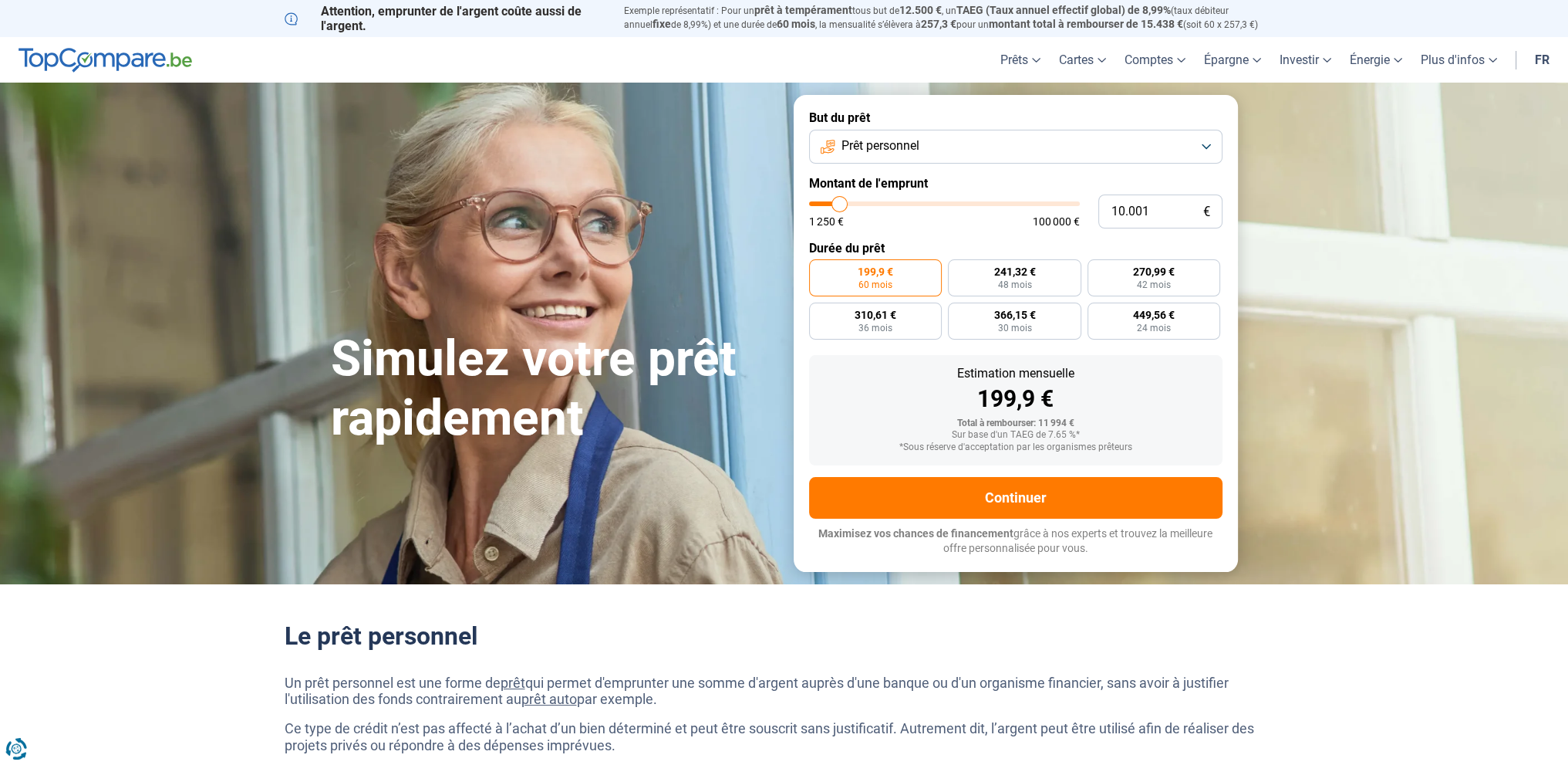
type input "13.250"
type input "13250"
type input "16.750"
type input "16750"
type input "21.500"
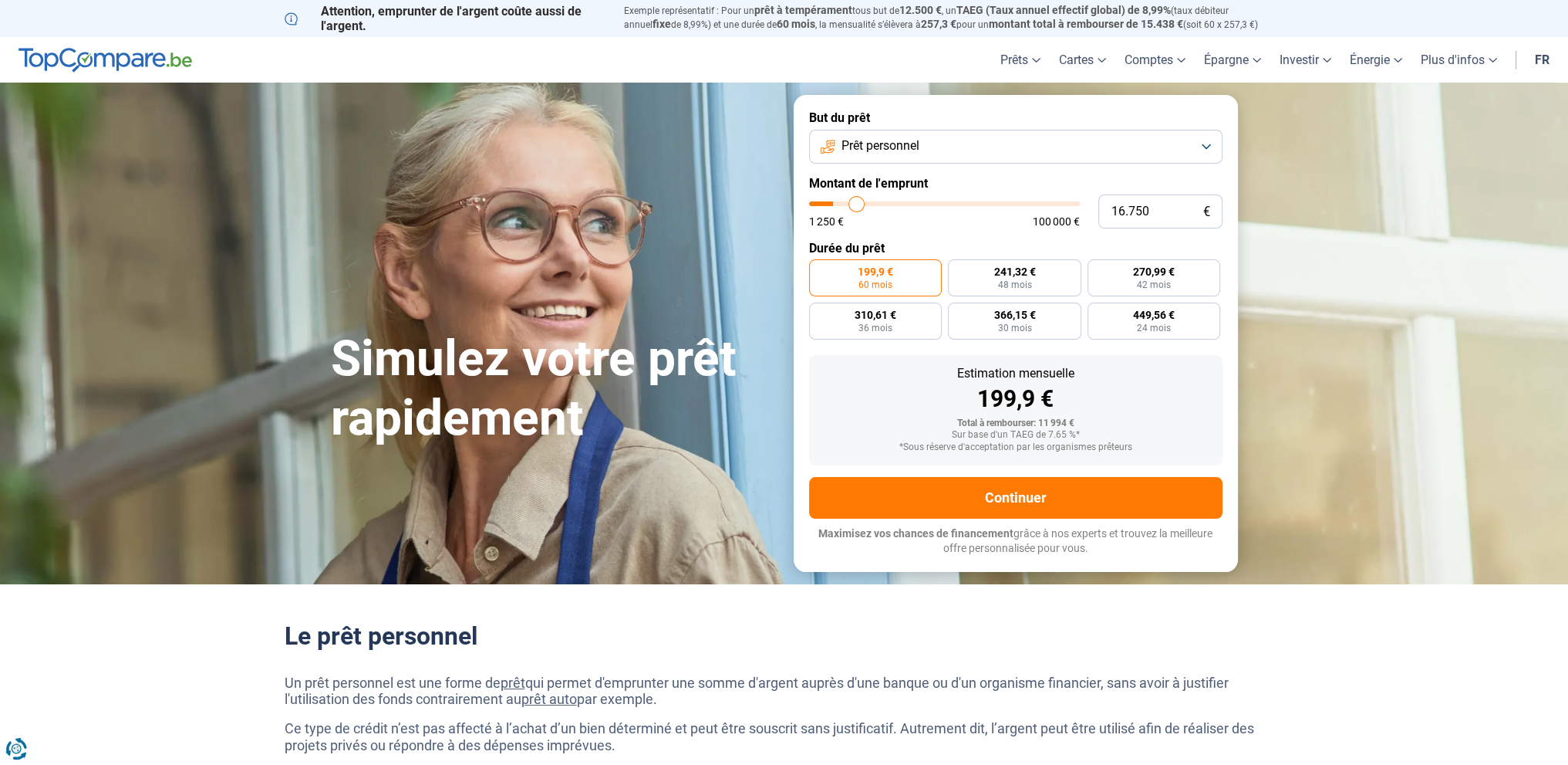
type input "21500"
type input "32.250"
type input "32250"
type input "41.750"
type input "41750"
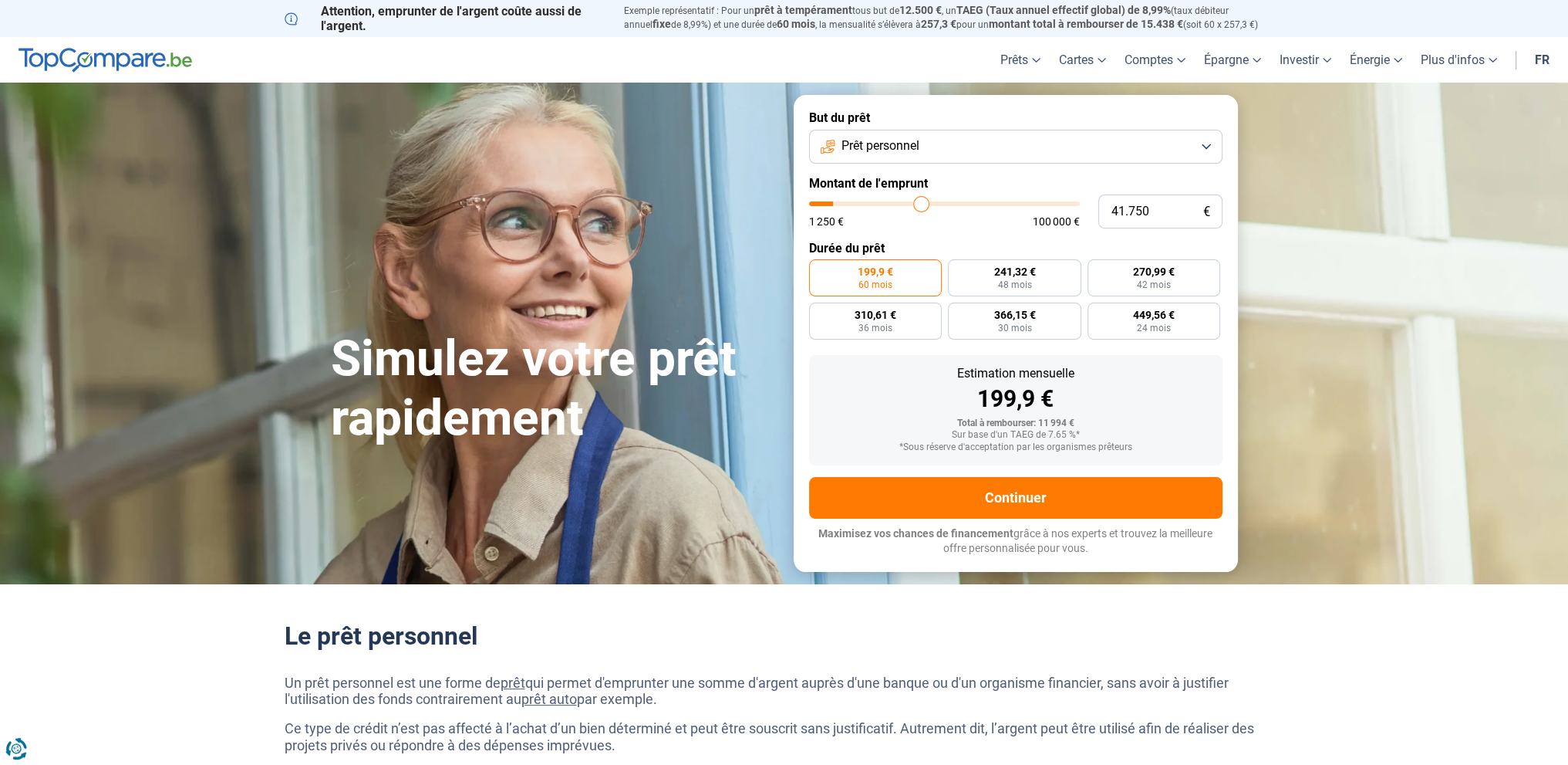
type input "52.000"
type input "52000"
type input "60.000"
type input "60000"
type input "70.750"
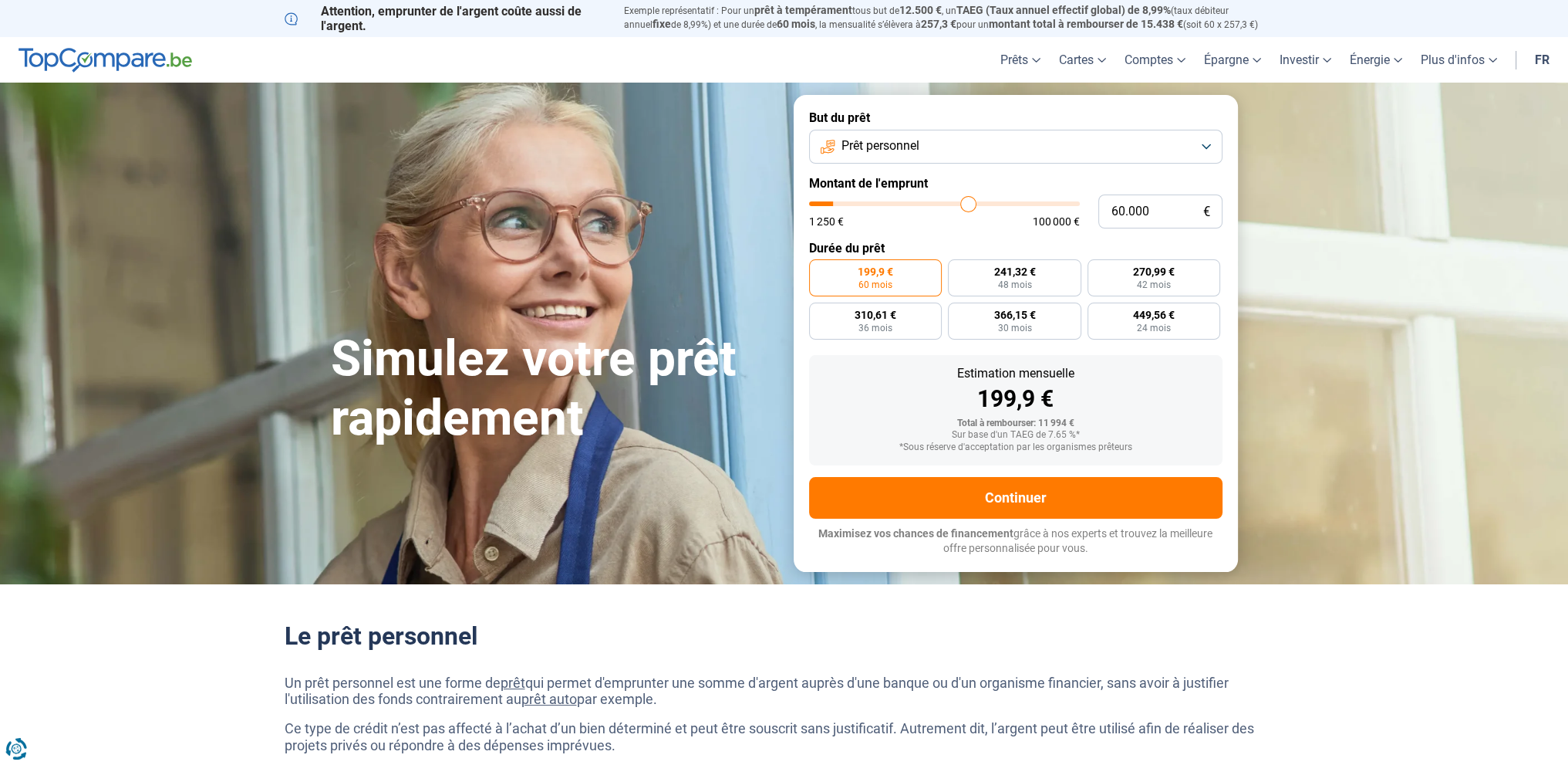
type input "70750"
type input "84.500"
type input "84500"
type input "92.000"
type input "92000"
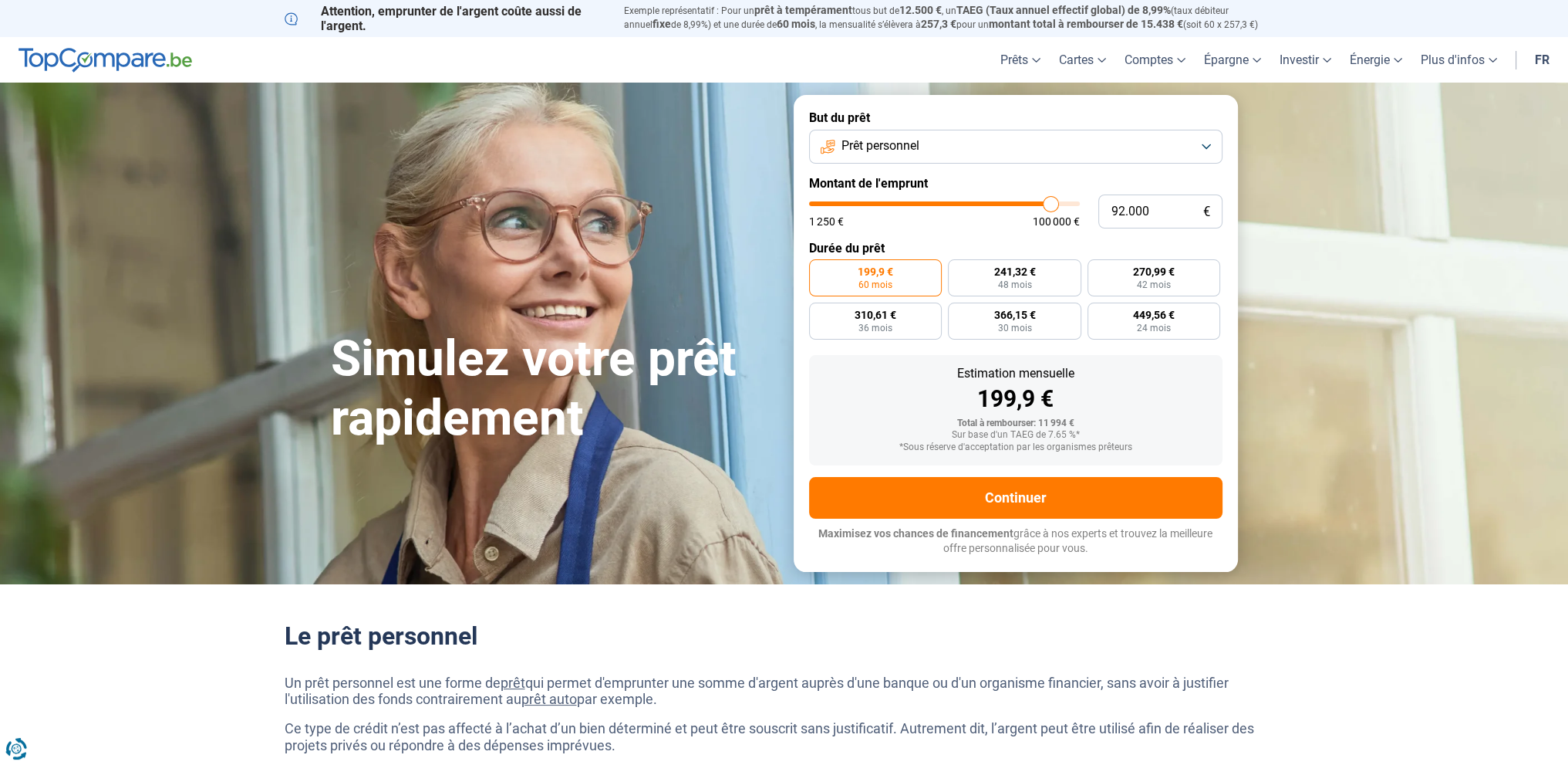
type input "100.000"
drag, startPoint x: 846, startPoint y: 200, endPoint x: 1113, endPoint y: 188, distance: 267.3
type input "100000"
click at [1080, 201] on input "range" at bounding box center [944, 204] width 271 height 5
radio input "false"
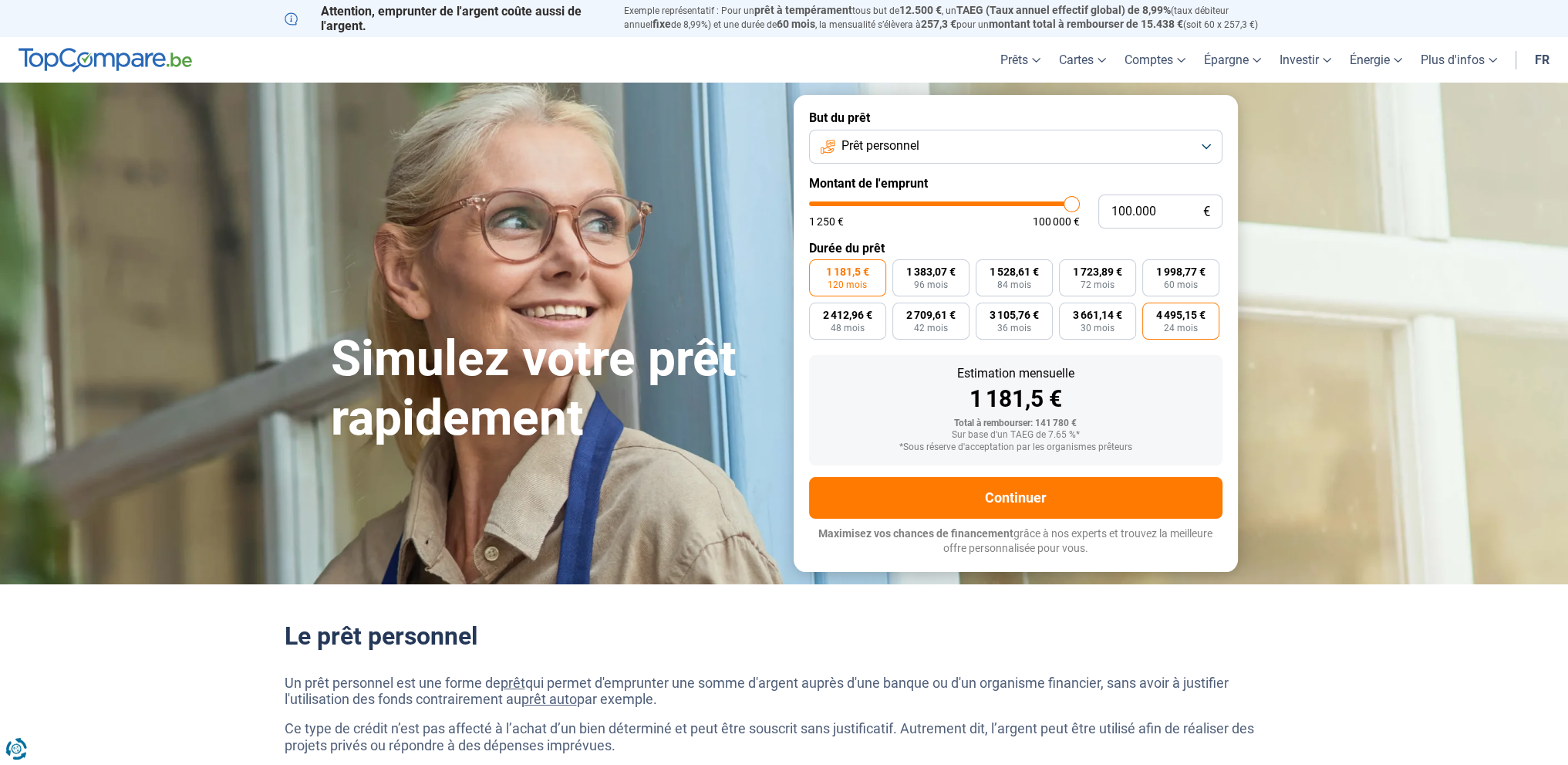
click at [1206, 309] on label "4 495,15 € 24 mois" at bounding box center [1180, 320] width 77 height 37
click at [1152, 309] on input "4 495,15 € 24 mois" at bounding box center [1147, 307] width 10 height 10
radio input "true"
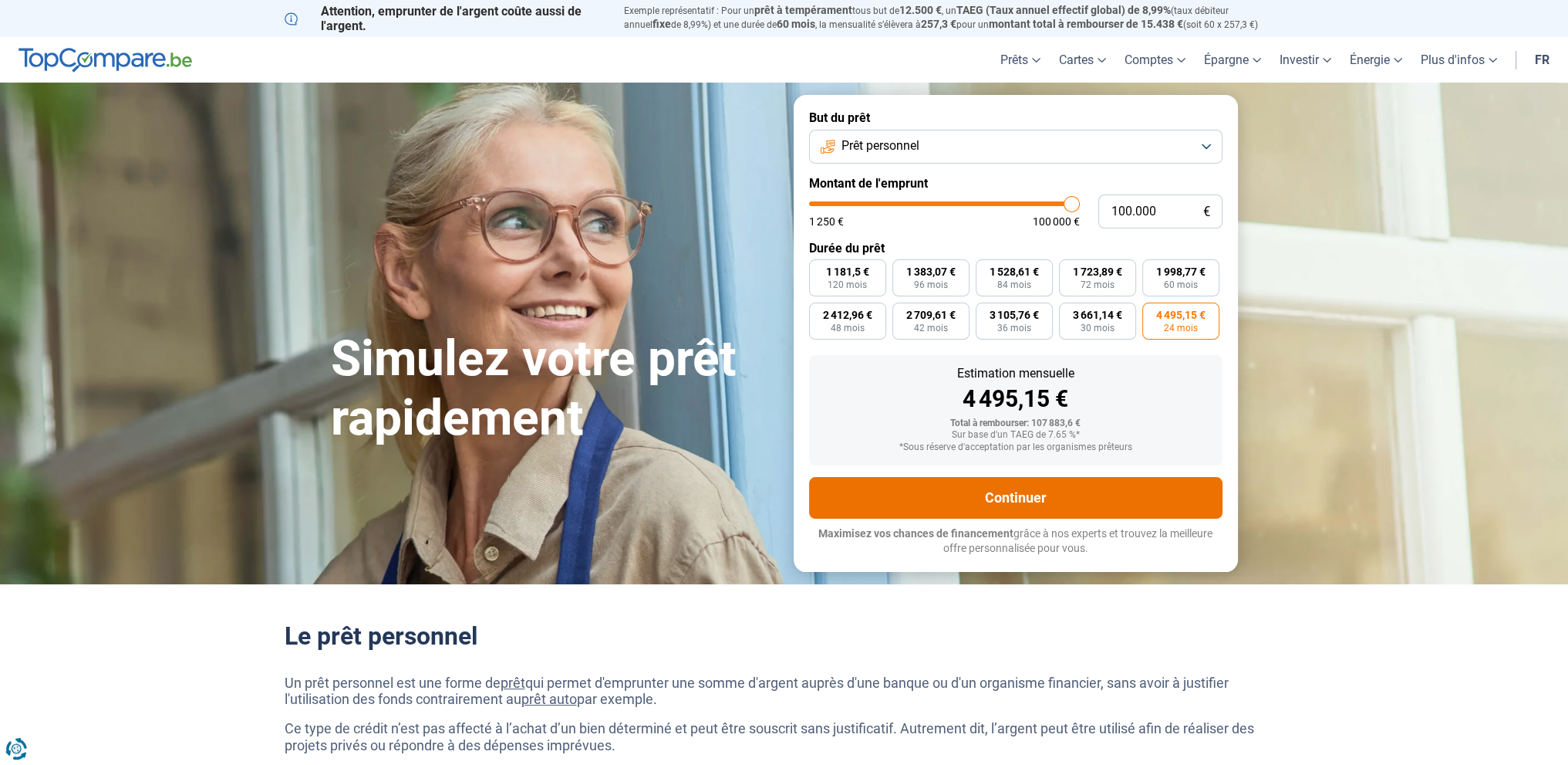
click at [1078, 491] on button "Continuer" at bounding box center [1016, 498] width 413 height 41
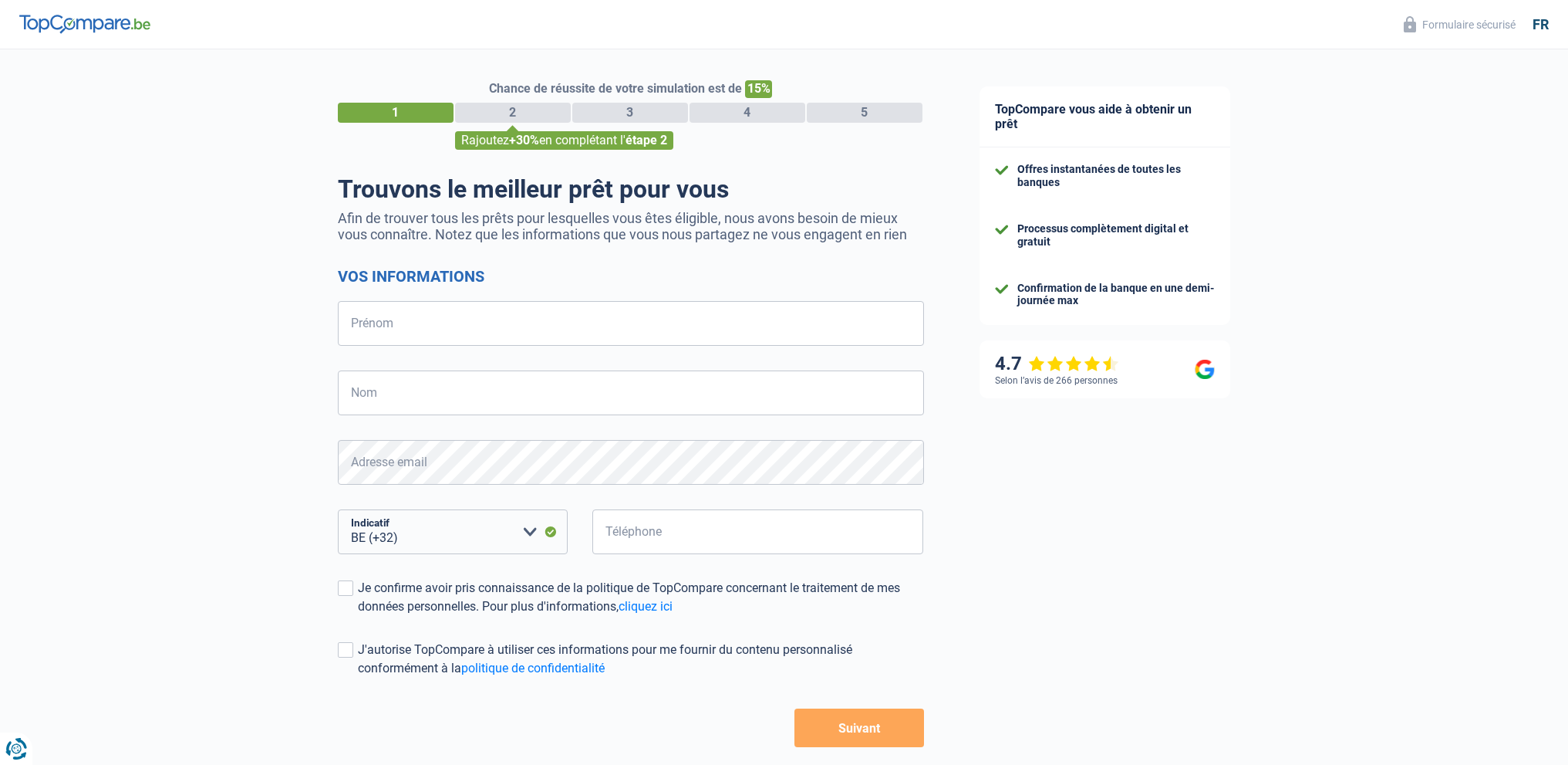
select select "32"
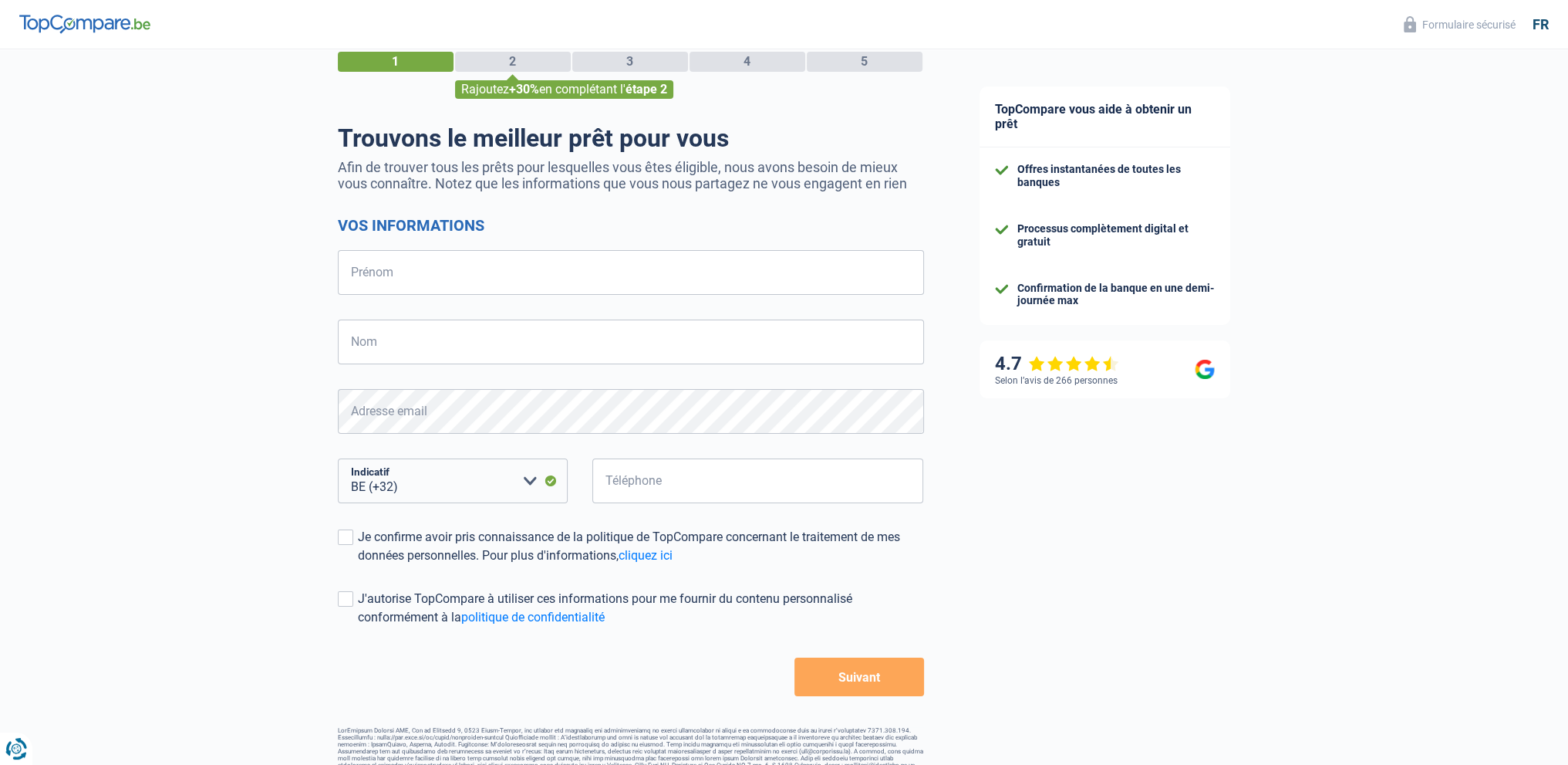
scroll to position [74, 0]
